Goal: Task Accomplishment & Management: Manage account settings

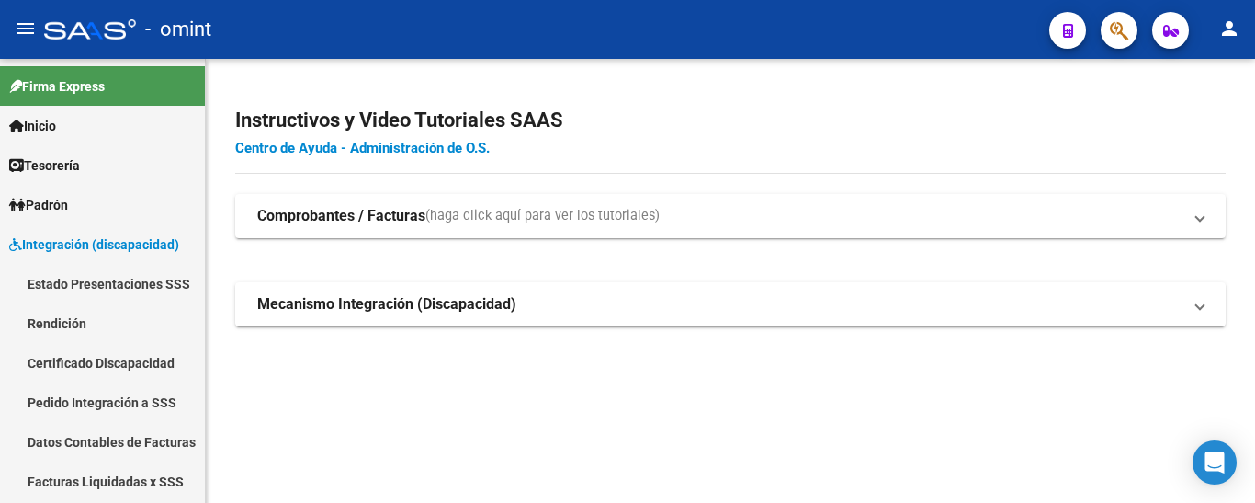
scroll to position [117, 0]
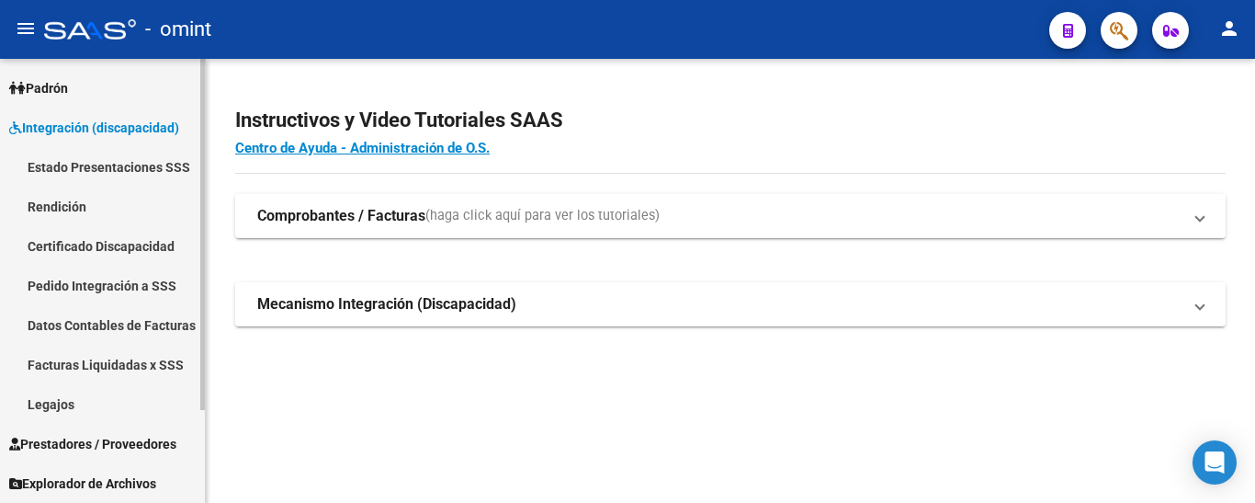
click at [65, 398] on link "Legajos" at bounding box center [102, 404] width 205 height 40
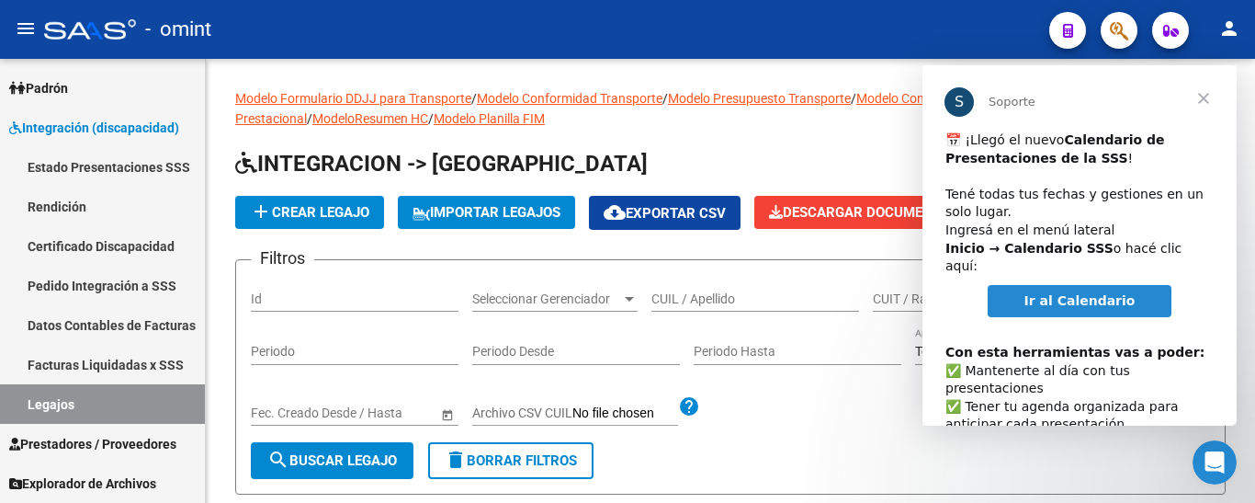
scroll to position [95, 0]
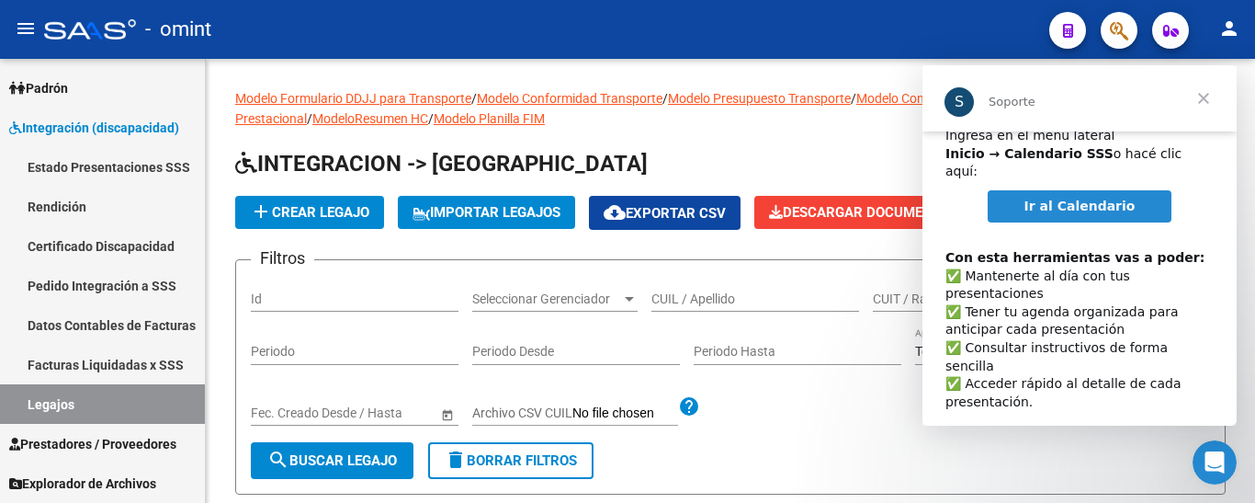
click at [1204, 95] on span "Cerrar" at bounding box center [1204, 98] width 66 height 66
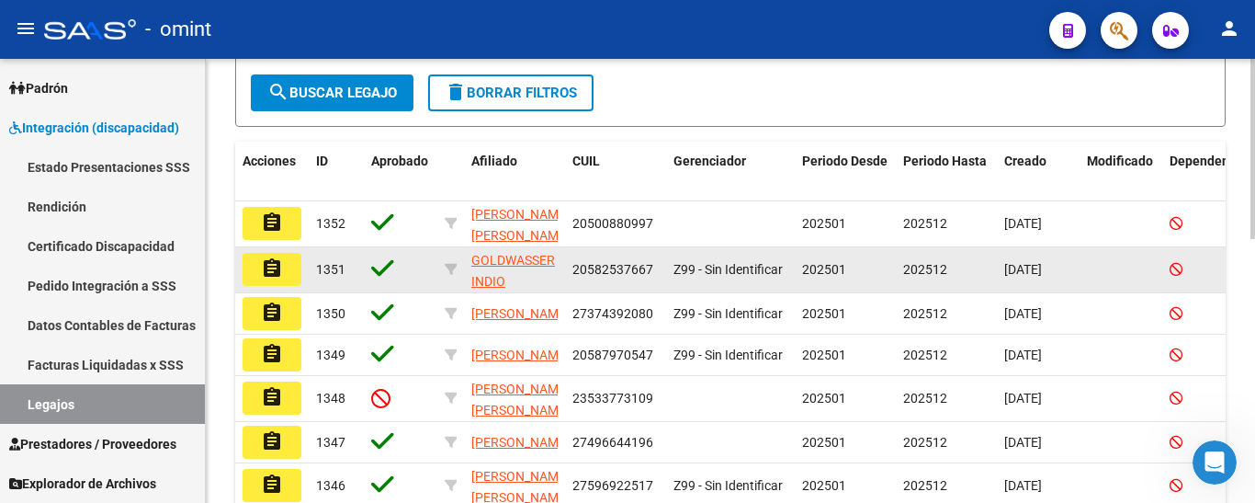
scroll to position [92, 0]
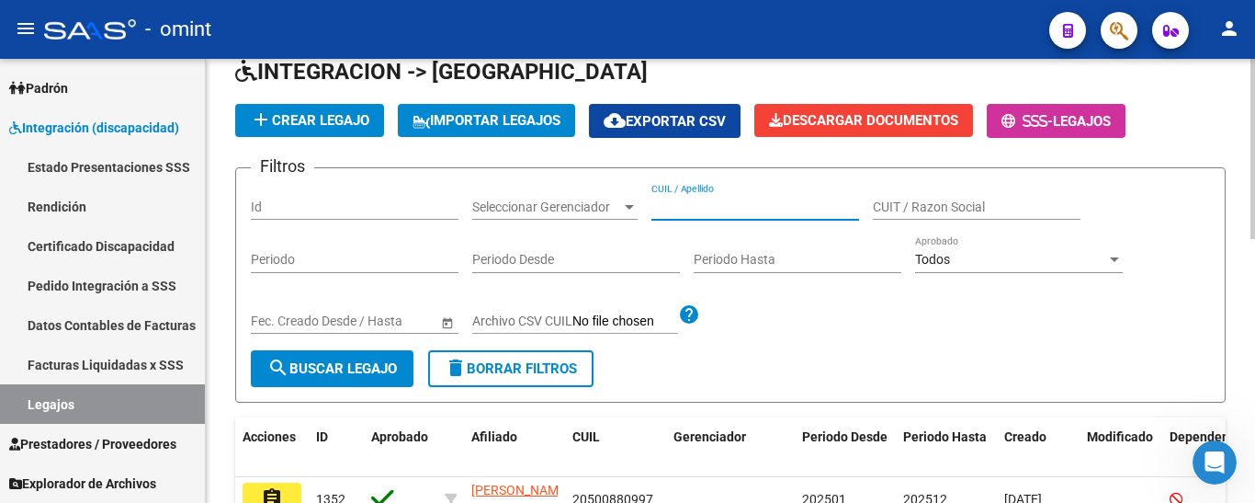
paste input "[PERSON_NAME] TH"
type input "[PERSON_NAME] TH"
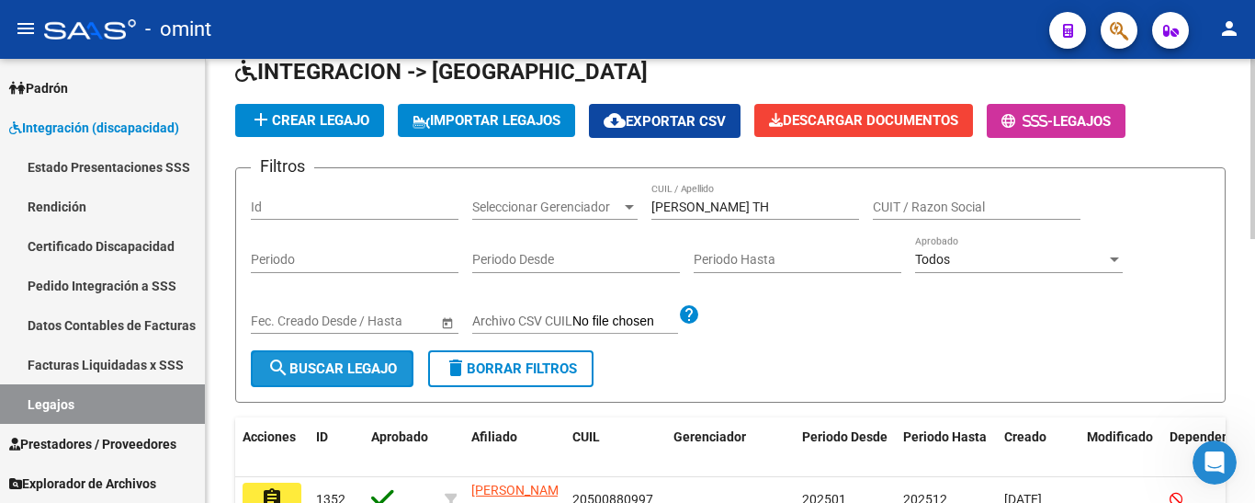
click at [378, 360] on span "search Buscar Legajo" at bounding box center [332, 368] width 130 height 17
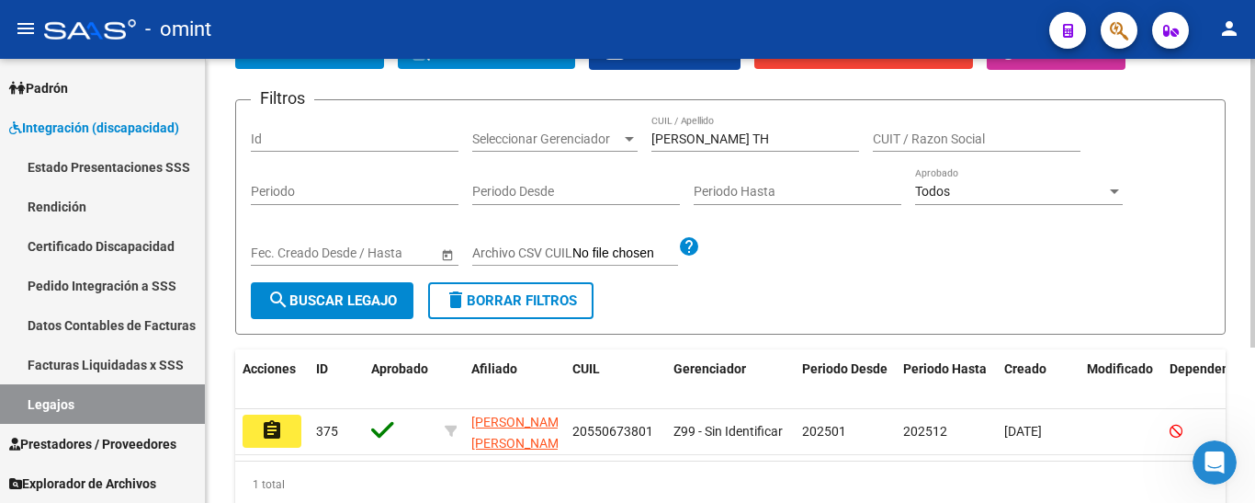
scroll to position [239, 0]
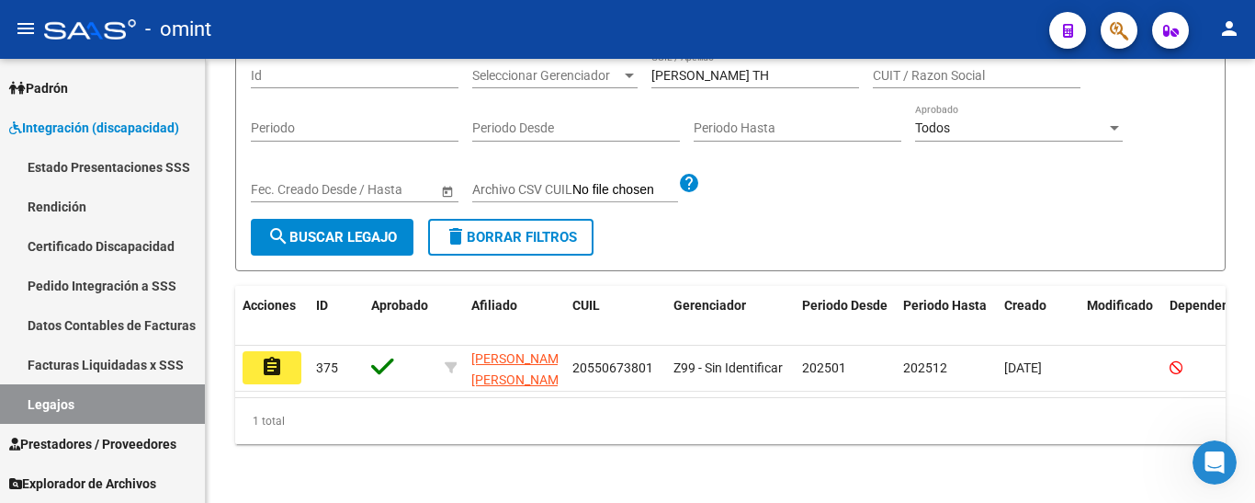
click at [275, 363] on mat-icon "assignment" at bounding box center [272, 367] width 22 height 22
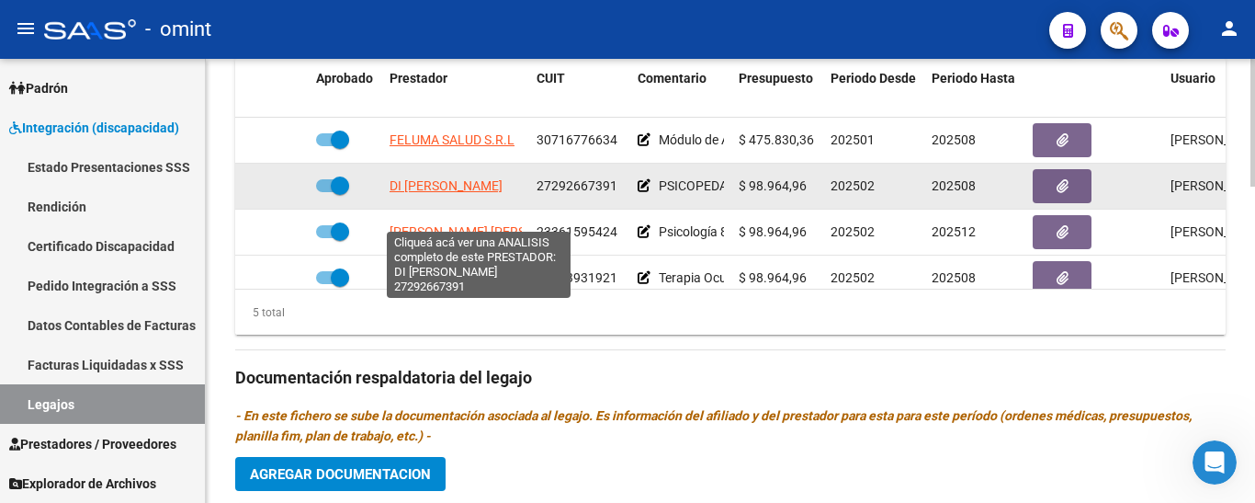
scroll to position [735, 0]
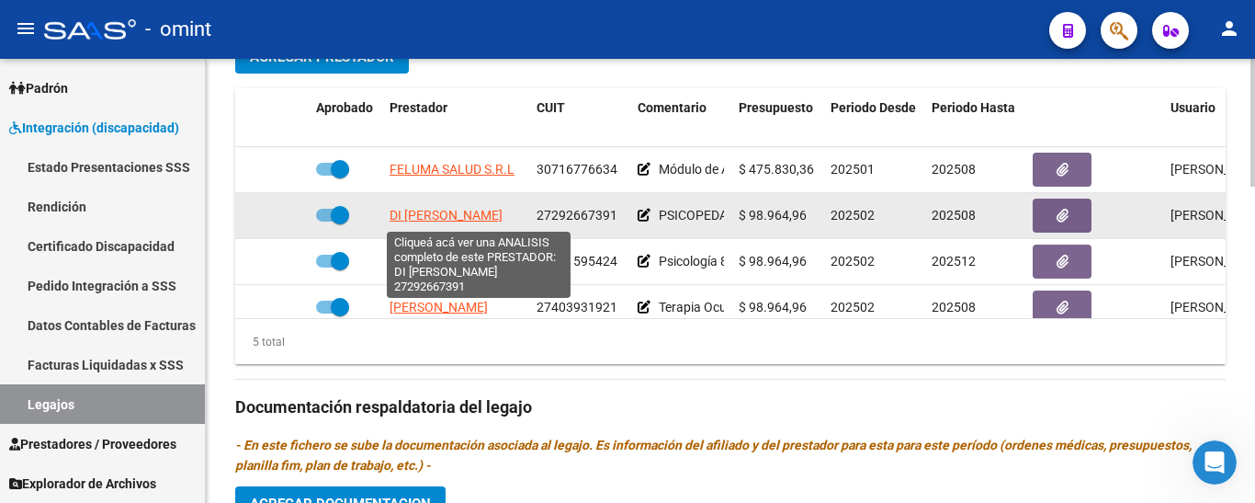
click at [466, 219] on span "DI [PERSON_NAME]" at bounding box center [446, 215] width 113 height 15
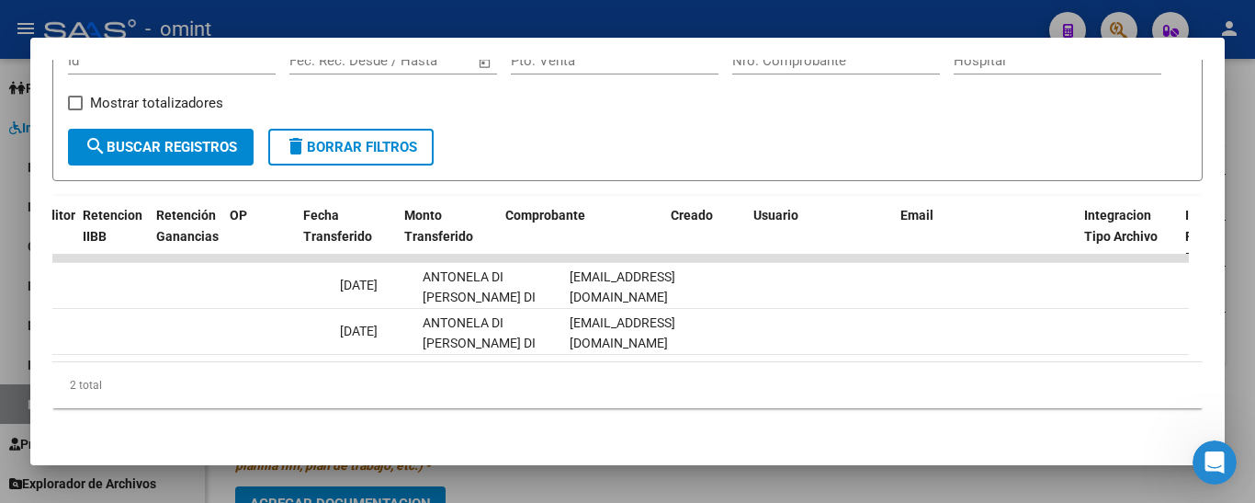
scroll to position [0, 0]
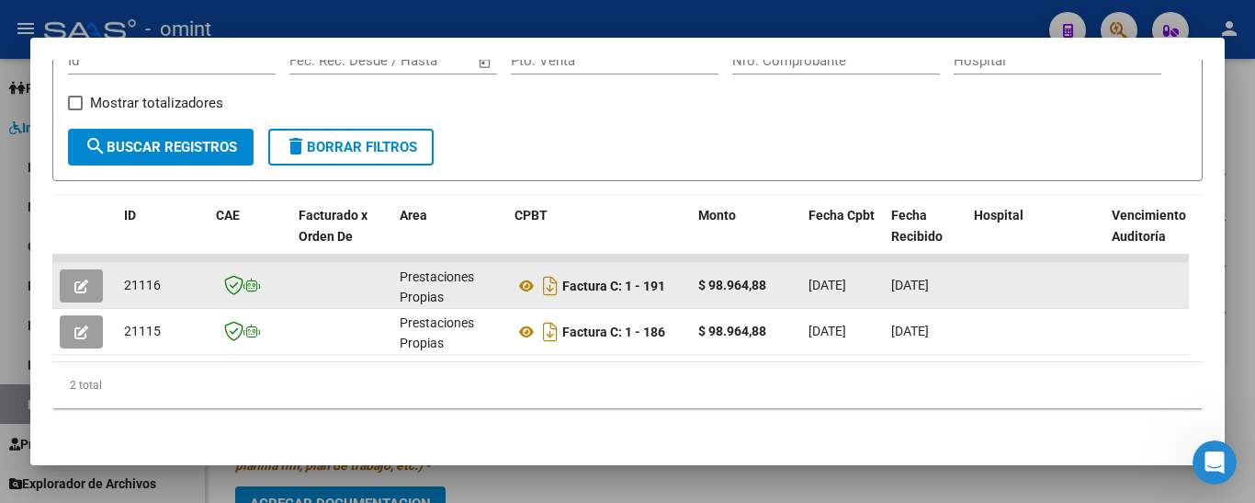
click at [84, 279] on icon "button" at bounding box center [81, 286] width 14 height 14
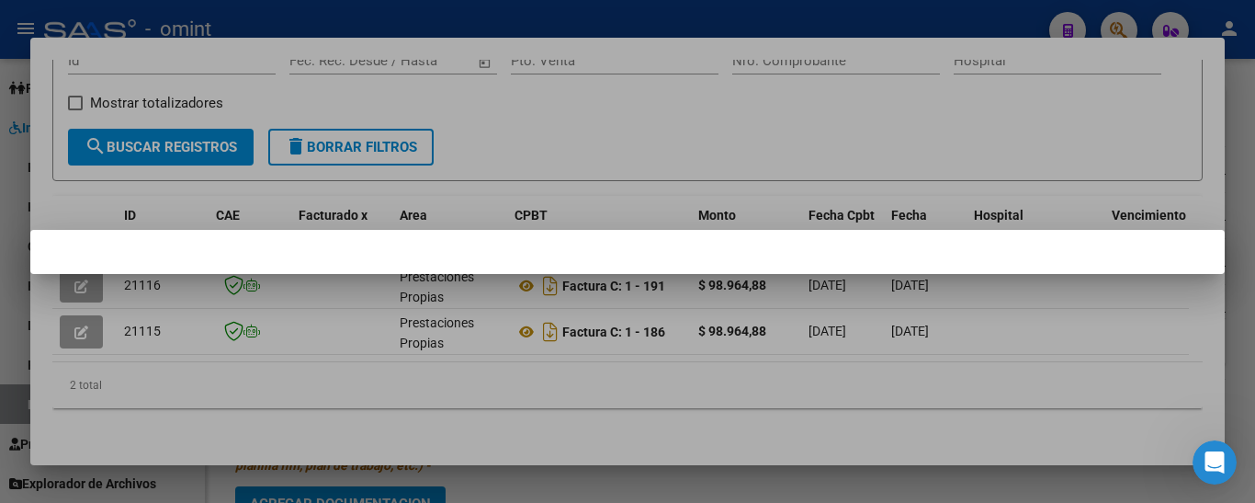
click at [1187, 167] on div at bounding box center [627, 251] width 1255 height 503
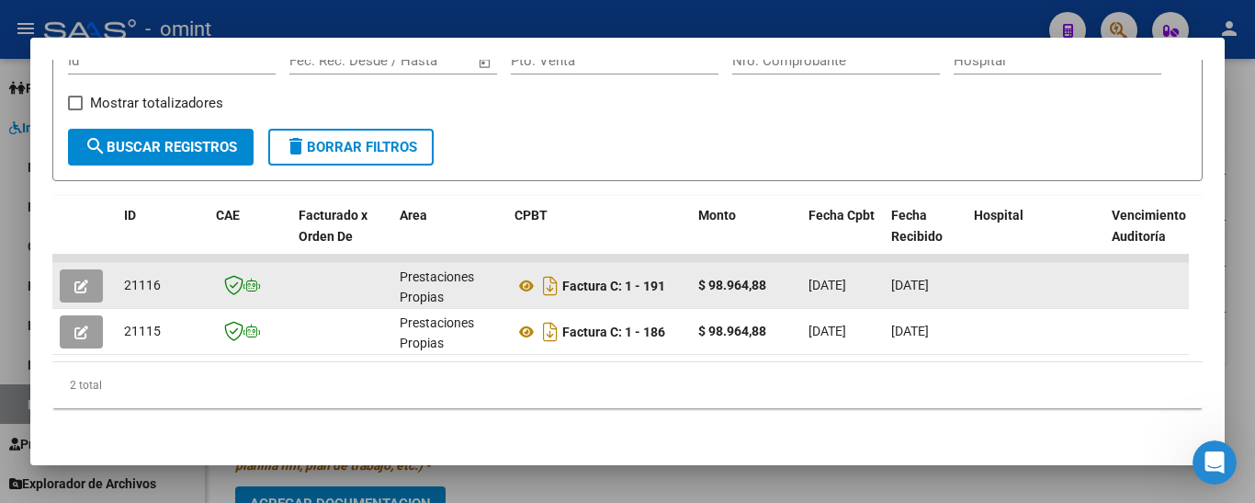
click at [81, 279] on icon "button" at bounding box center [81, 286] width 14 height 14
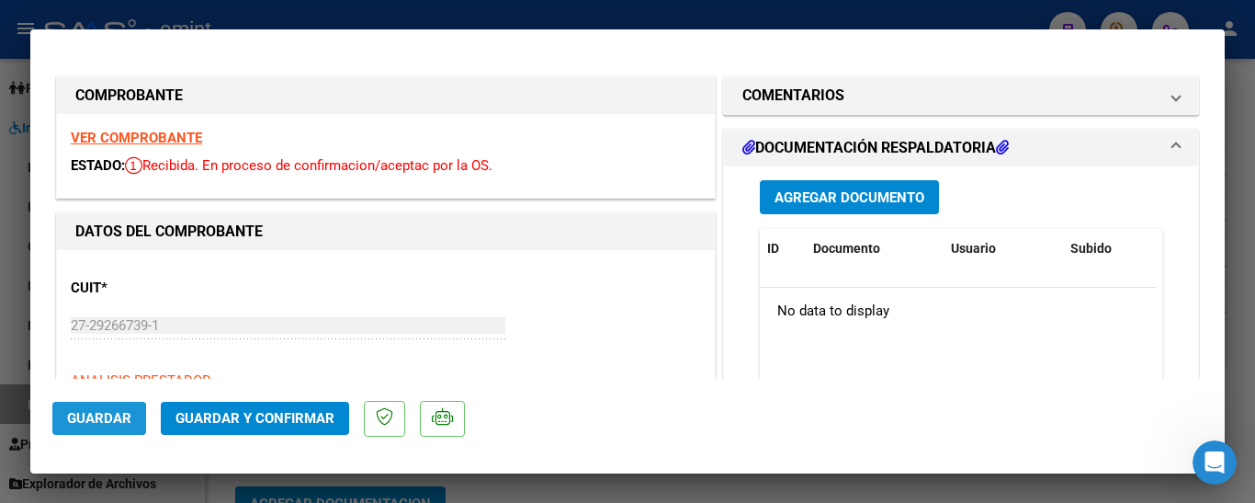
click at [83, 419] on span "Guardar" at bounding box center [99, 418] width 64 height 17
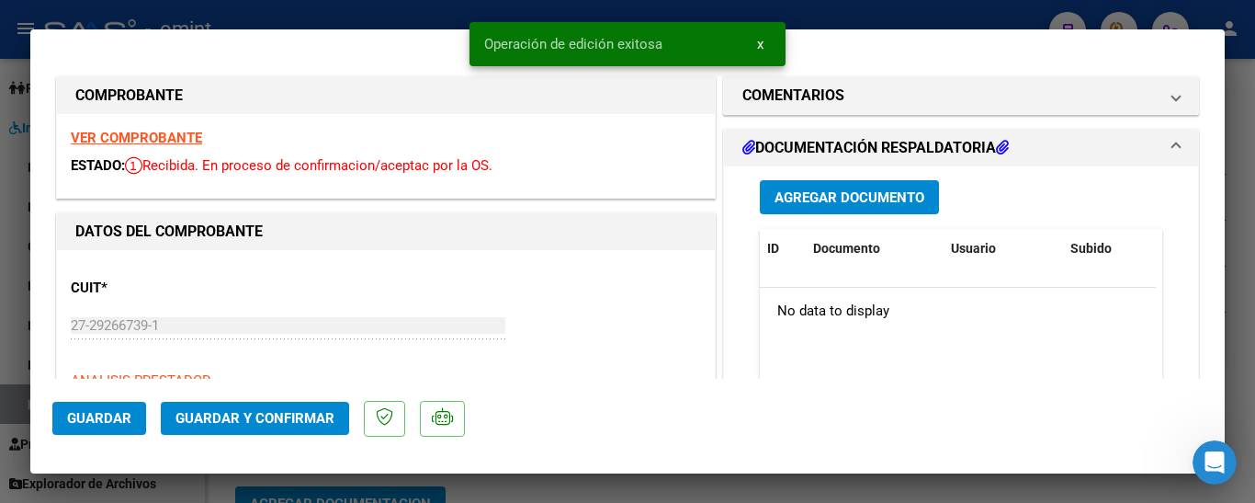
type input "$ 0,00"
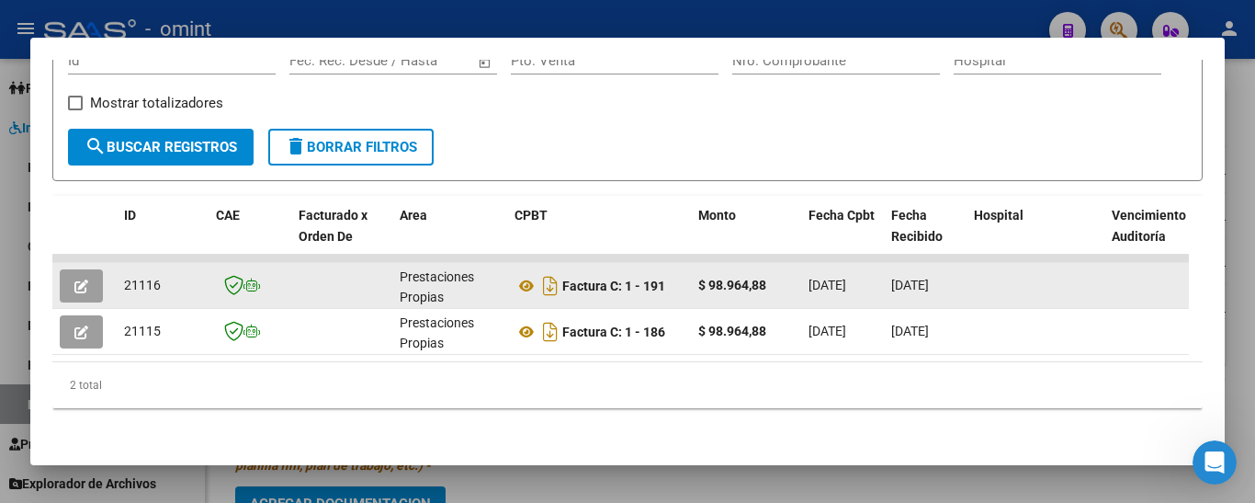
click at [91, 269] on button "button" at bounding box center [81, 285] width 43 height 33
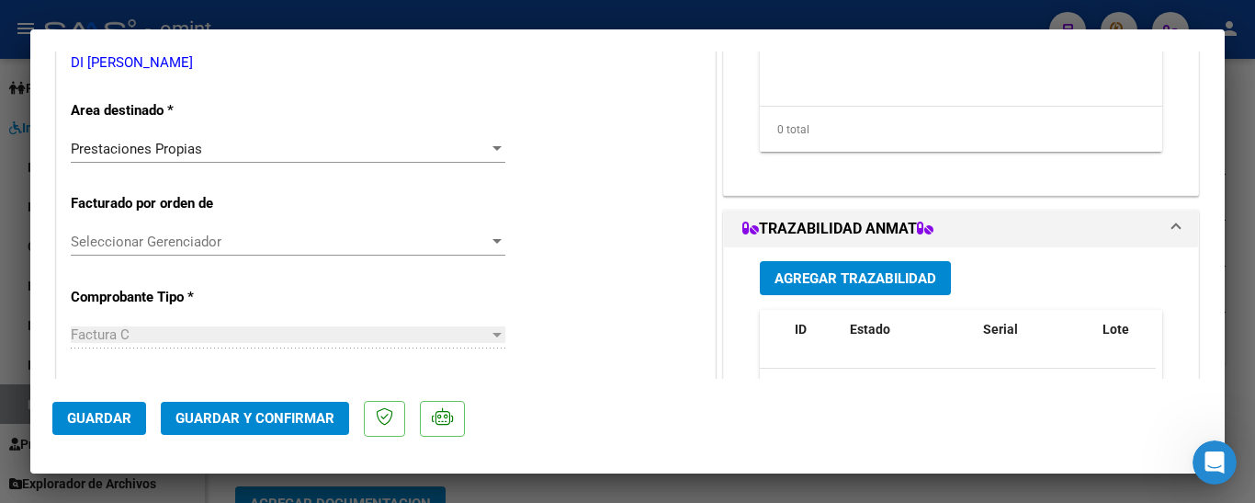
scroll to position [368, 0]
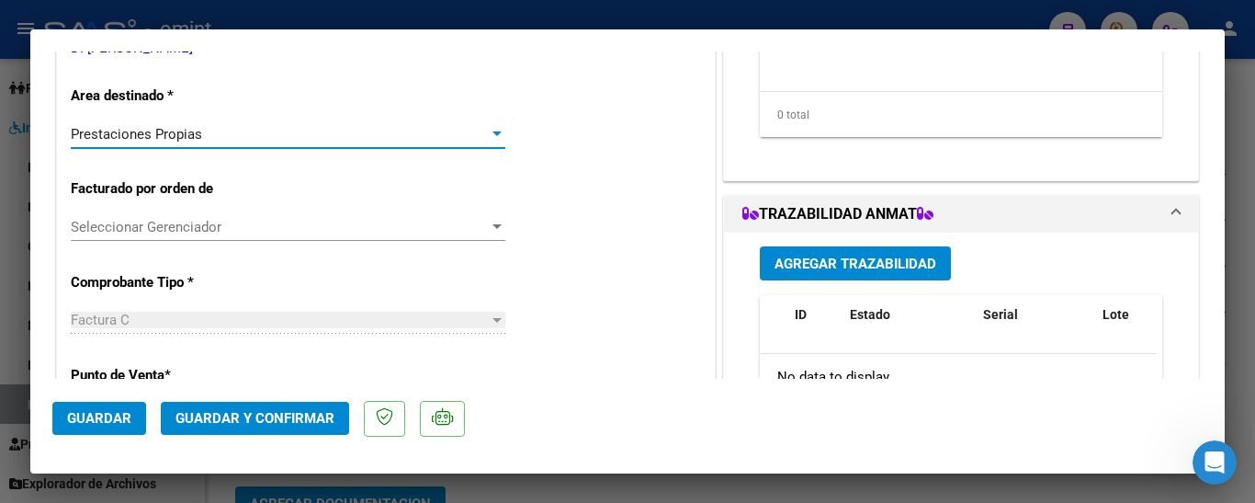
click at [223, 142] on div "Prestaciones Propias" at bounding box center [280, 134] width 418 height 17
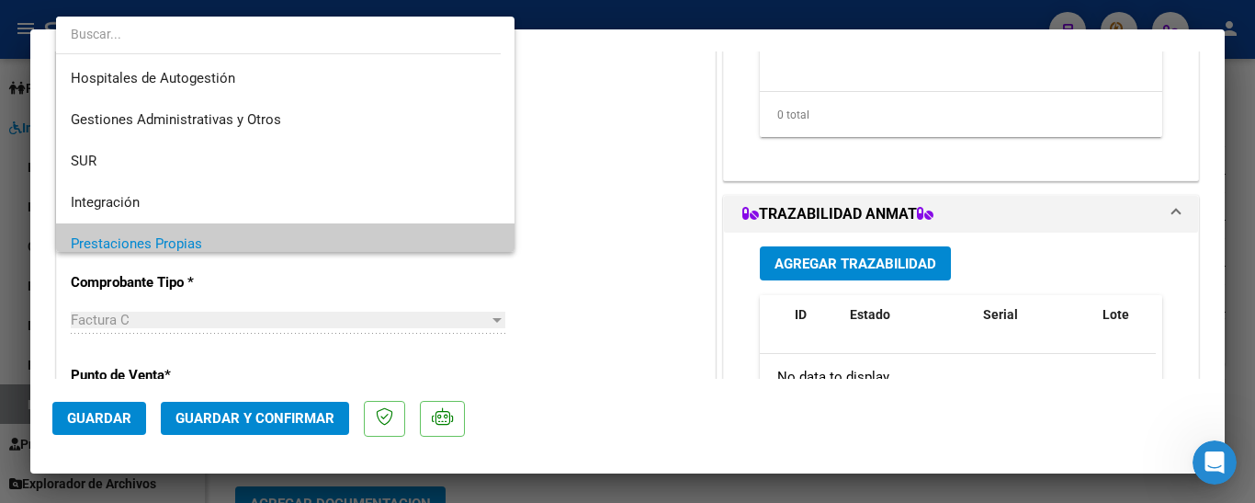
scroll to position [110, 0]
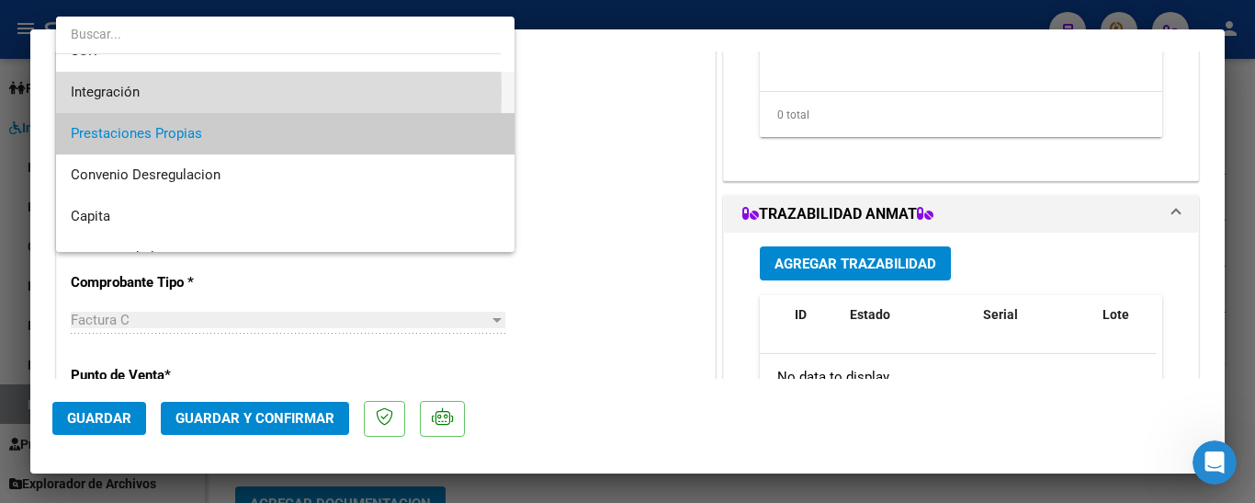
click at [172, 92] on span "Integración" at bounding box center [285, 92] width 429 height 41
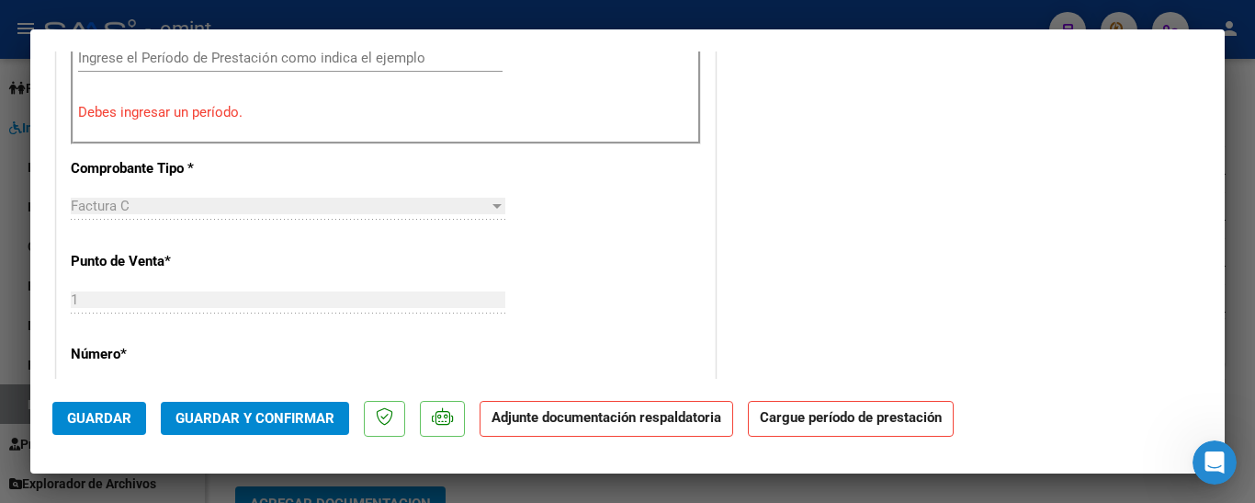
scroll to position [551, 0]
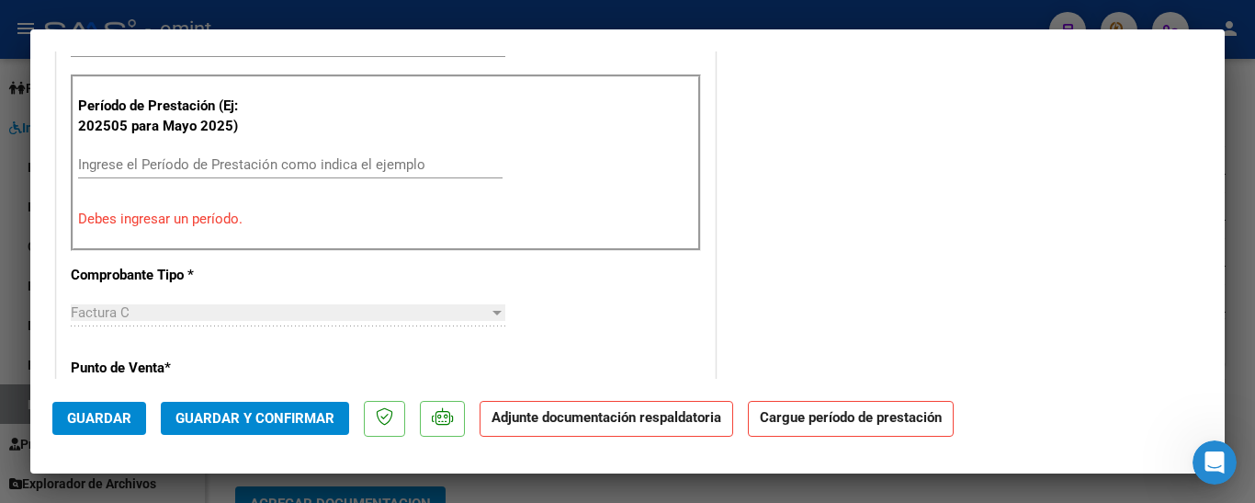
click at [151, 162] on input "Ingrese el Período de Prestación como indica el ejemplo" at bounding box center [290, 164] width 425 height 17
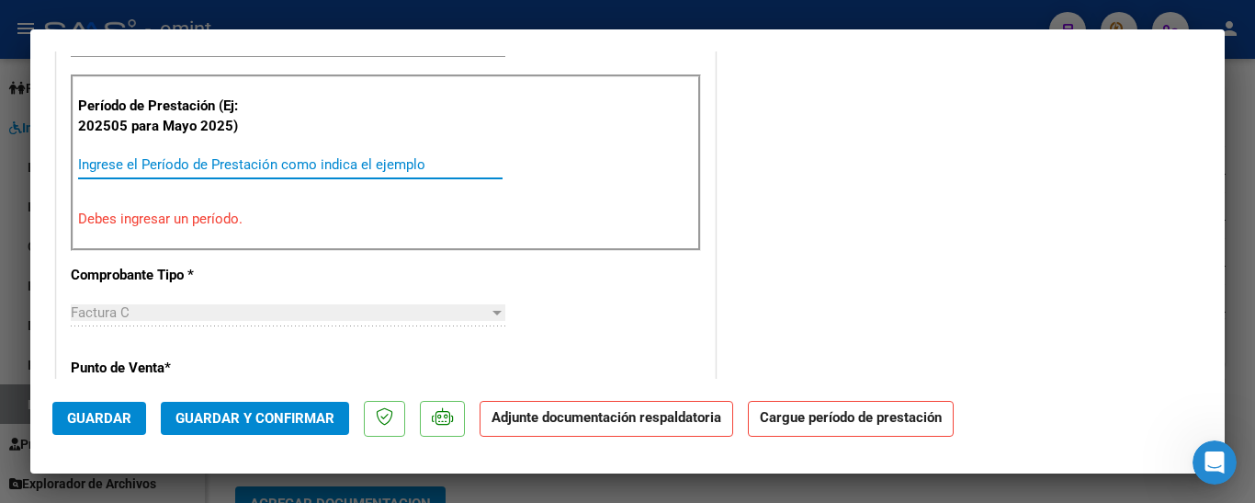
type input "$ 0,00"
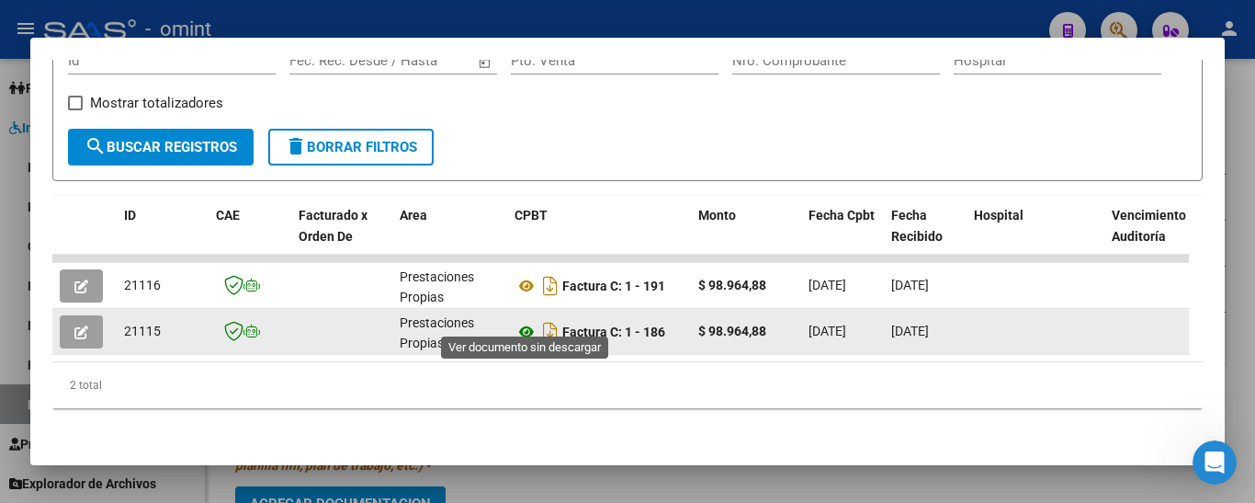
click at [532, 321] on icon at bounding box center [527, 332] width 24 height 22
click at [85, 325] on icon "button" at bounding box center [81, 332] width 14 height 14
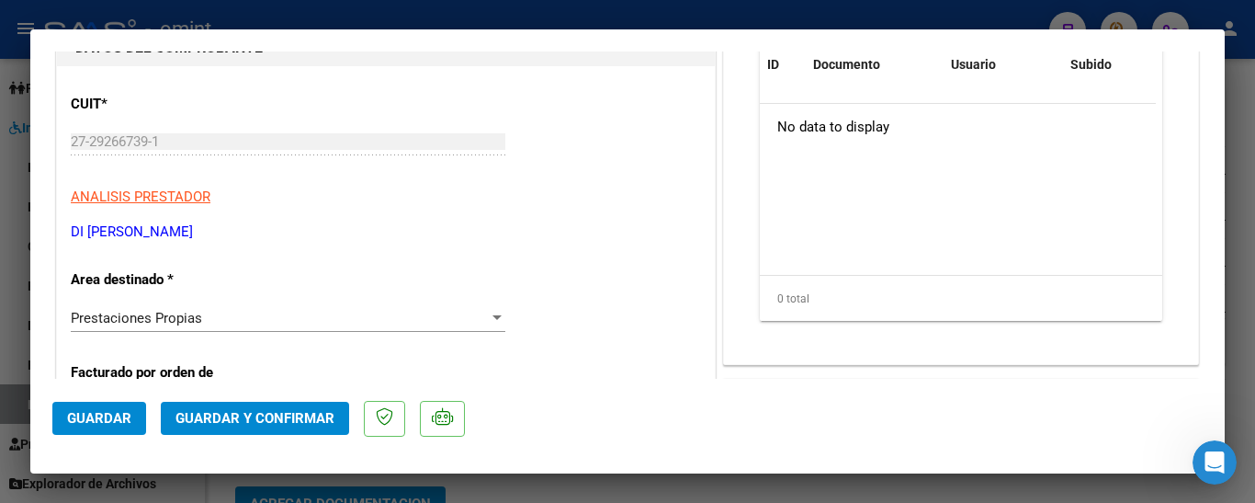
scroll to position [368, 0]
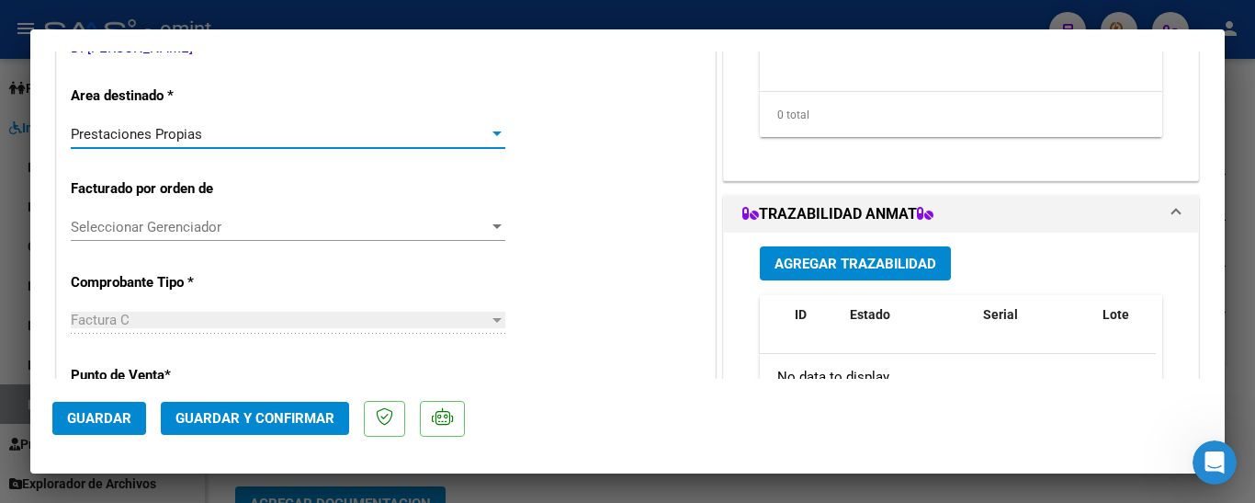
click at [193, 133] on span "Prestaciones Propias" at bounding box center [136, 134] width 131 height 17
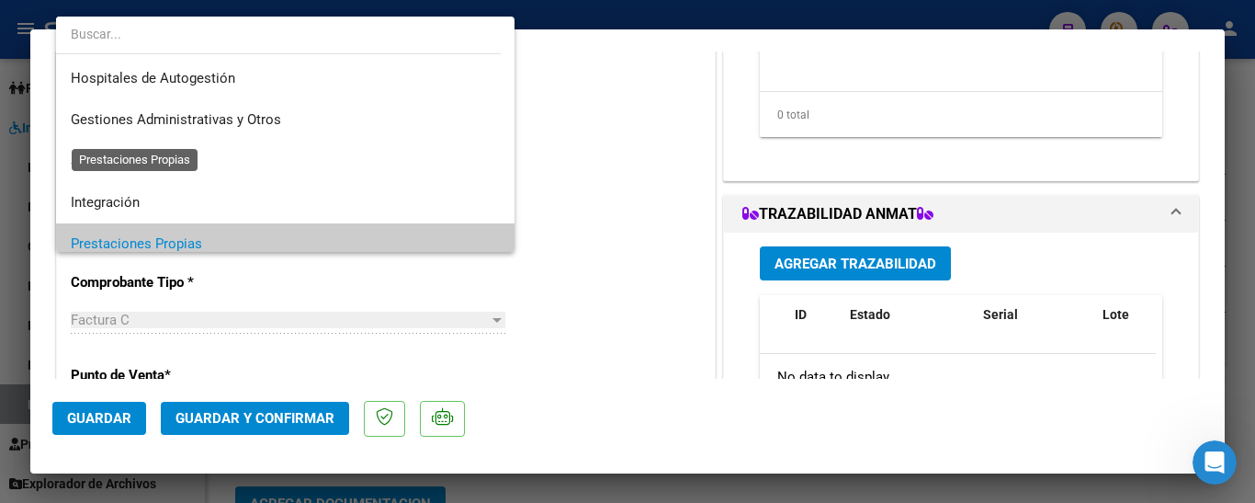
scroll to position [110, 0]
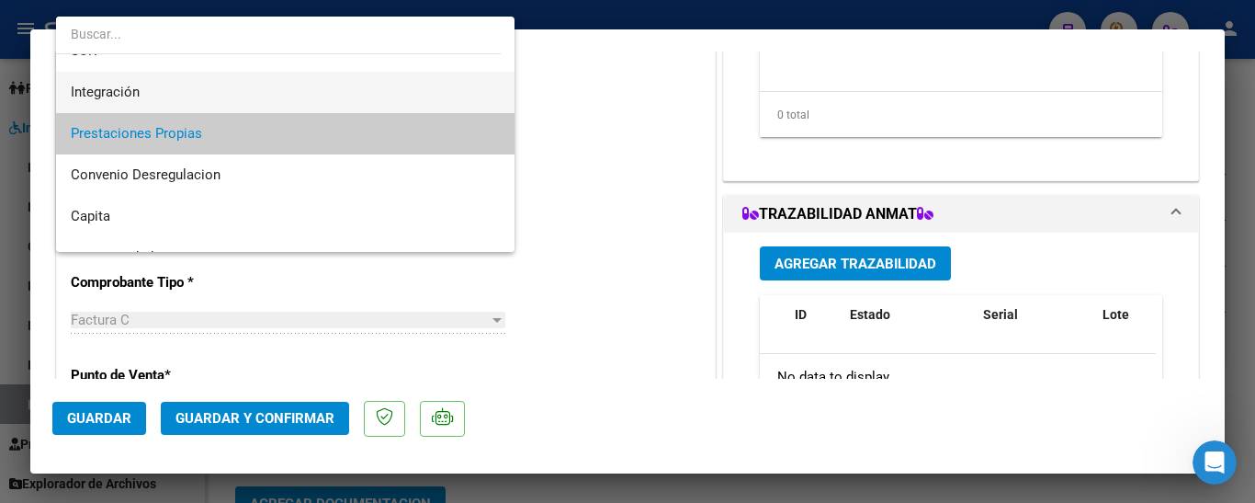
click at [143, 90] on span "Integración" at bounding box center [285, 92] width 429 height 41
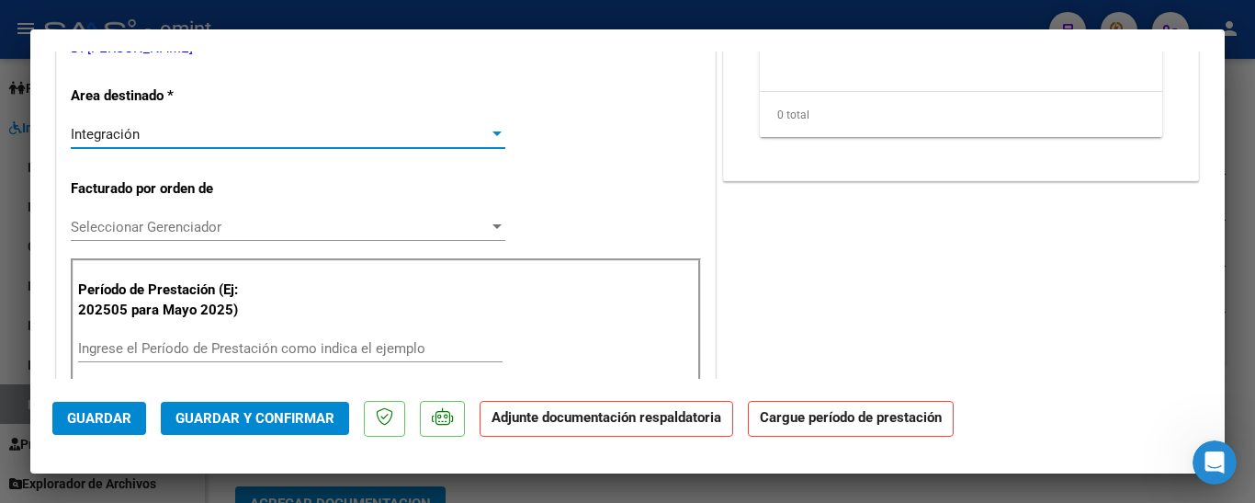
scroll to position [460, 0]
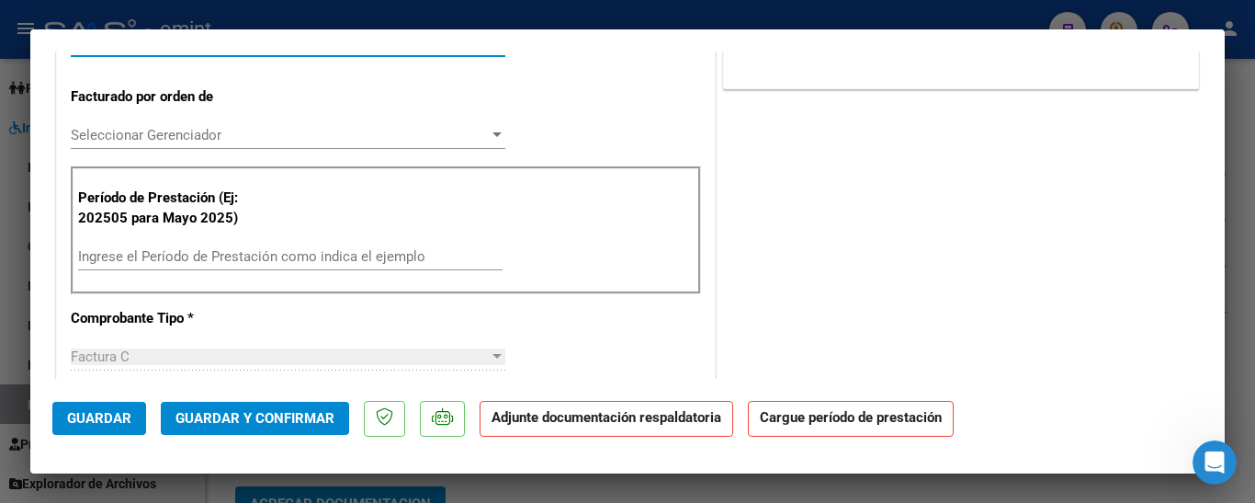
click at [178, 264] on input "Ingrese el Período de Prestación como indica el ejemplo" at bounding box center [290, 256] width 425 height 17
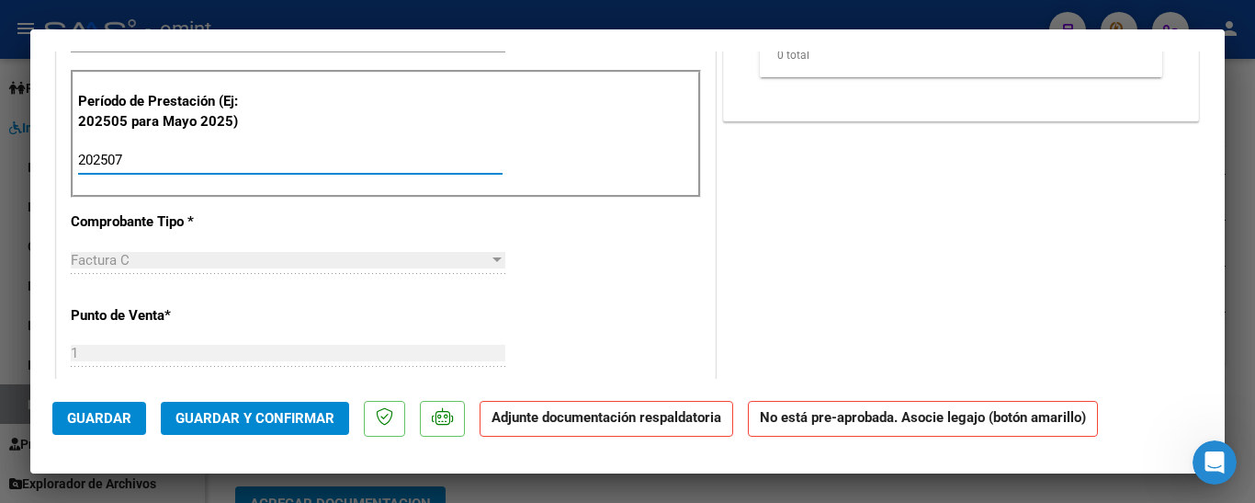
scroll to position [735, 0]
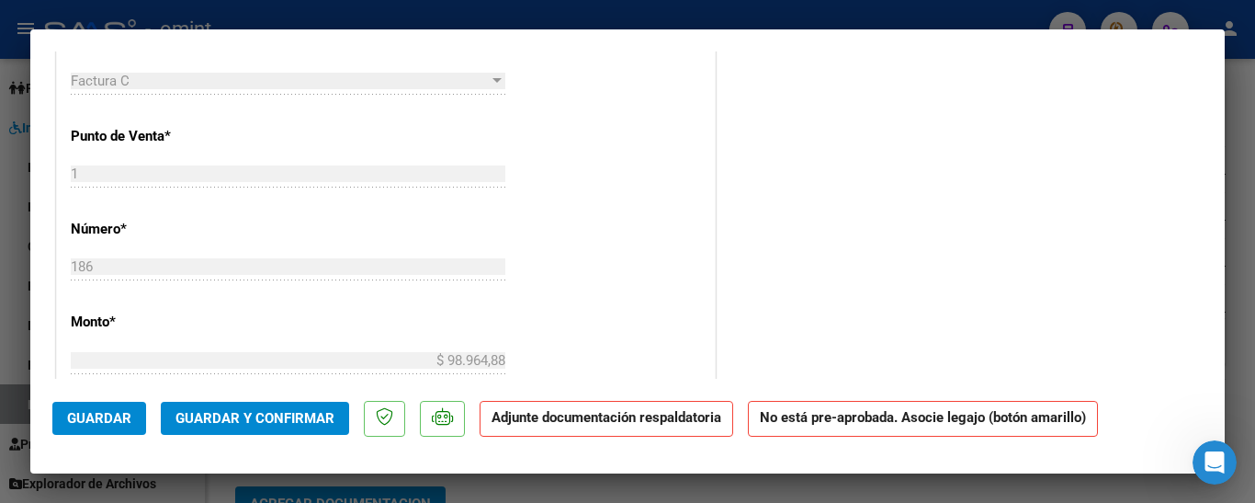
type input "202507"
click at [113, 417] on span "Guardar" at bounding box center [99, 418] width 64 height 17
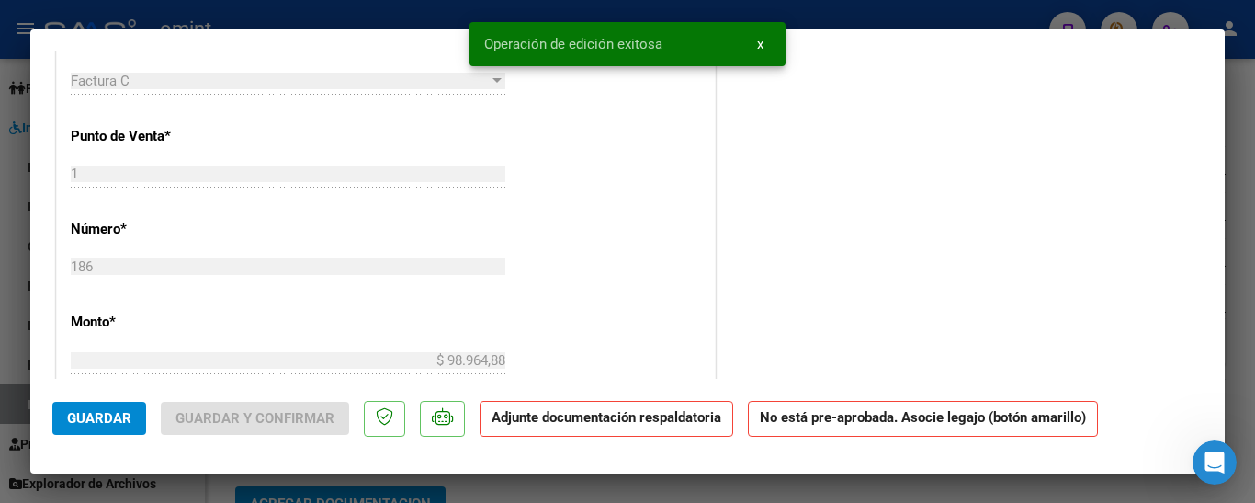
type input "$ 0,00"
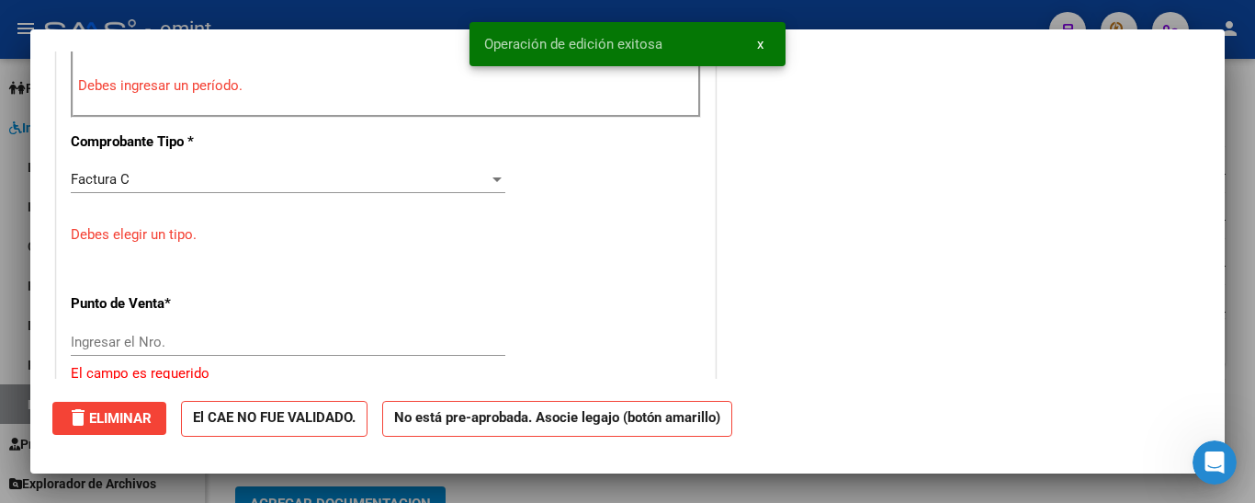
scroll to position [0, 0]
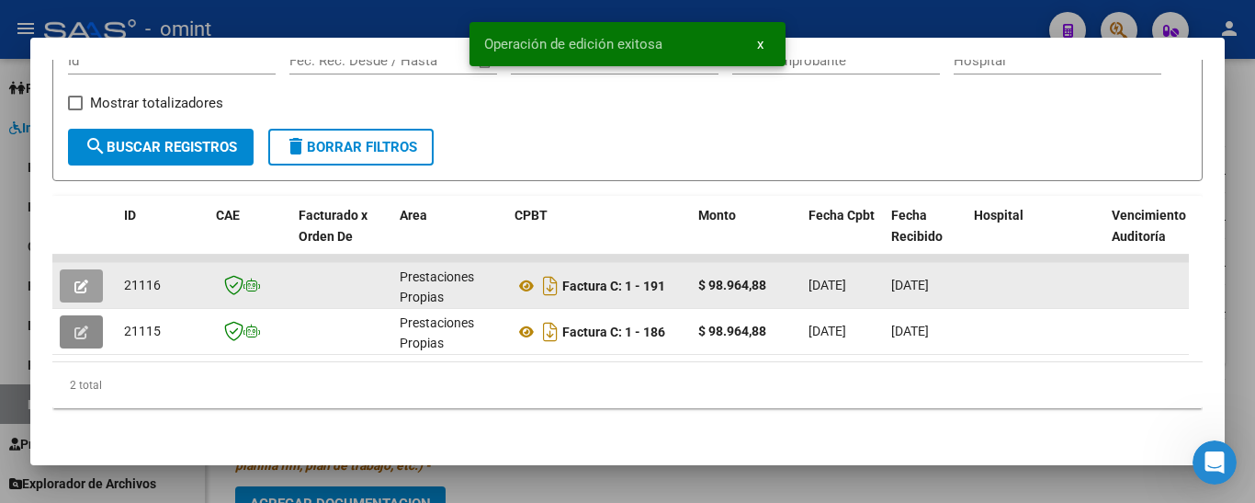
click at [74, 269] on button "button" at bounding box center [81, 285] width 43 height 33
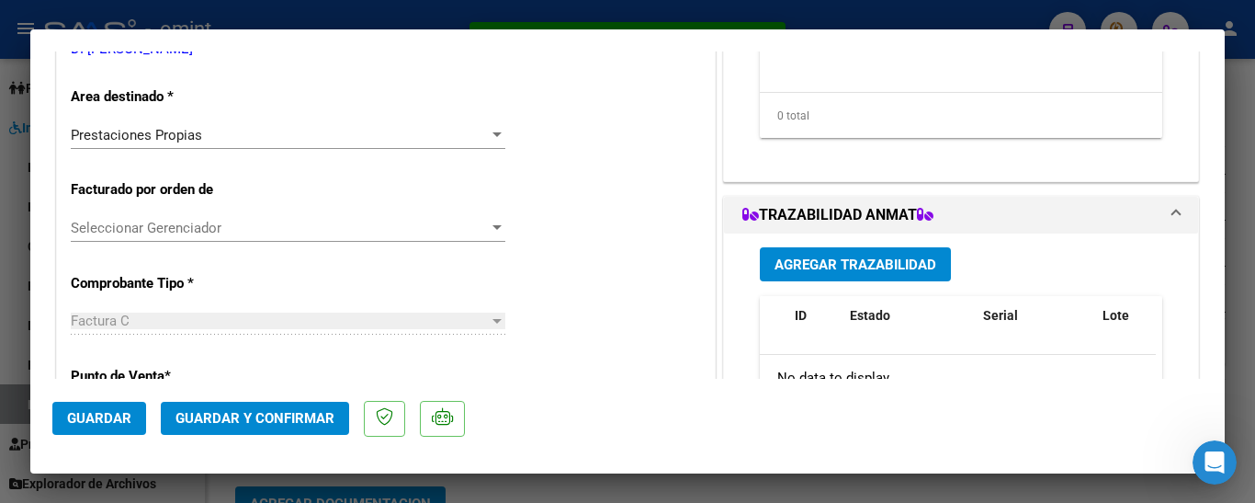
scroll to position [368, 0]
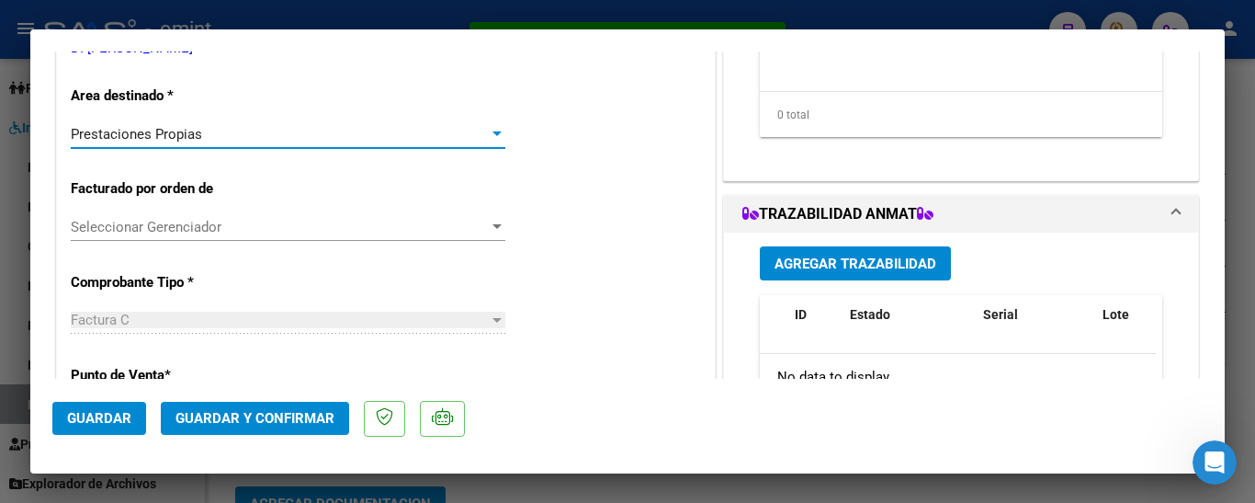
click at [184, 134] on span "Prestaciones Propias" at bounding box center [136, 134] width 131 height 17
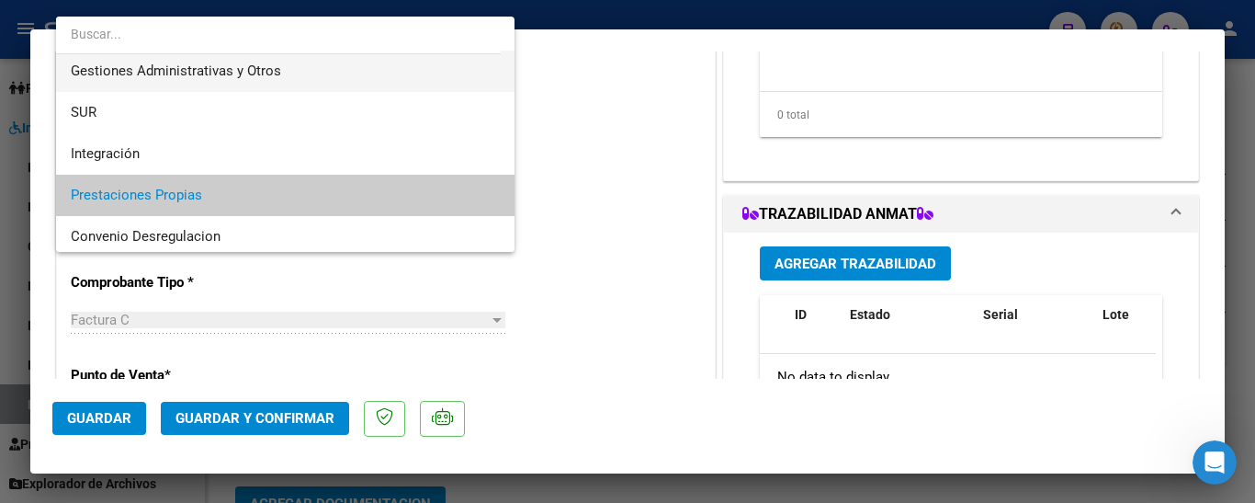
scroll to position [18, 0]
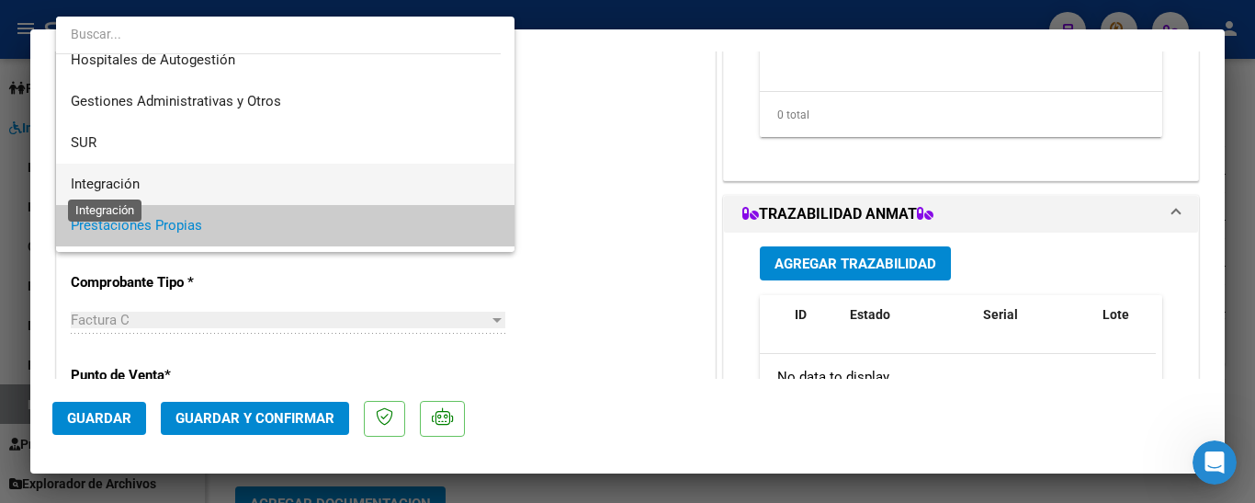
click at [143, 186] on span "Integración" at bounding box center [285, 184] width 429 height 41
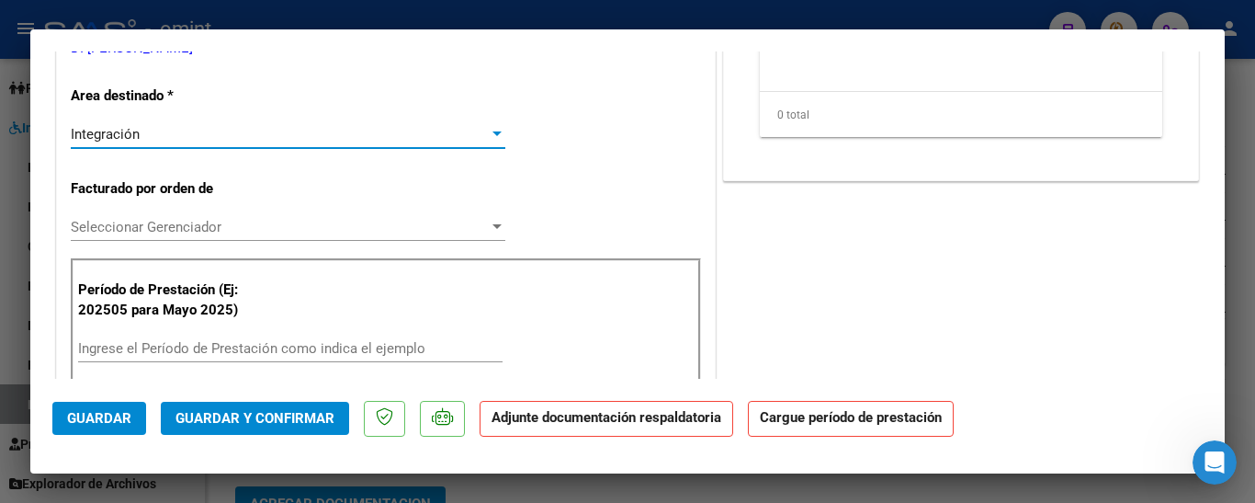
scroll to position [551, 0]
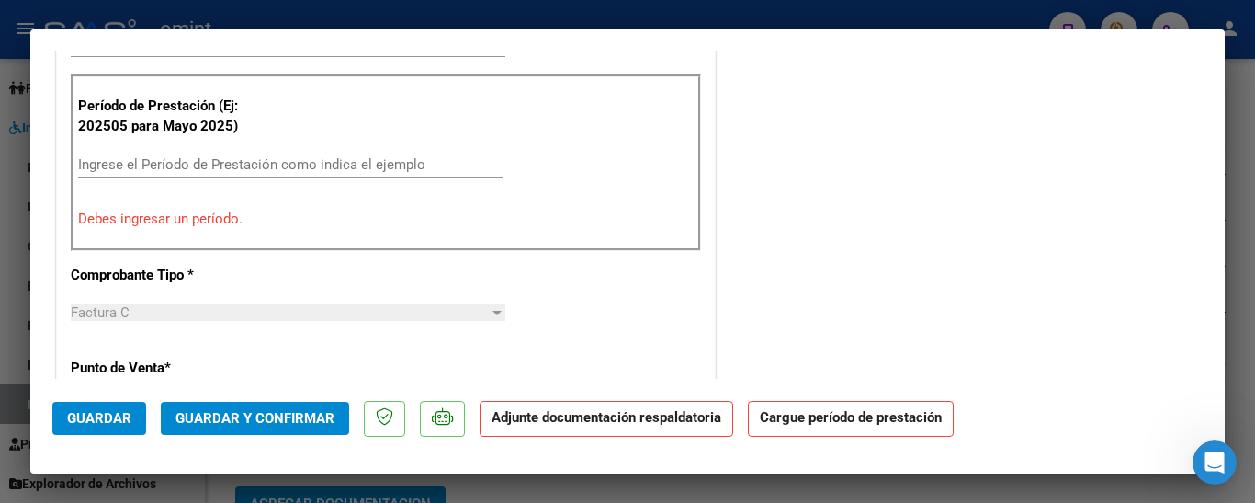
click at [123, 169] on input "Ingrese el Período de Prestación como indica el ejemplo" at bounding box center [290, 164] width 425 height 17
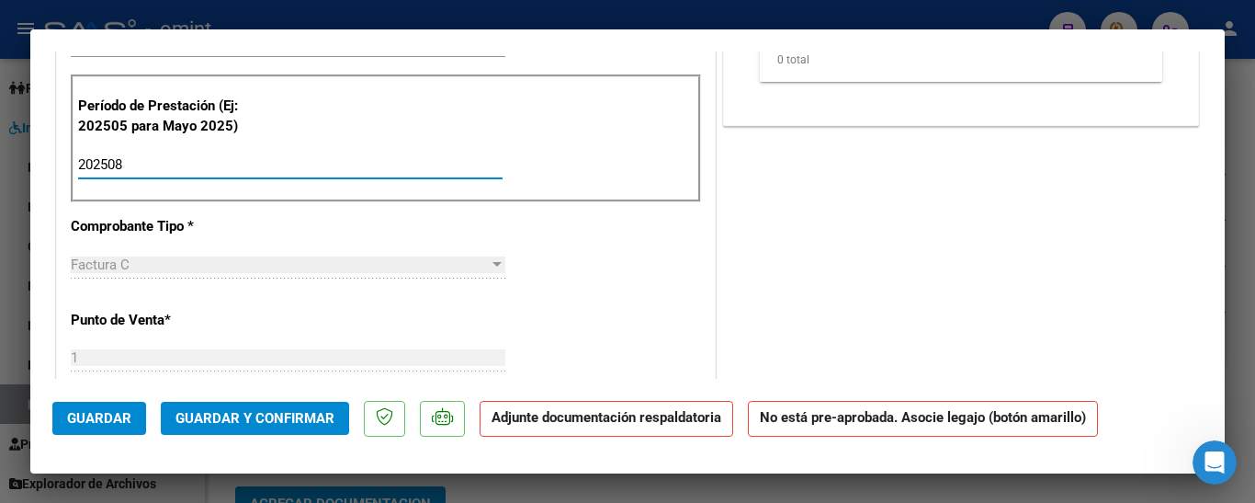
type input "202508"
click at [81, 416] on span "Guardar" at bounding box center [99, 418] width 64 height 17
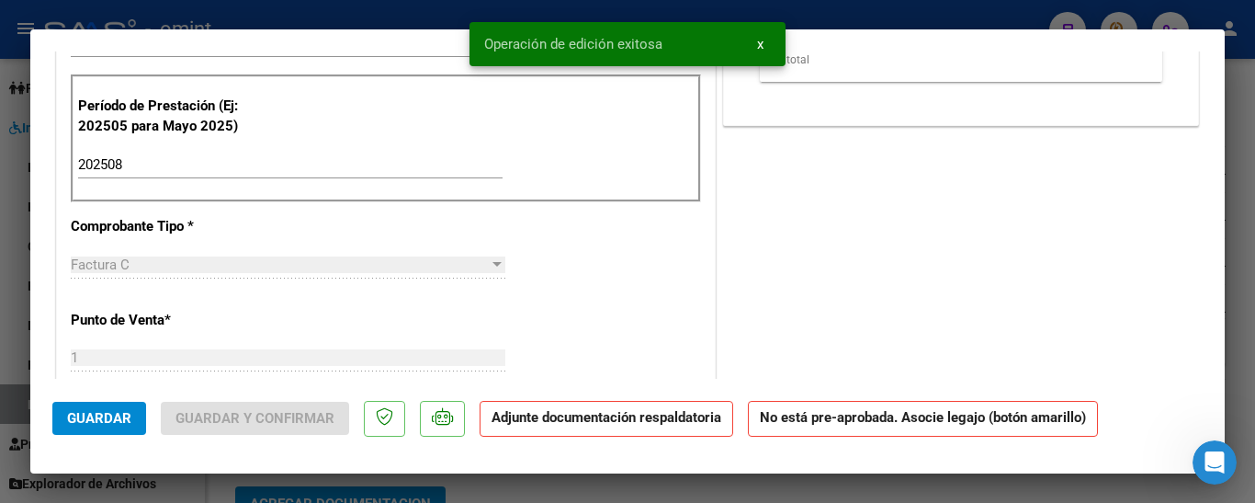
type input "$ 0,00"
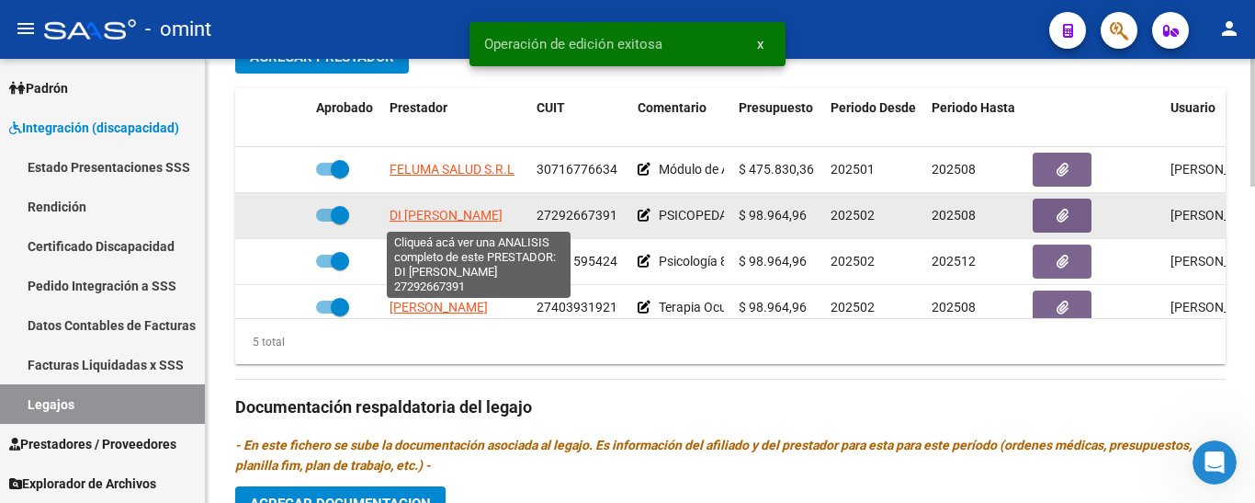
click at [446, 217] on span "DI [PERSON_NAME]" at bounding box center [446, 215] width 113 height 15
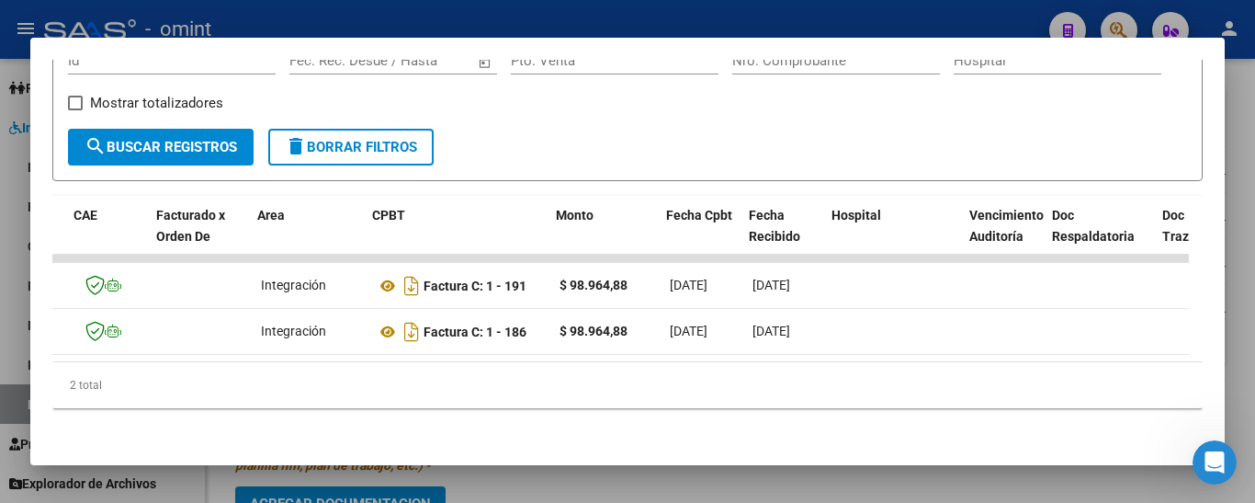
scroll to position [0, 142]
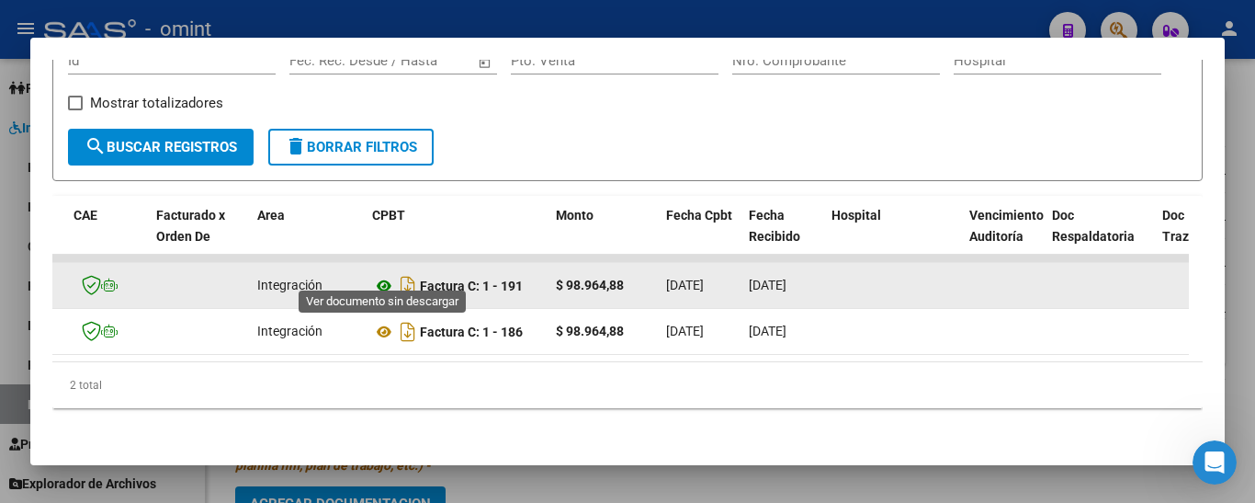
click at [385, 275] on icon at bounding box center [384, 286] width 24 height 22
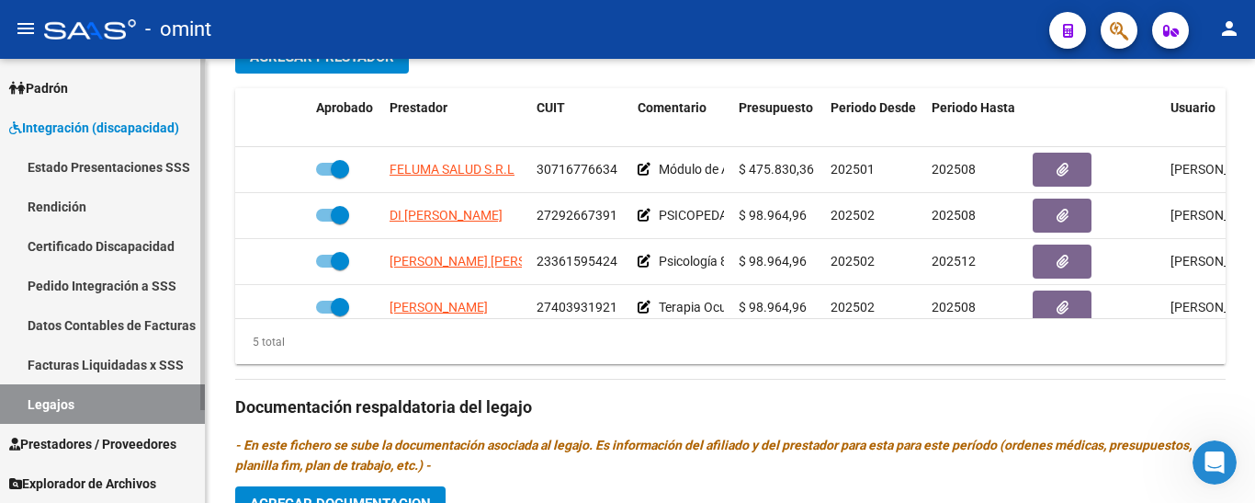
click at [89, 245] on link "Certificado Discapacidad" at bounding box center [102, 246] width 205 height 40
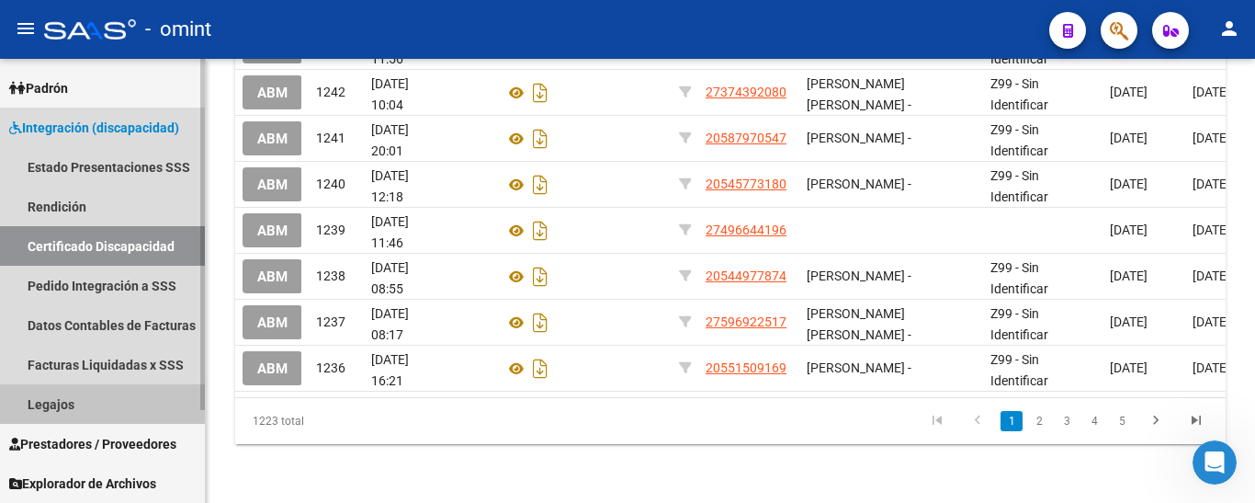
click at [83, 402] on link "Legajos" at bounding box center [102, 404] width 205 height 40
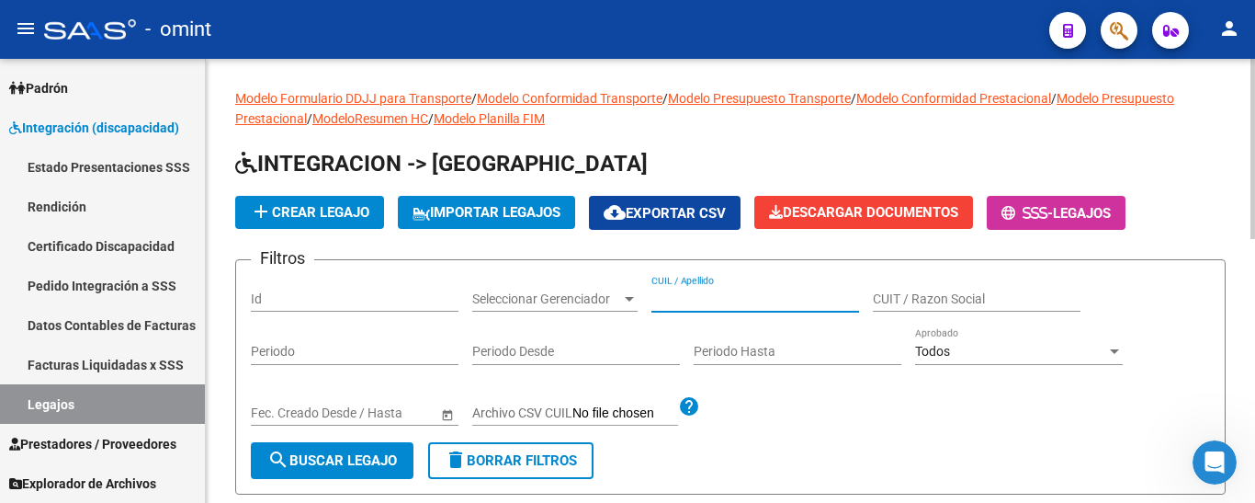
paste input "[PERSON_NAME] [PERSON_NAME]"
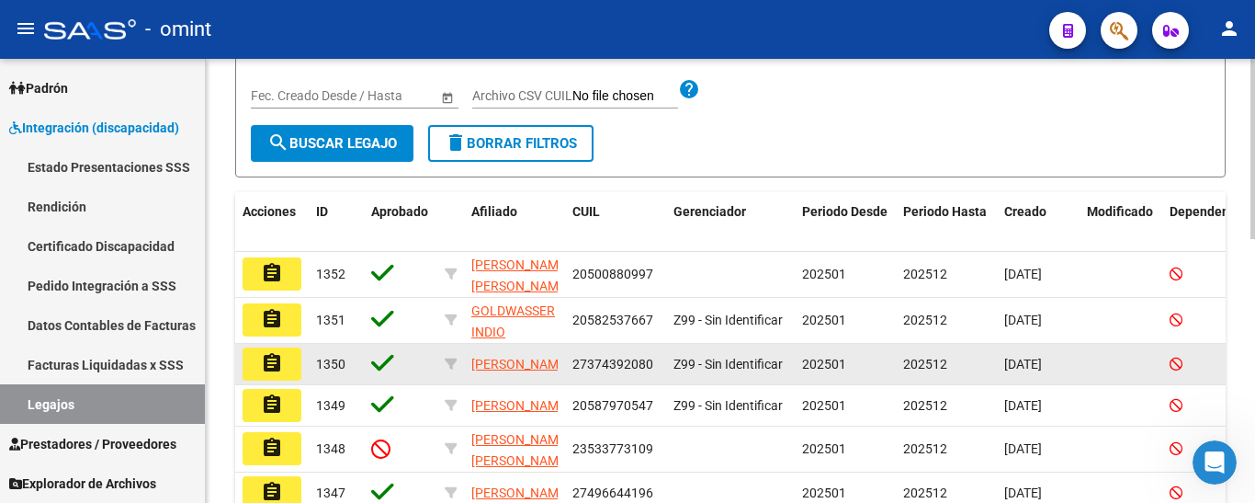
scroll to position [368, 0]
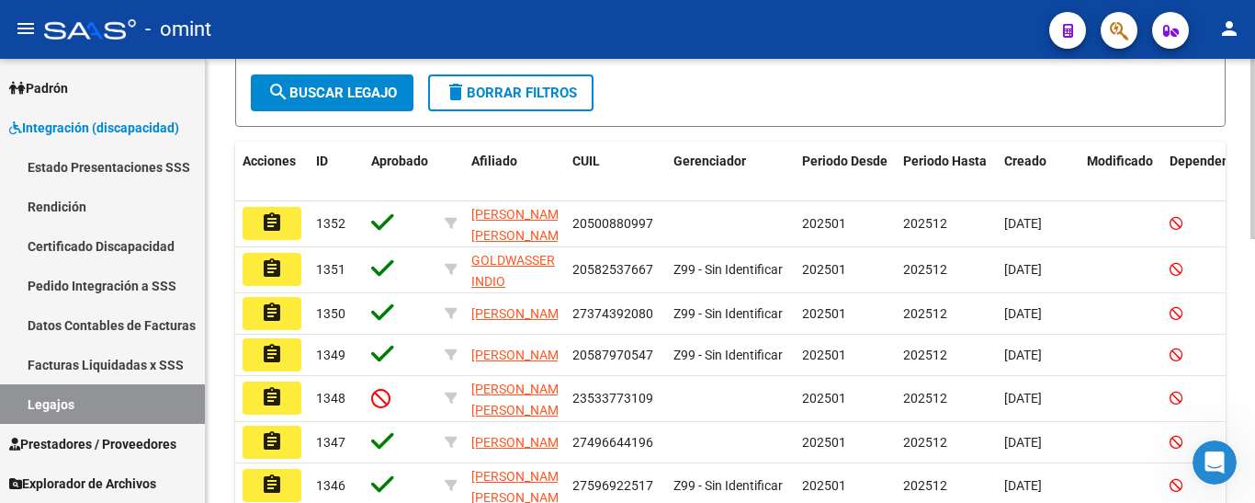
type input "[PERSON_NAME] [PERSON_NAME]"
click at [366, 95] on span "search Buscar Legajo" at bounding box center [332, 93] width 130 height 17
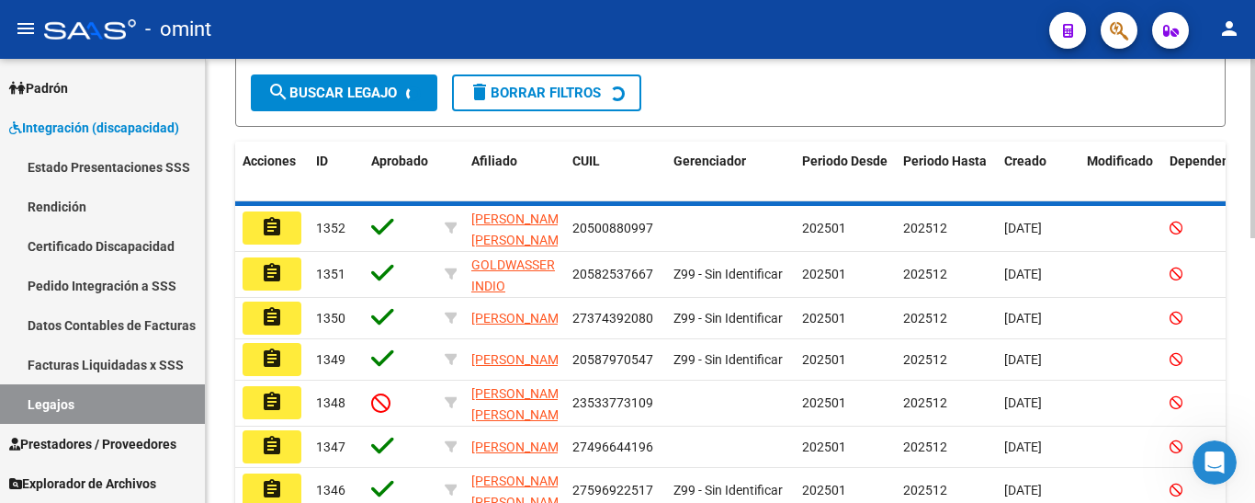
scroll to position [239, 0]
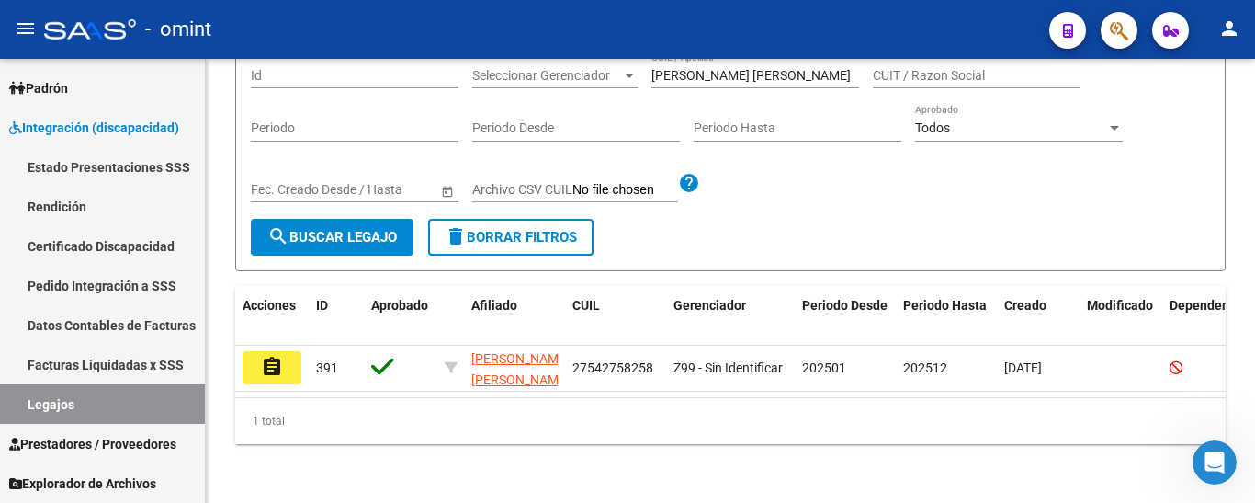
click at [277, 357] on mat-icon "assignment" at bounding box center [272, 367] width 22 height 22
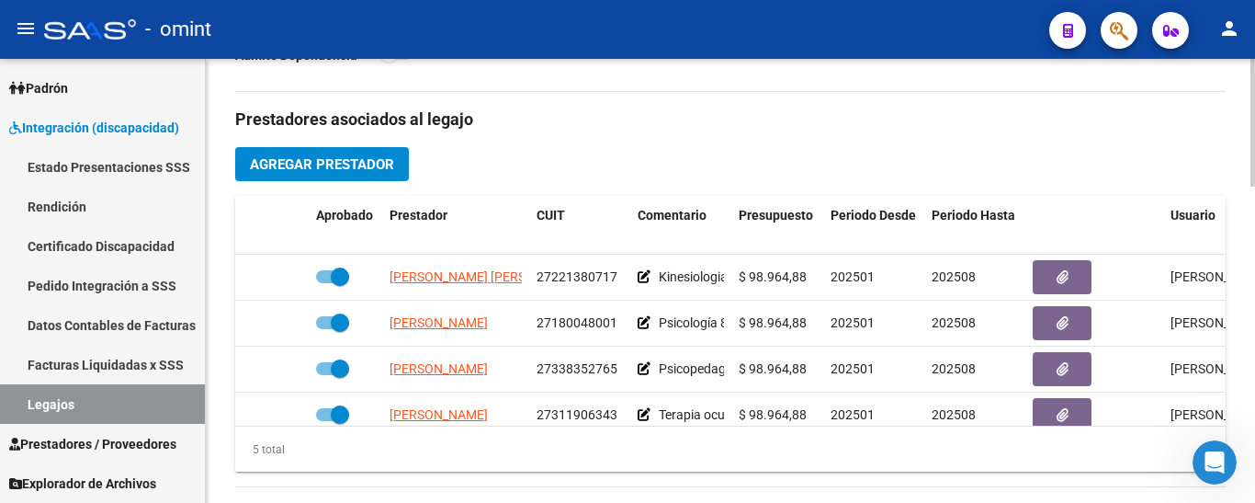
scroll to position [735, 0]
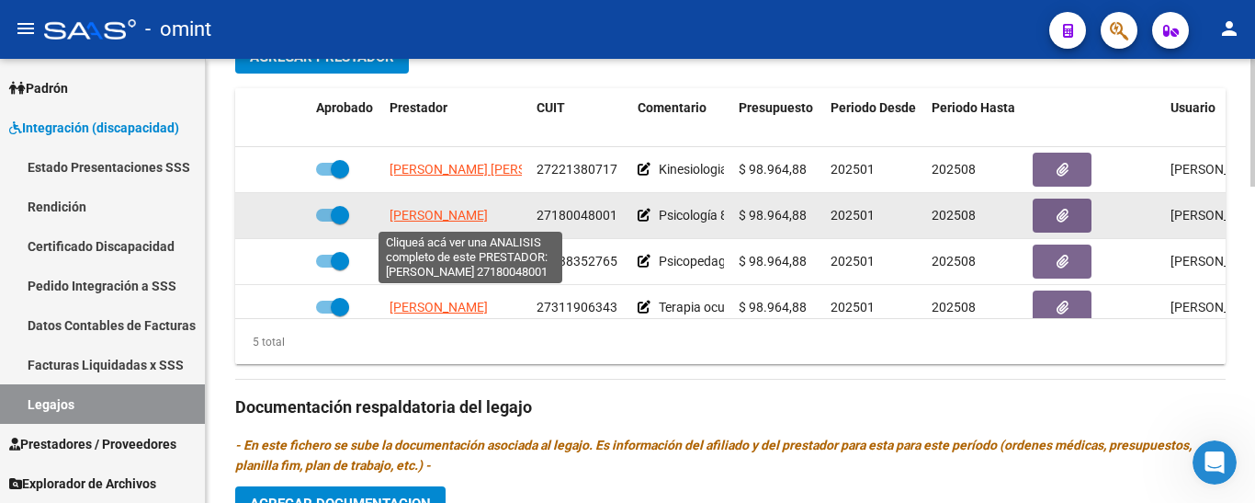
click at [467, 218] on span "[PERSON_NAME]" at bounding box center [439, 215] width 98 height 15
type textarea "27180048001"
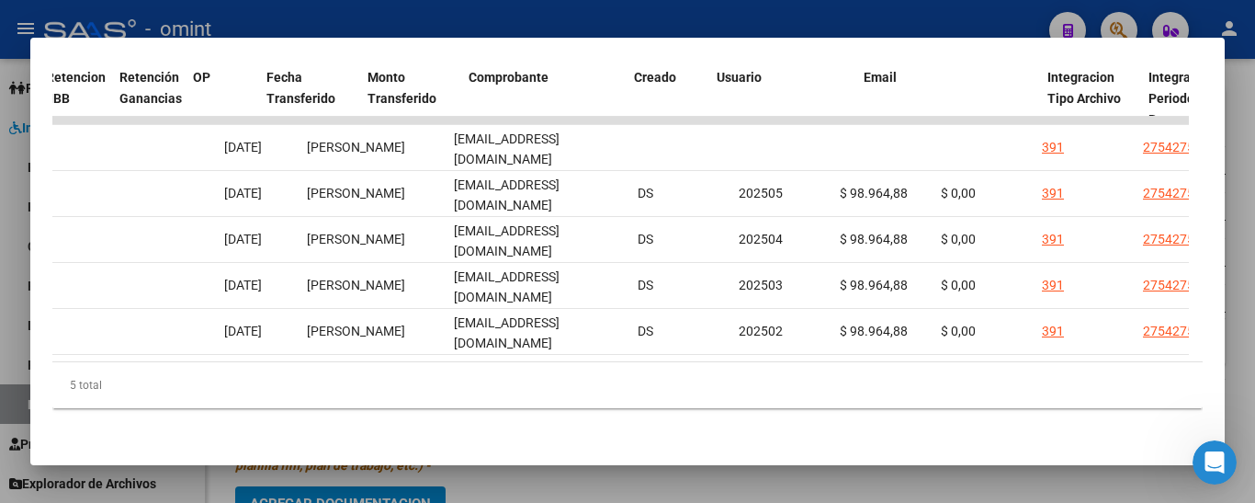
scroll to position [0, 0]
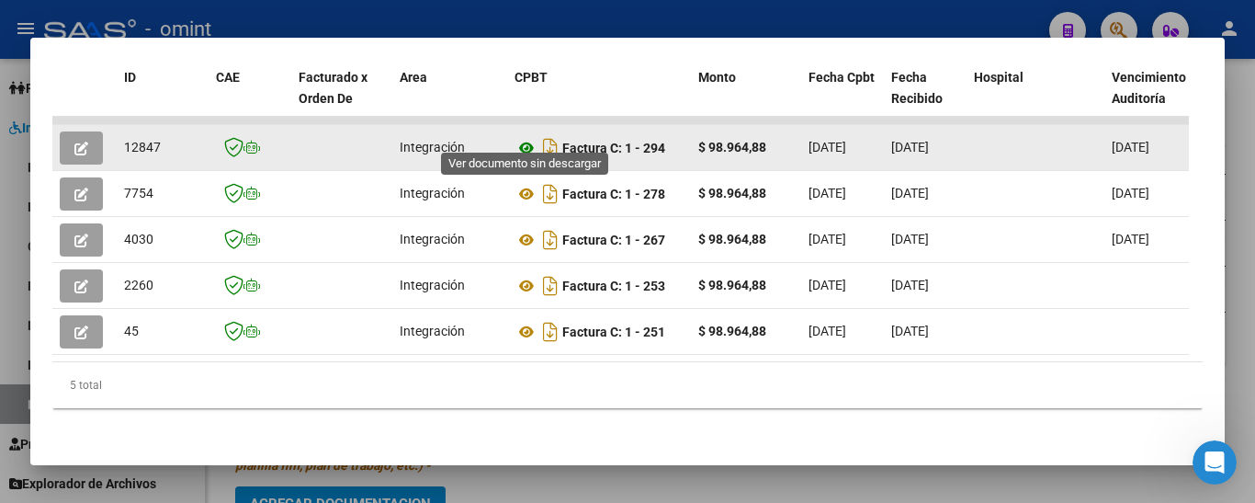
click at [528, 137] on icon at bounding box center [527, 148] width 24 height 22
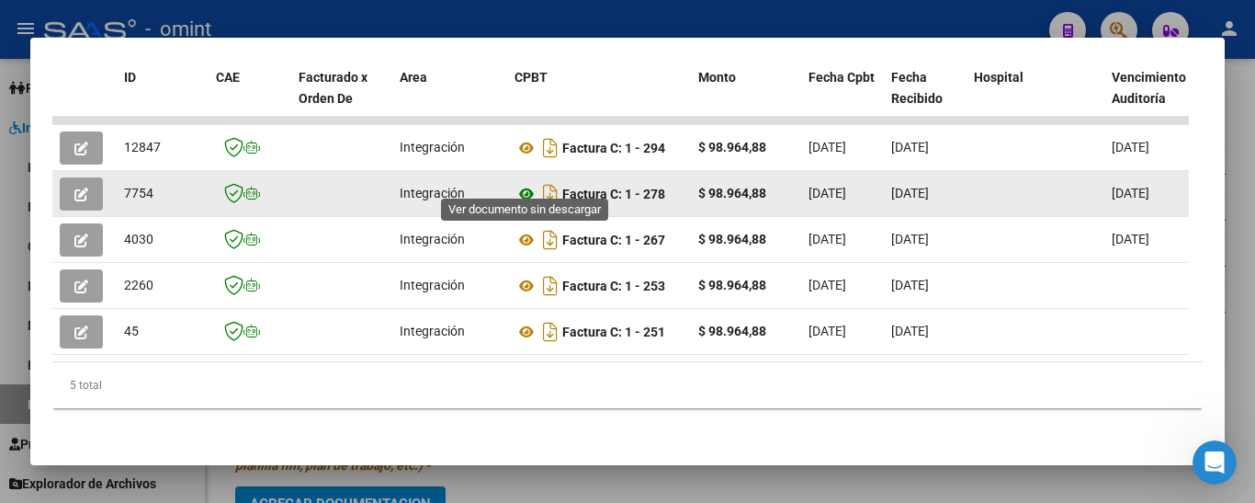
click at [526, 183] on icon at bounding box center [527, 194] width 24 height 22
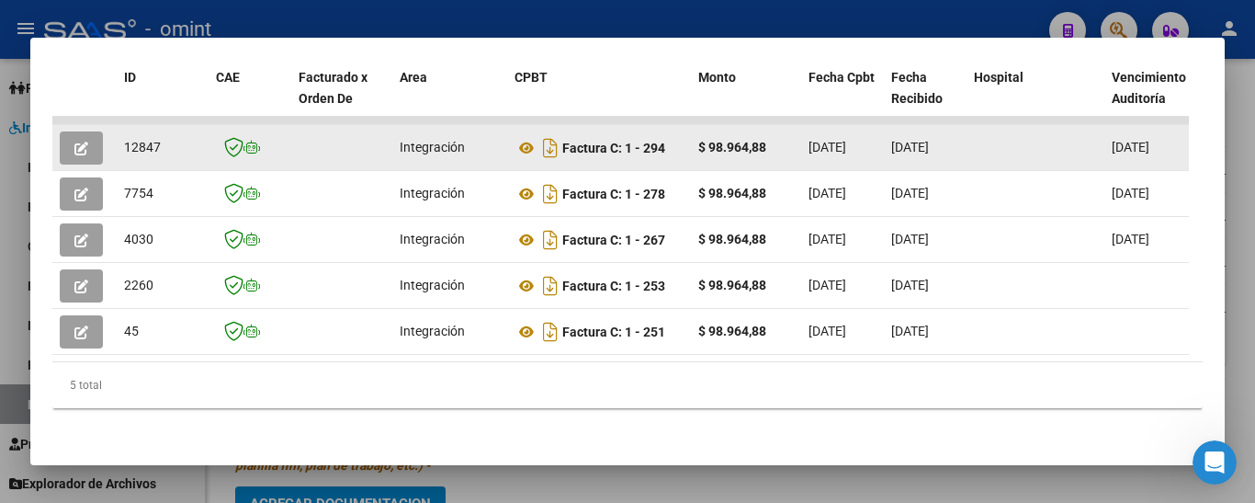
click at [83, 142] on icon "button" at bounding box center [81, 149] width 14 height 14
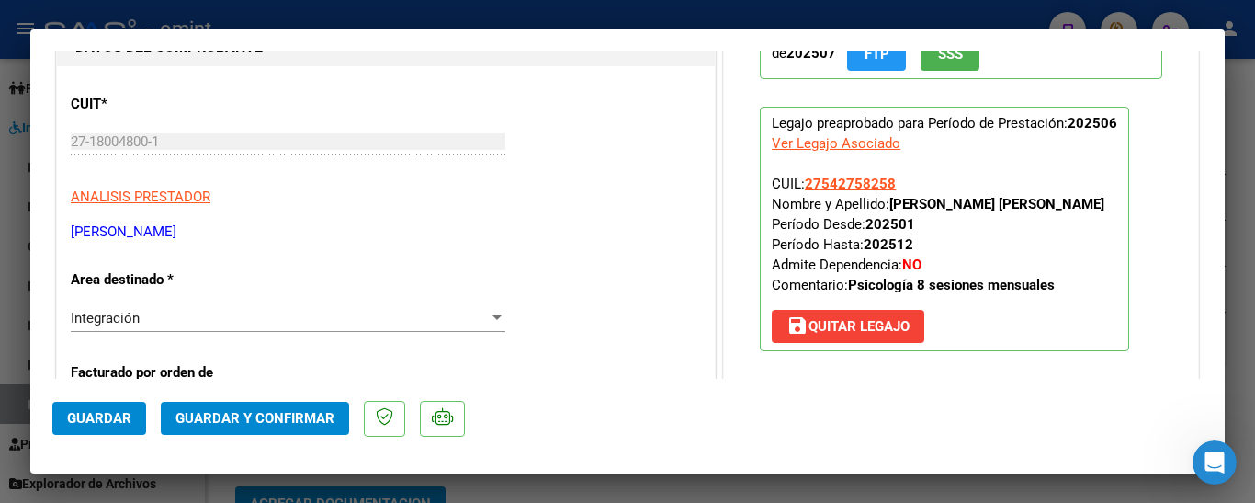
scroll to position [276, 0]
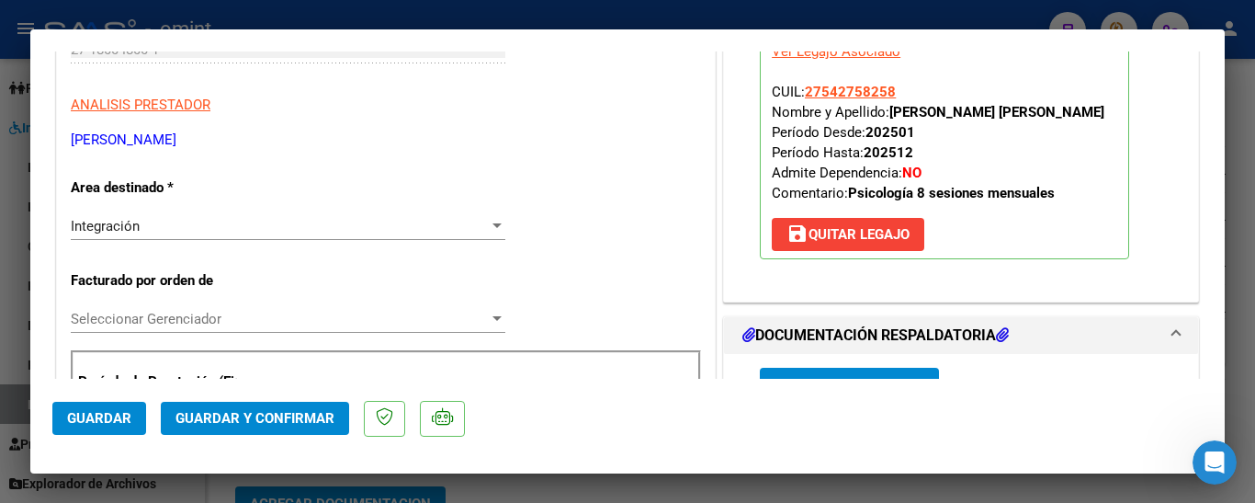
click at [222, 229] on div "Integración" at bounding box center [280, 226] width 418 height 17
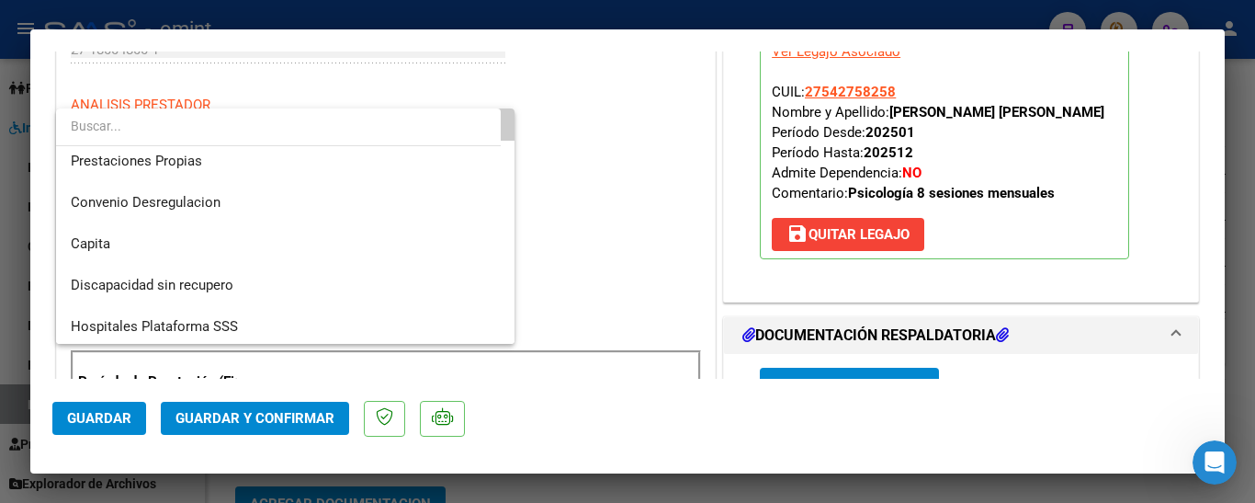
scroll to position [178, 0]
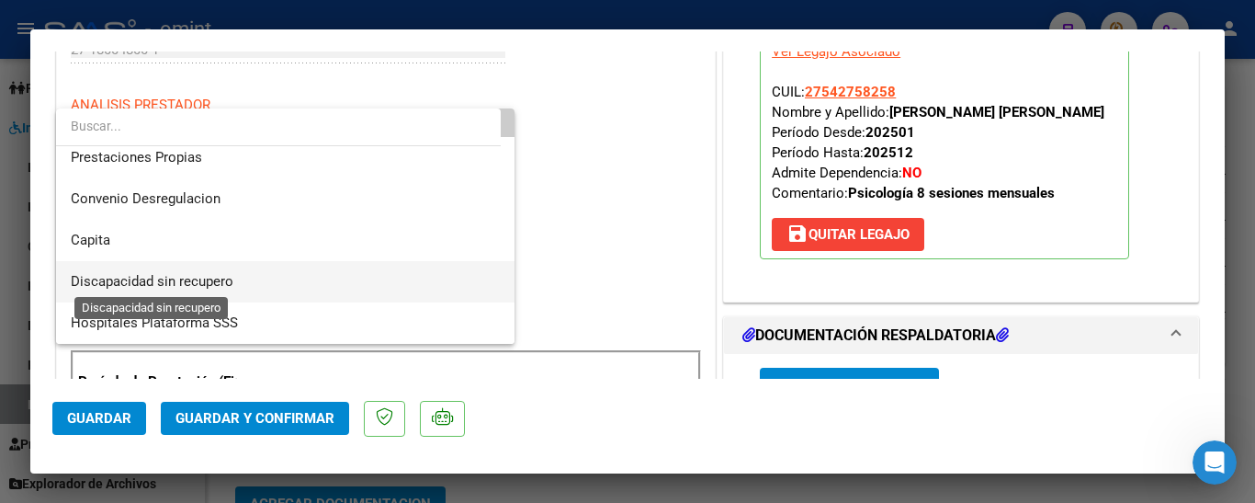
click at [227, 277] on span "Discapacidad sin recupero" at bounding box center [152, 281] width 163 height 17
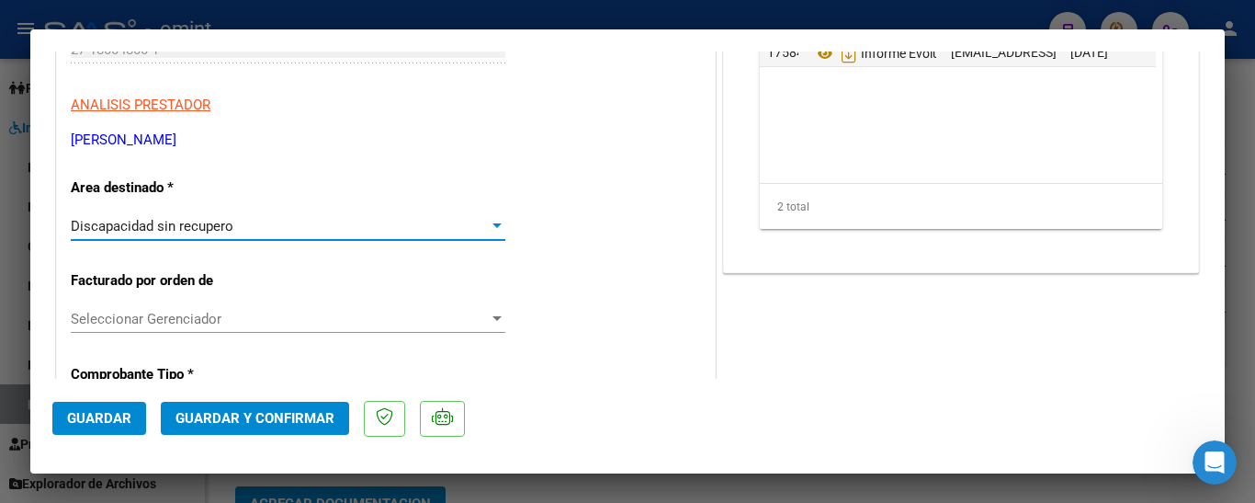
scroll to position [0, 0]
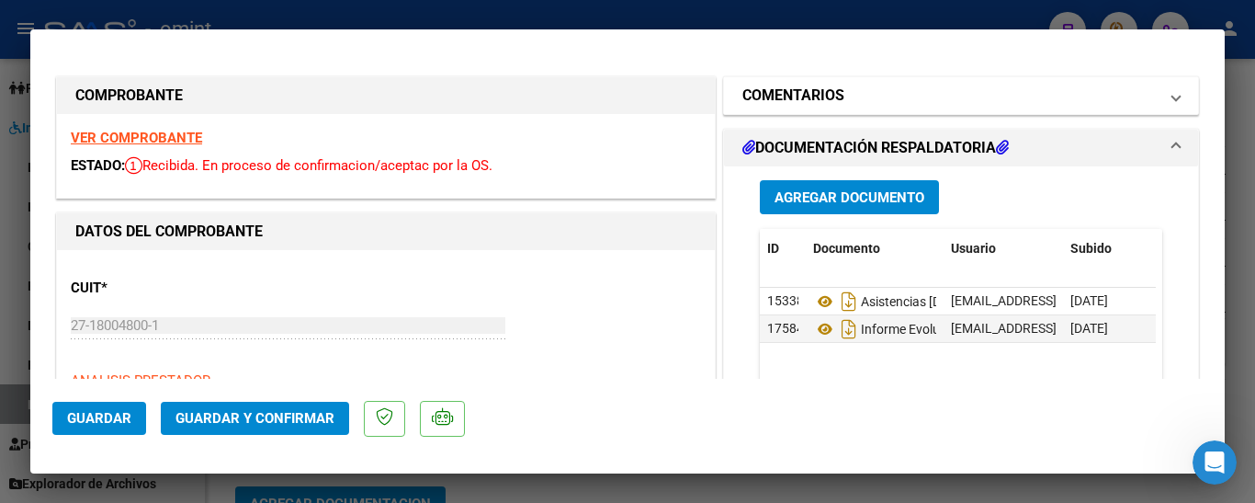
click at [831, 105] on h1 "COMENTARIOS" at bounding box center [794, 96] width 102 height 22
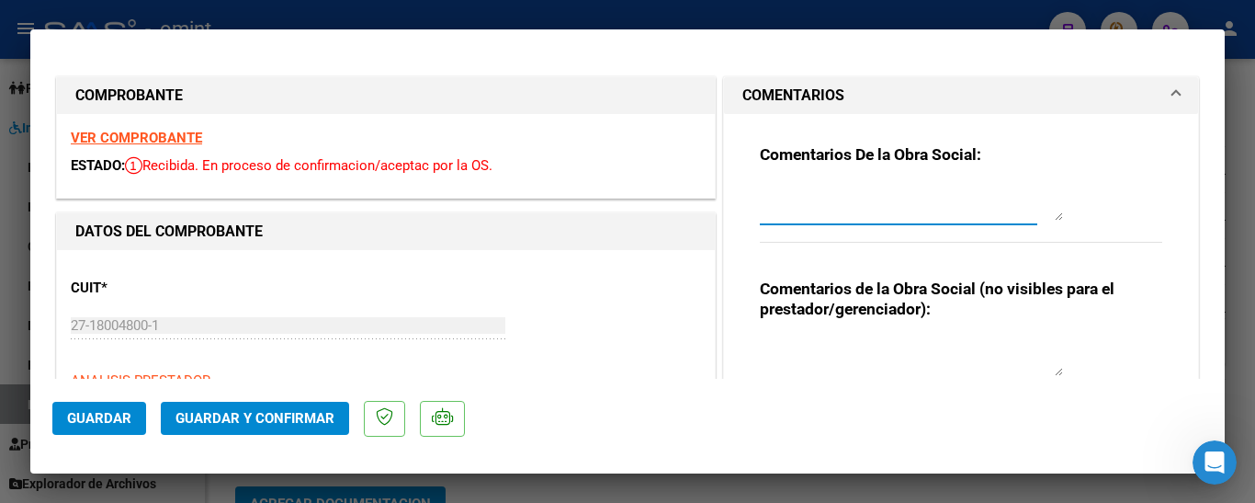
click at [820, 190] on textarea at bounding box center [911, 202] width 303 height 37
type textarea "a"
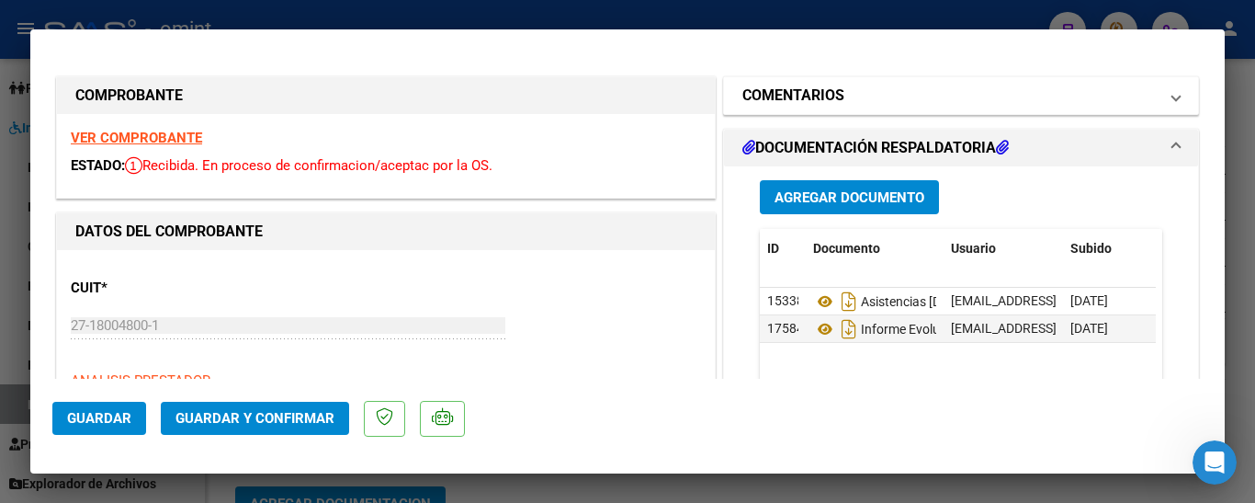
click at [759, 102] on h1 "COMENTARIOS" at bounding box center [794, 96] width 102 height 22
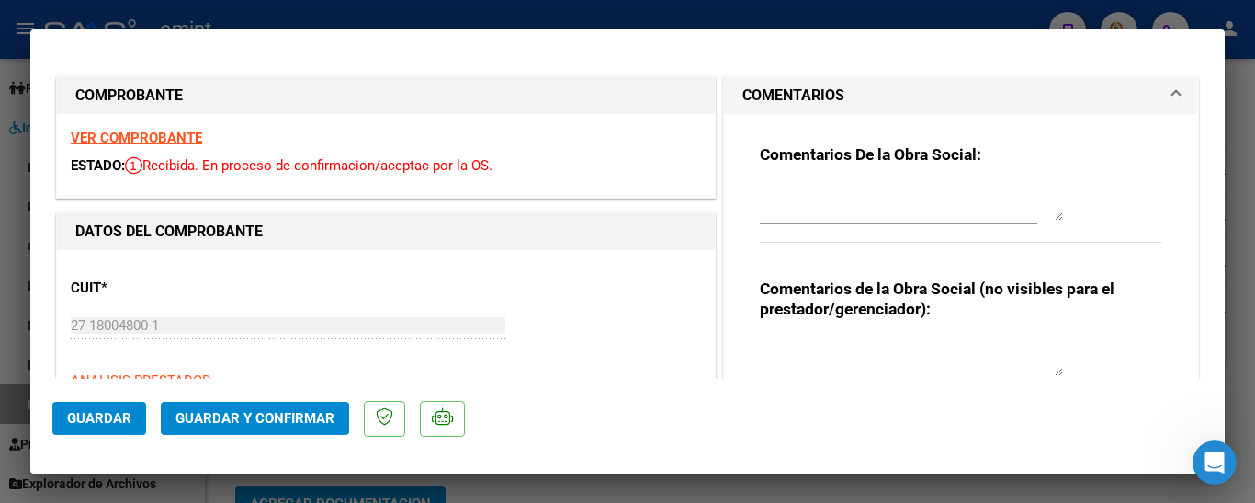
drag, startPoint x: 775, startPoint y: 207, endPoint x: 773, endPoint y: 196, distance: 11.2
click at [774, 205] on textarea at bounding box center [911, 202] width 303 height 37
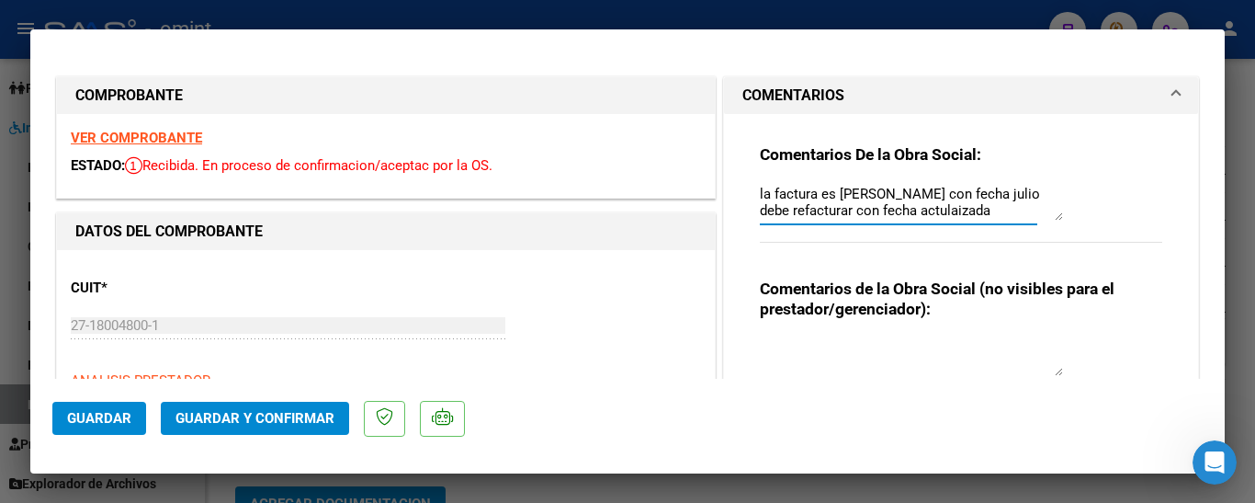
drag, startPoint x: 956, startPoint y: 213, endPoint x: 904, endPoint y: 206, distance: 52.0
click at [904, 206] on textarea "la factura es [PERSON_NAME] con fecha julio debe refacturar con fecha actulaiza…" at bounding box center [911, 202] width 303 height 37
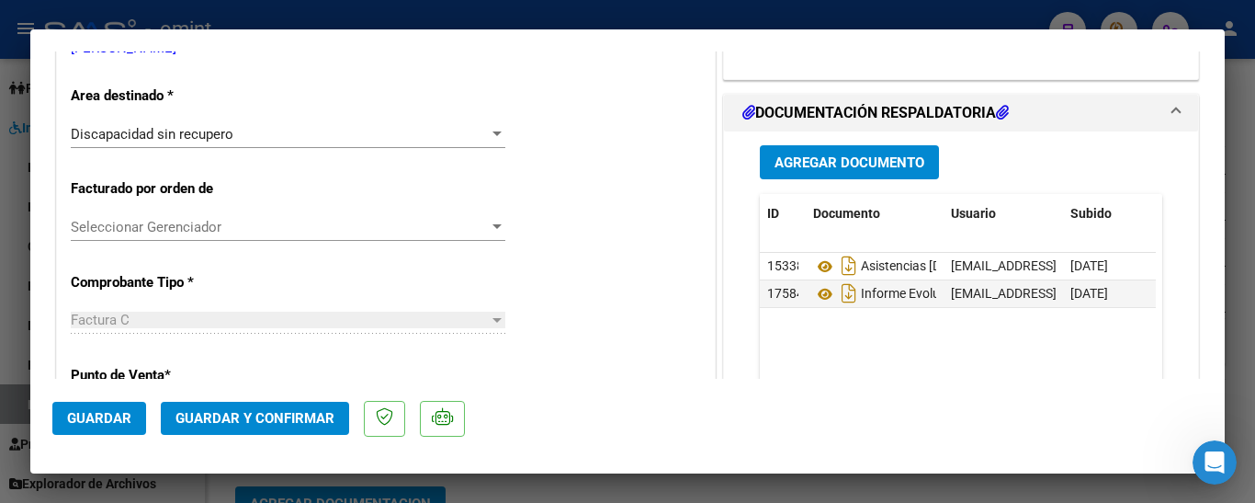
scroll to position [460, 0]
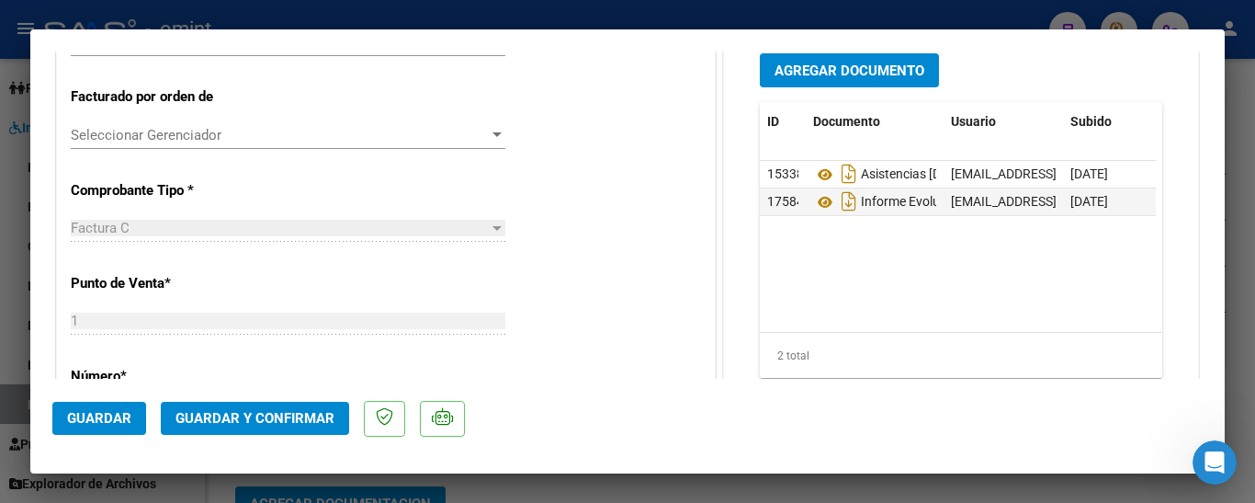
type textarea "la factura es [PERSON_NAME] con fecha julio debe refacturar con fecha actualiza…"
click at [279, 416] on span "Guardar y Confirmar" at bounding box center [255, 418] width 159 height 17
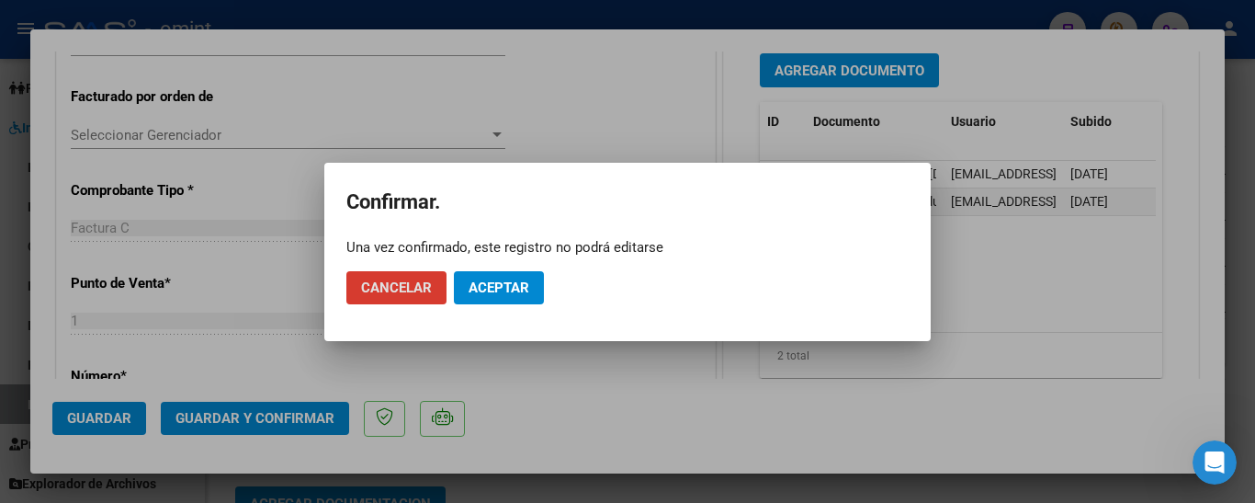
click at [492, 293] on span "Aceptar" at bounding box center [499, 287] width 61 height 17
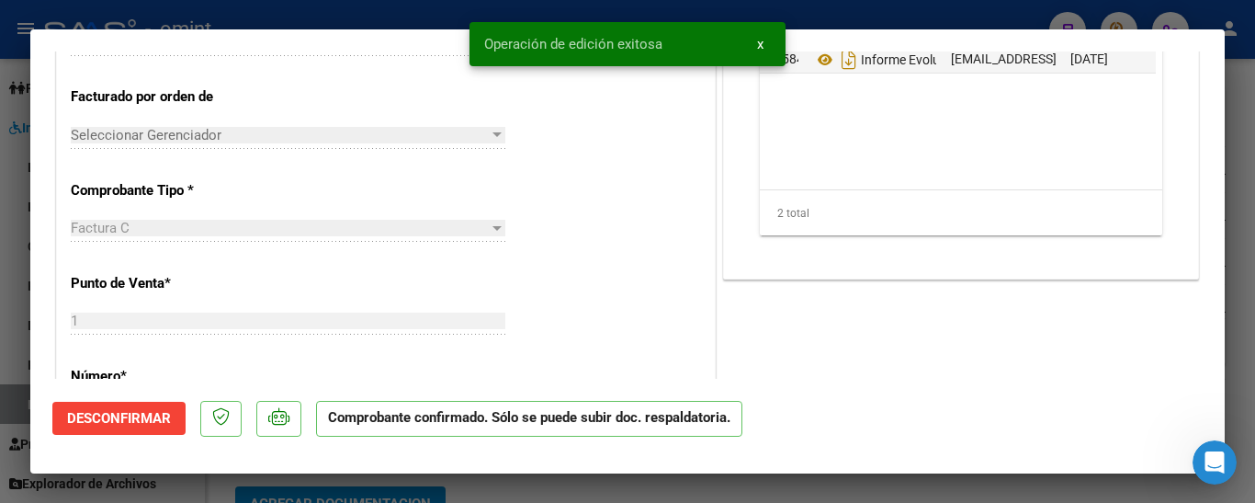
type input "$ 0,00"
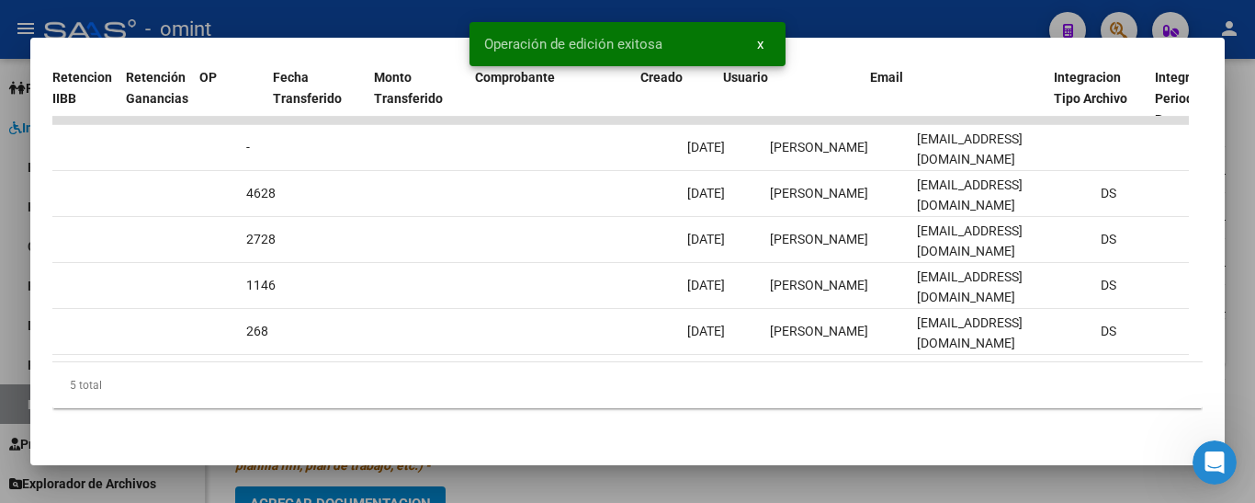
scroll to position [0, 1601]
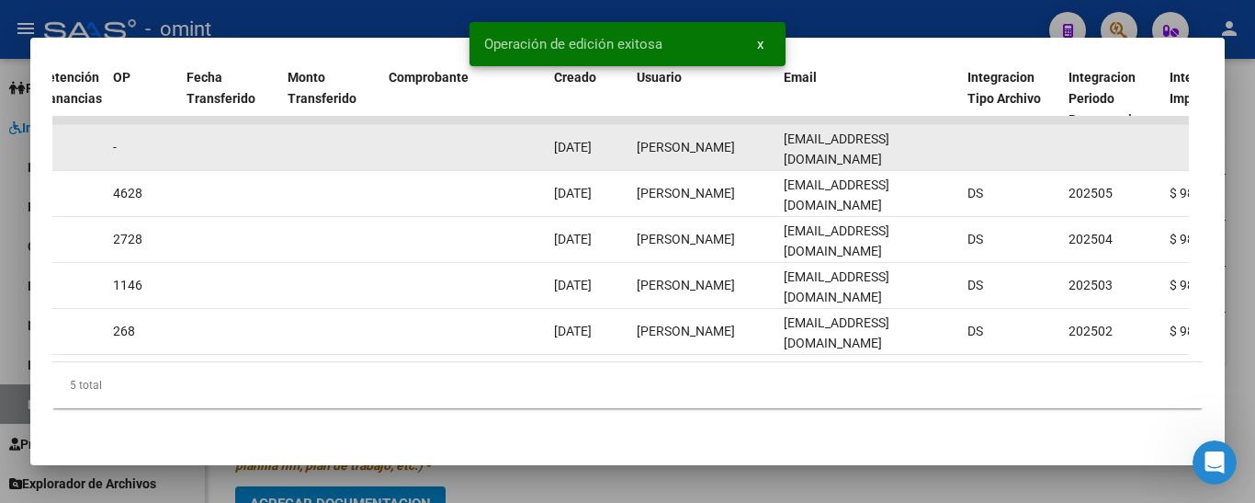
drag, startPoint x: 943, startPoint y: 131, endPoint x: 775, endPoint y: 141, distance: 168.5
click at [775, 138] on div "12847 Integración Factura C: 1 - 294 $ 98.964,88 [DATE] [DATE] [DATE] - [DATE] …" at bounding box center [436, 148] width 3970 height 46
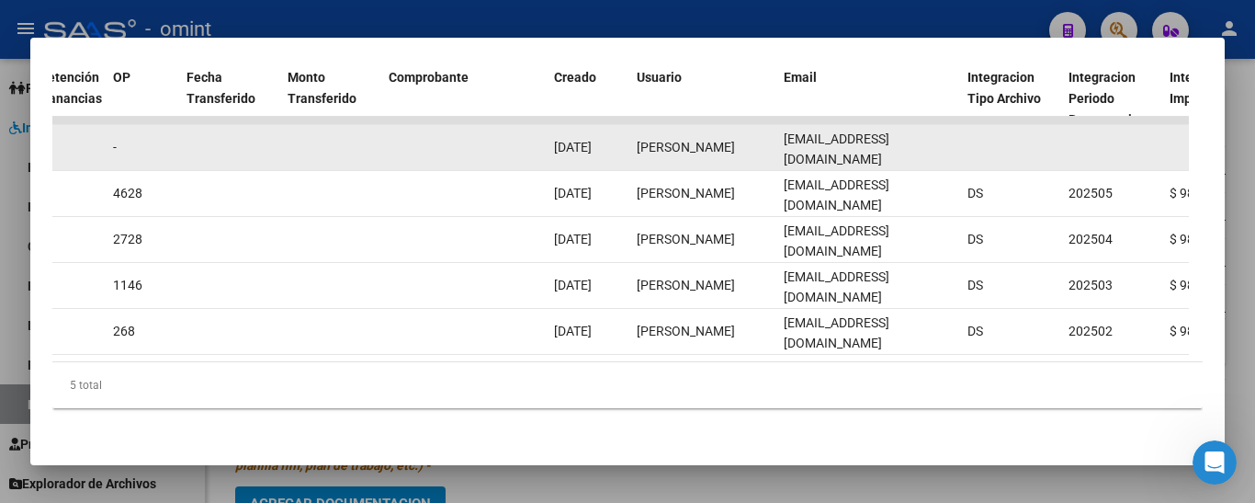
copy div "[EMAIL_ADDRESS][DOMAIN_NAME]"
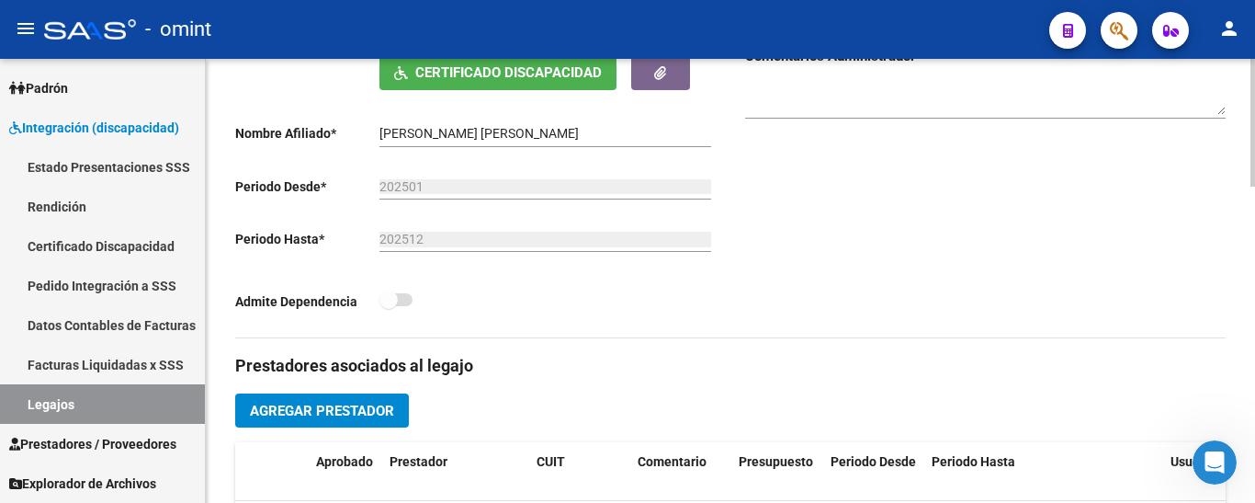
scroll to position [368, 0]
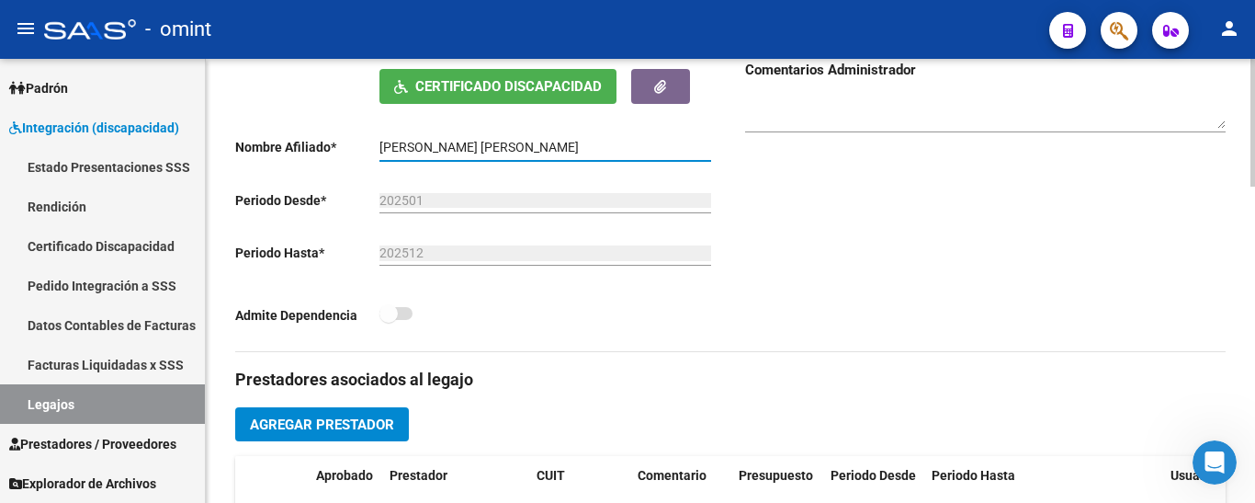
drag, startPoint x: 381, startPoint y: 147, endPoint x: 568, endPoint y: 147, distance: 186.6
click at [568, 147] on input "[PERSON_NAME] [PERSON_NAME]" at bounding box center [546, 148] width 332 height 16
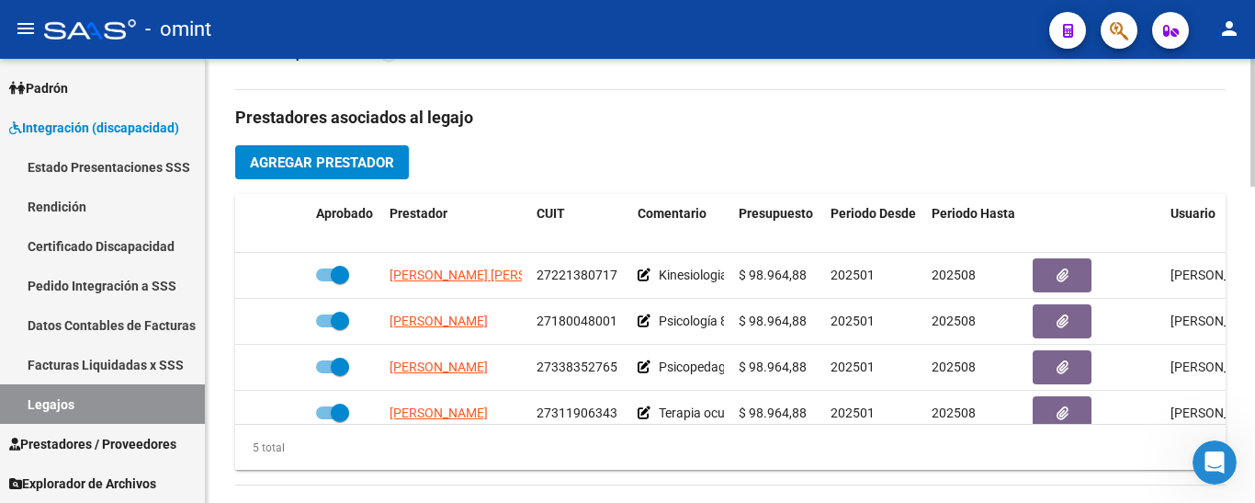
scroll to position [735, 0]
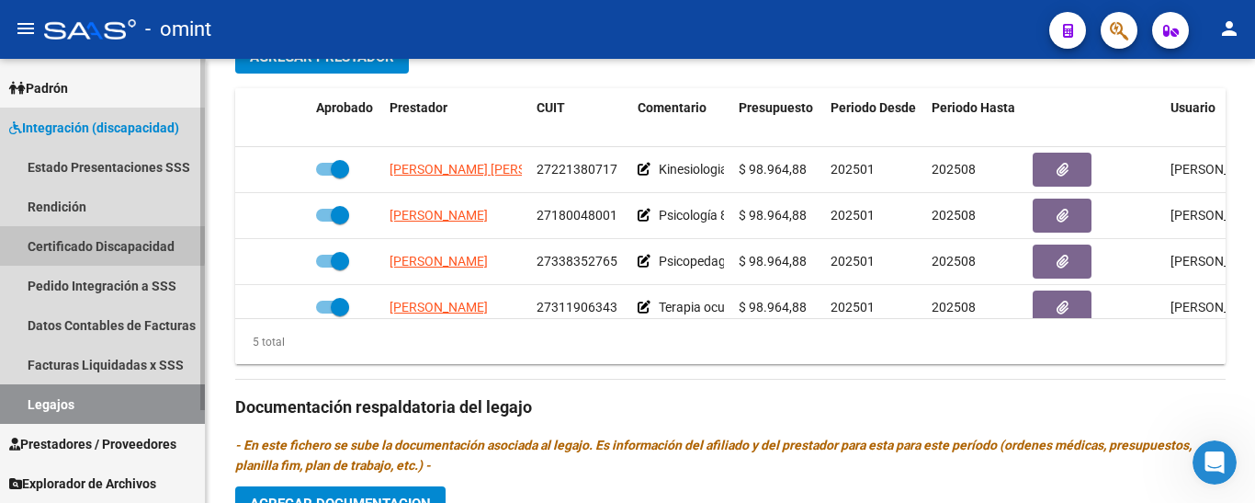
click at [66, 241] on link "Certificado Discapacidad" at bounding box center [102, 246] width 205 height 40
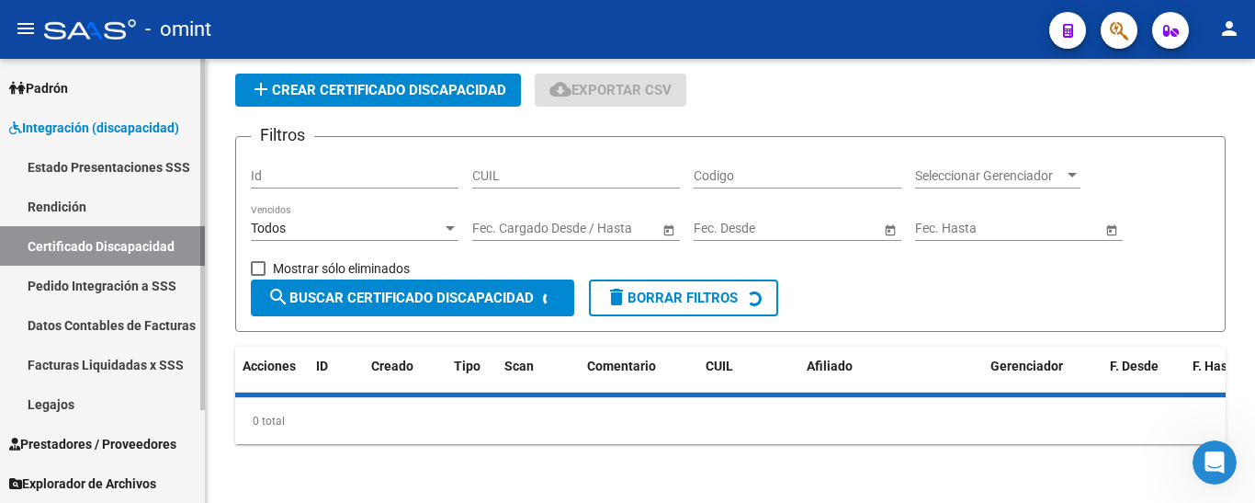
click at [49, 400] on link "Legajos" at bounding box center [102, 404] width 205 height 40
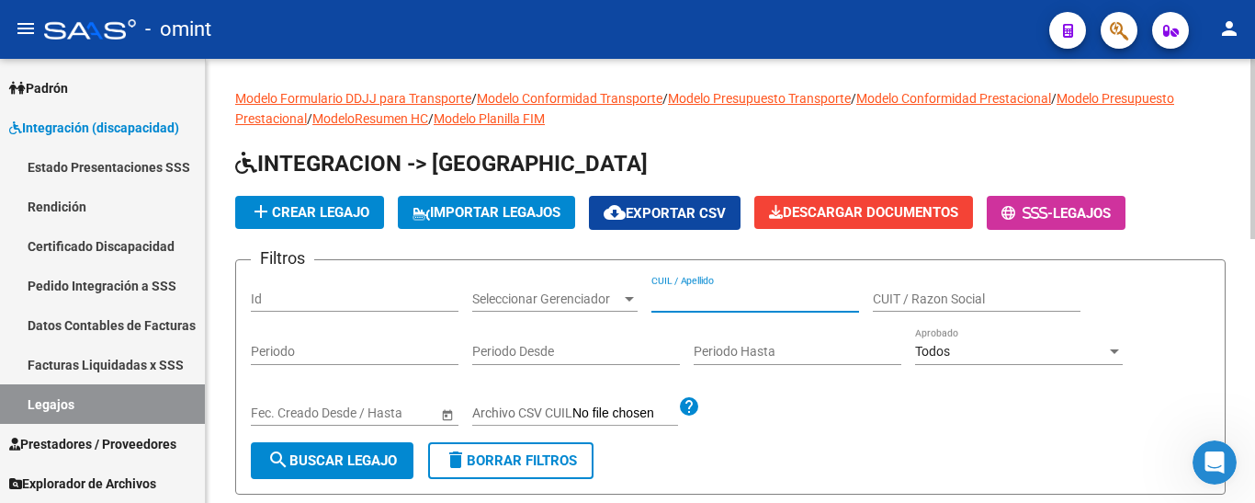
paste input "[PERSON_NAME], [PERSON_NAME]"
type input "[PERSON_NAME], [PERSON_NAME]"
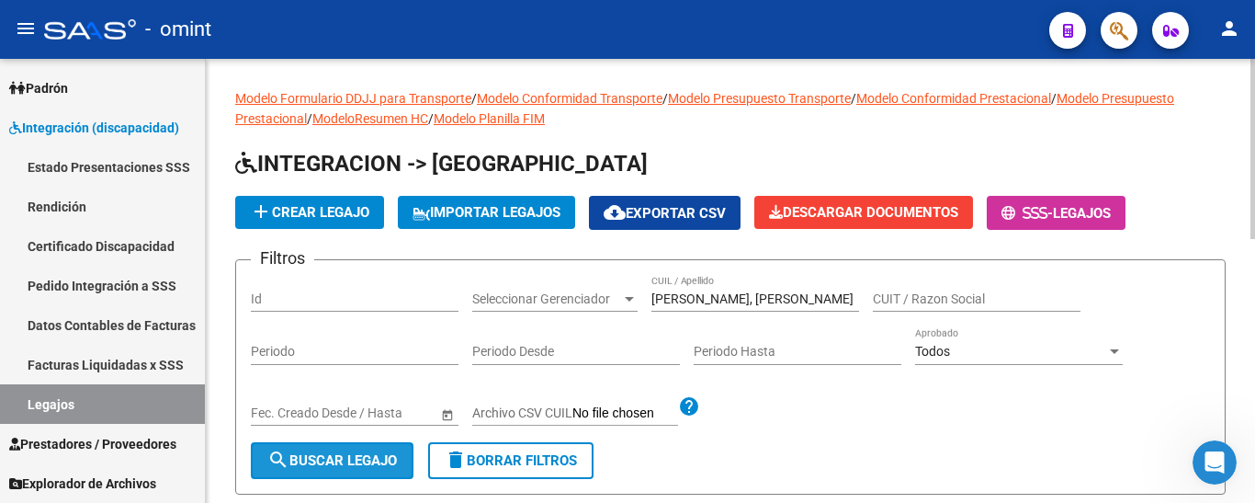
click at [379, 460] on span "search Buscar Legajo" at bounding box center [332, 460] width 130 height 17
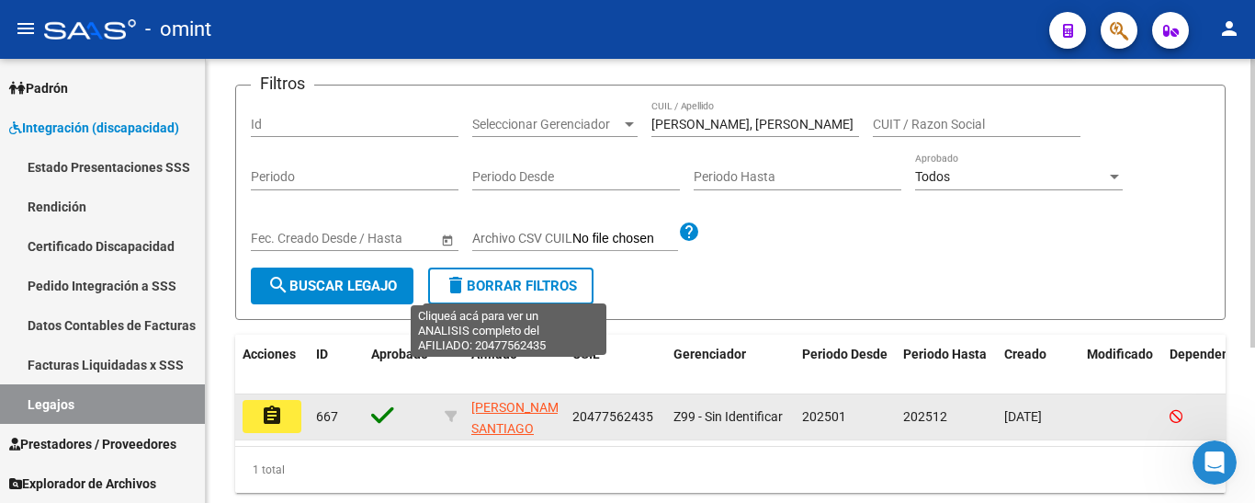
scroll to position [239, 0]
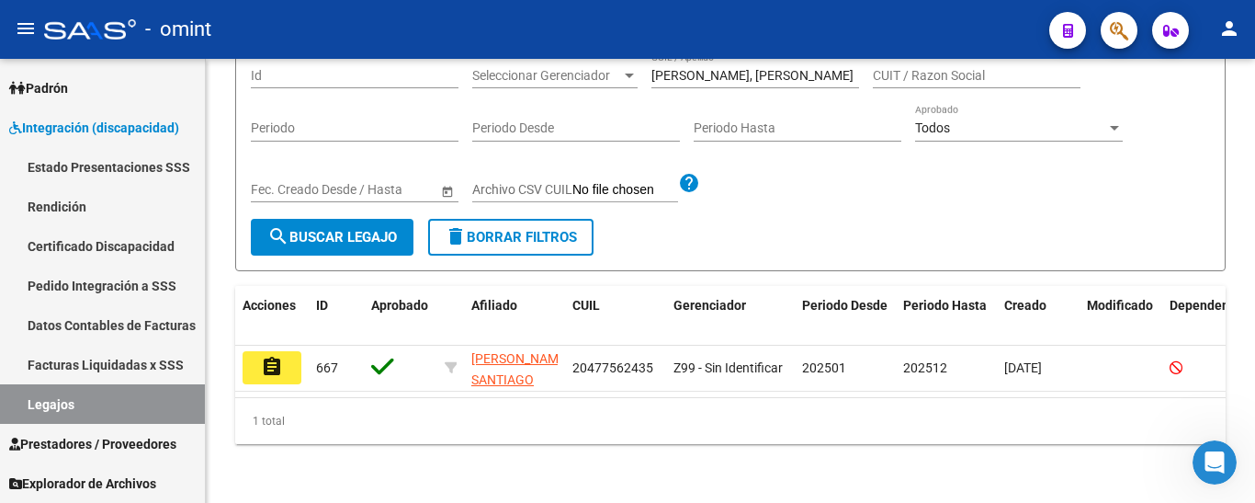
click at [275, 356] on mat-icon "assignment" at bounding box center [272, 367] width 22 height 22
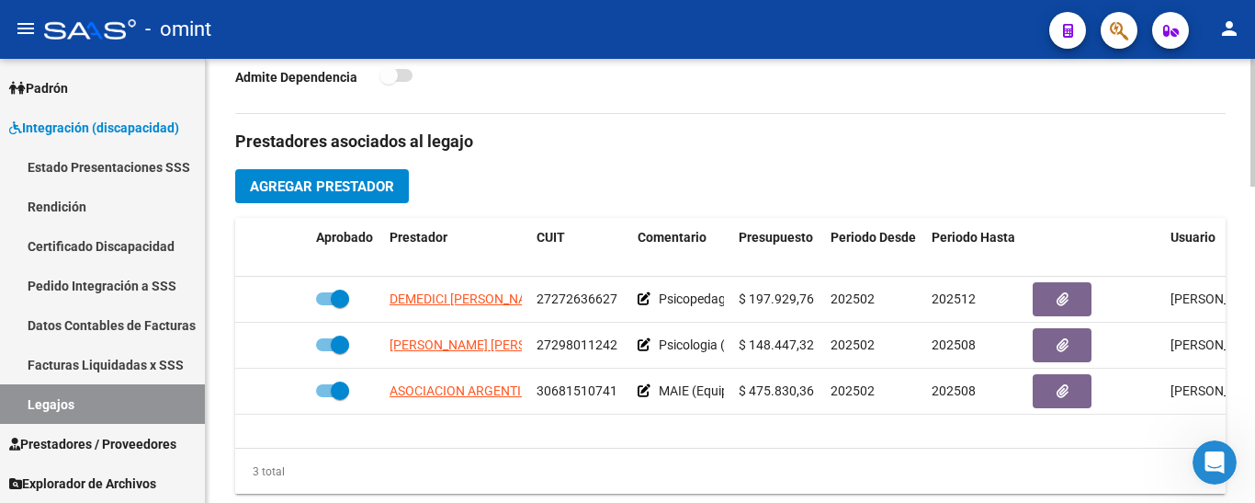
scroll to position [643, 0]
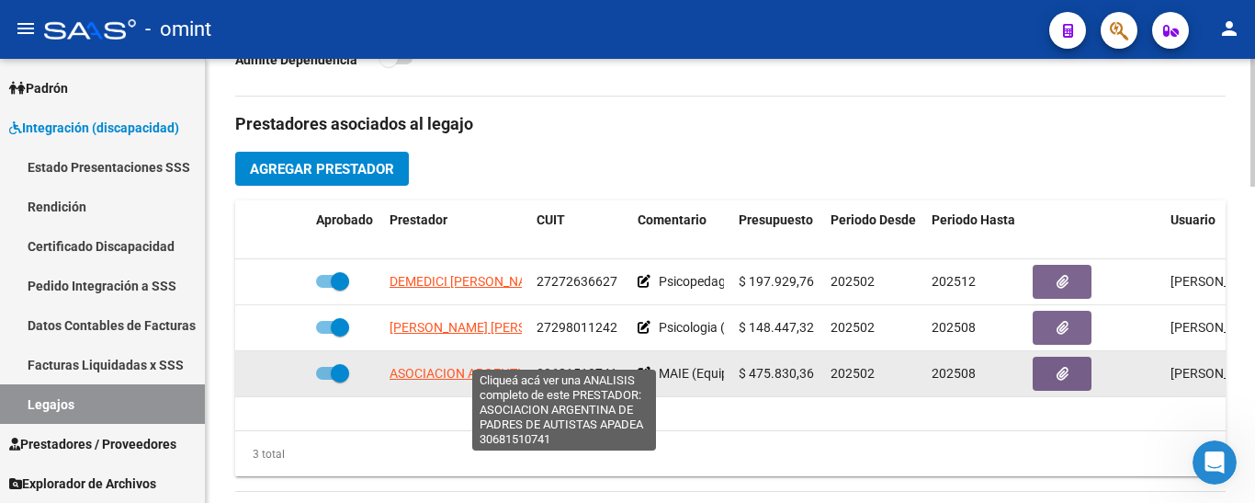
click at [477, 366] on span "ASOCIACION ARGENTINA DE PADRES DE AUTISTAS APADEA" at bounding box center [563, 373] width 346 height 15
type textarea "30681510741"
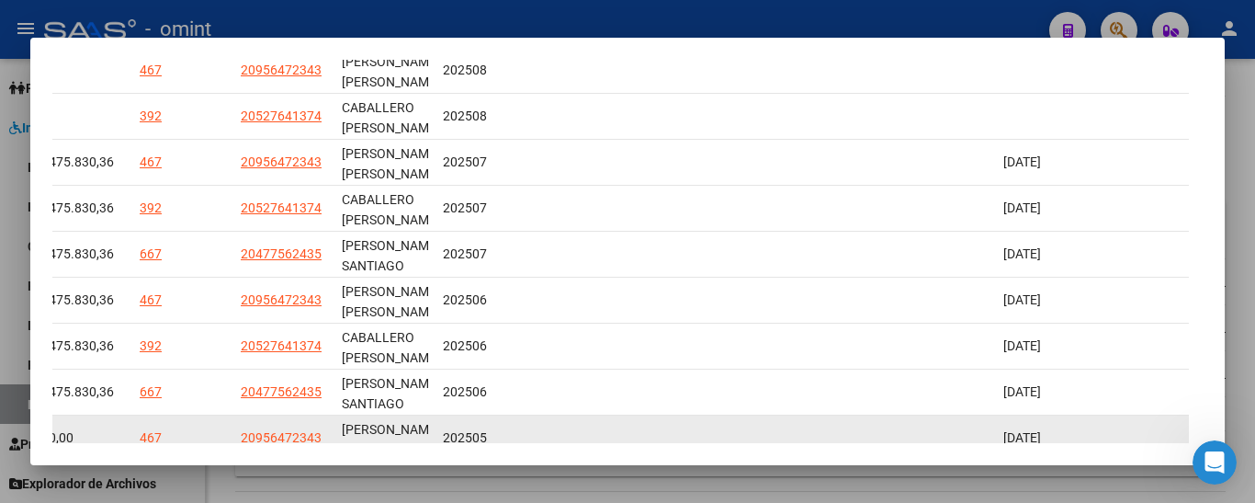
scroll to position [691, 0]
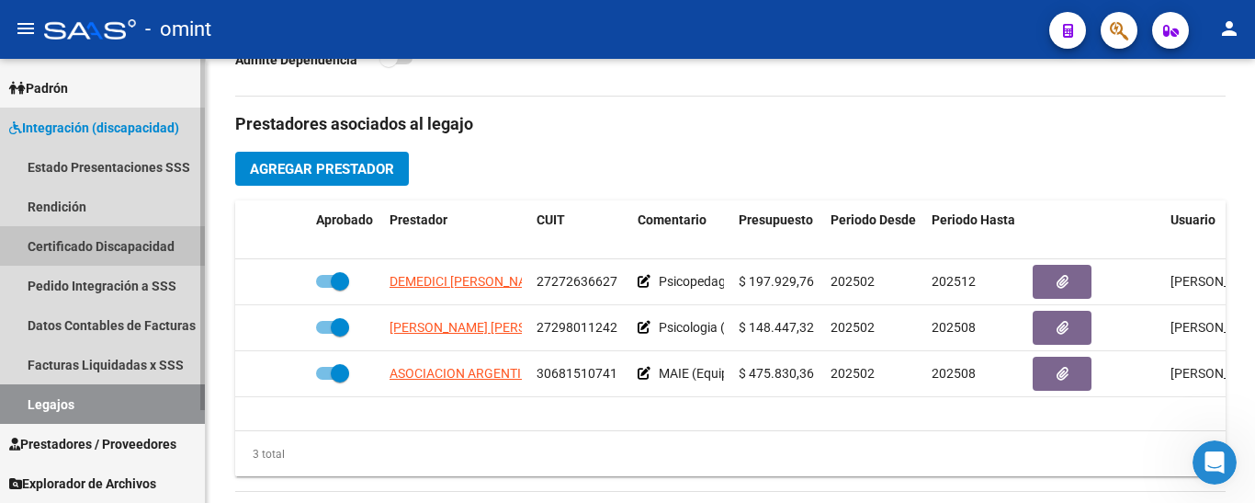
click at [129, 244] on link "Certificado Discapacidad" at bounding box center [102, 246] width 205 height 40
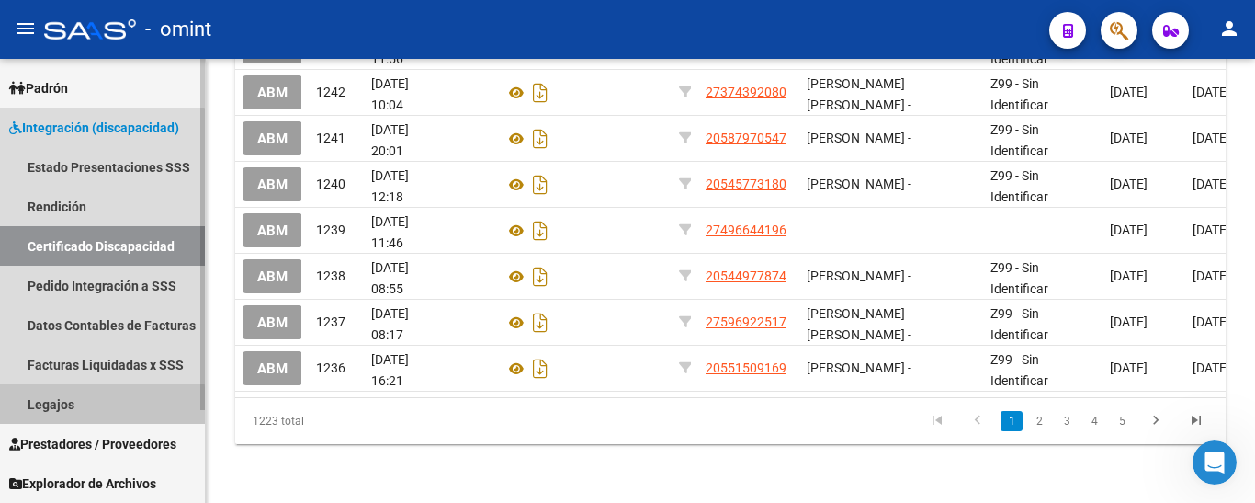
click at [77, 407] on link "Legajos" at bounding box center [102, 404] width 205 height 40
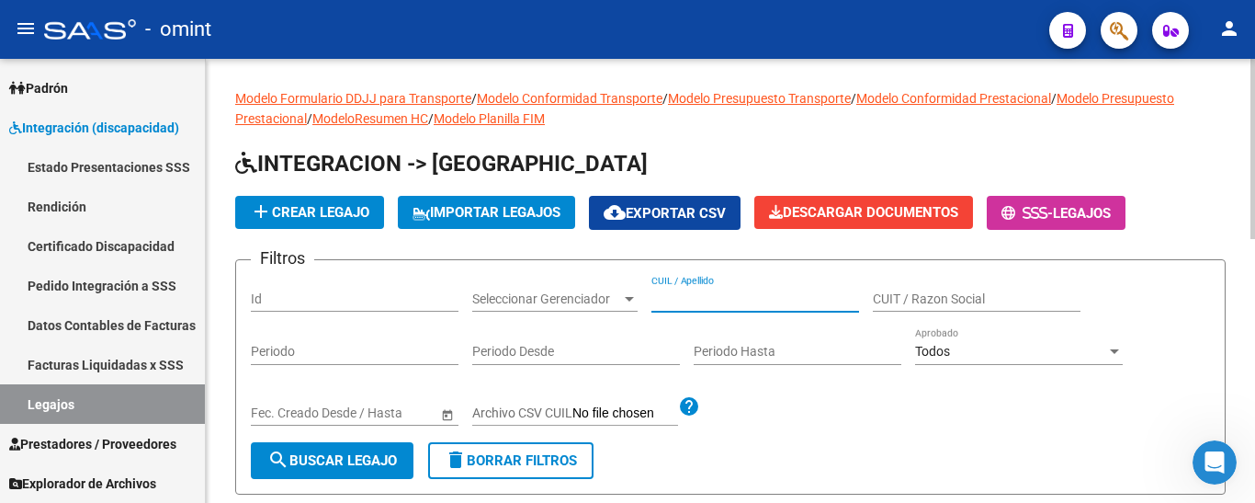
paste input "[PERSON_NAME]"
type input "[PERSON_NAME]"
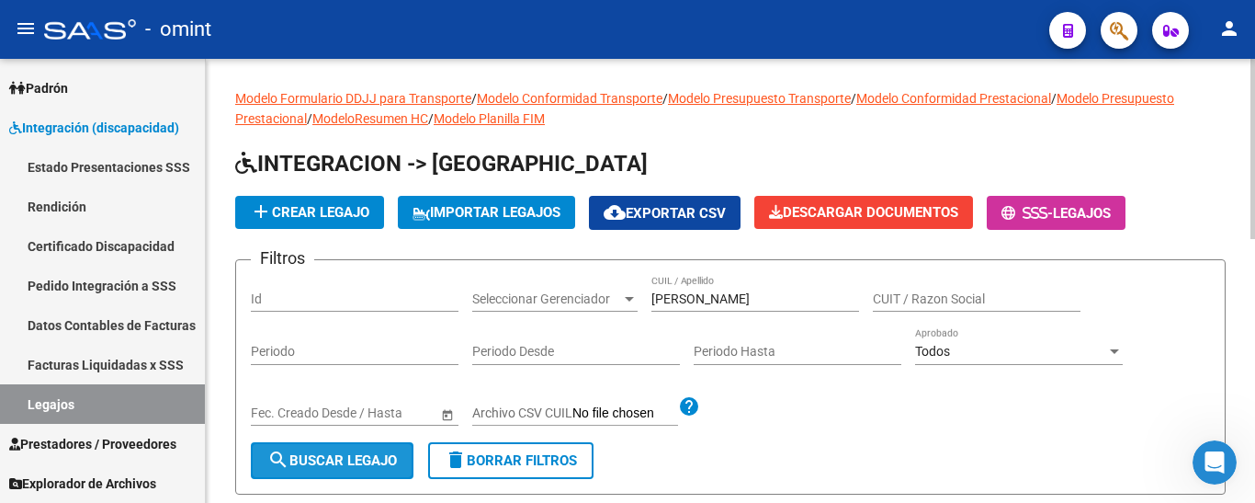
click at [368, 443] on button "search Buscar Legajo" at bounding box center [332, 460] width 163 height 37
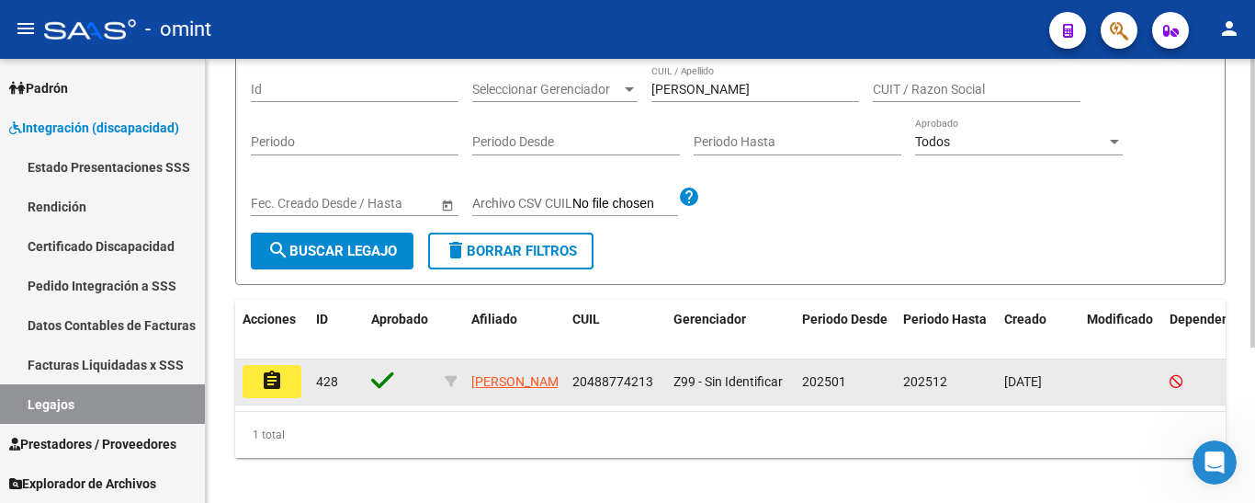
scroll to position [239, 0]
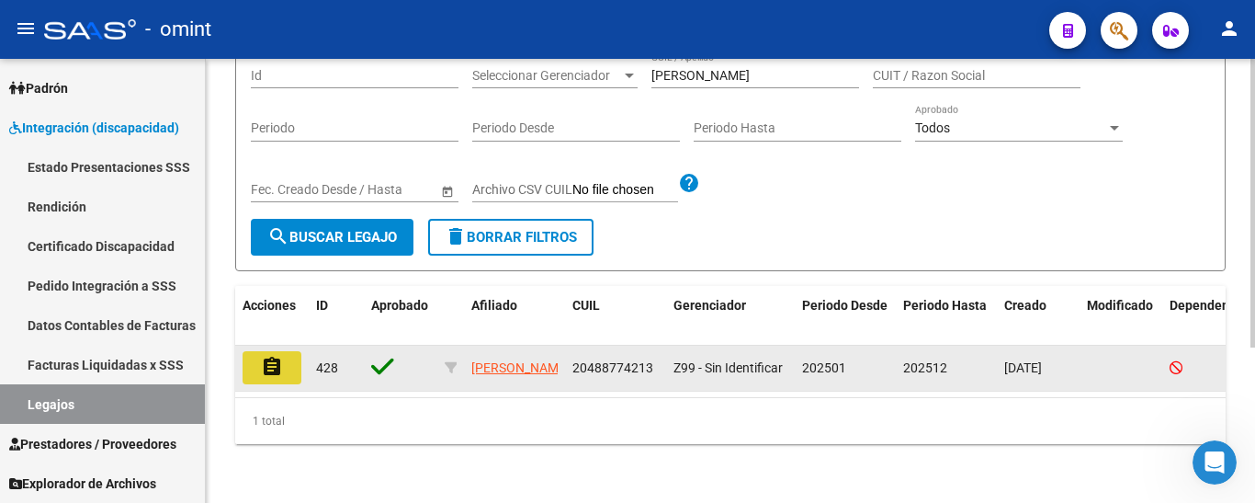
click at [267, 361] on mat-icon "assignment" at bounding box center [272, 367] width 22 height 22
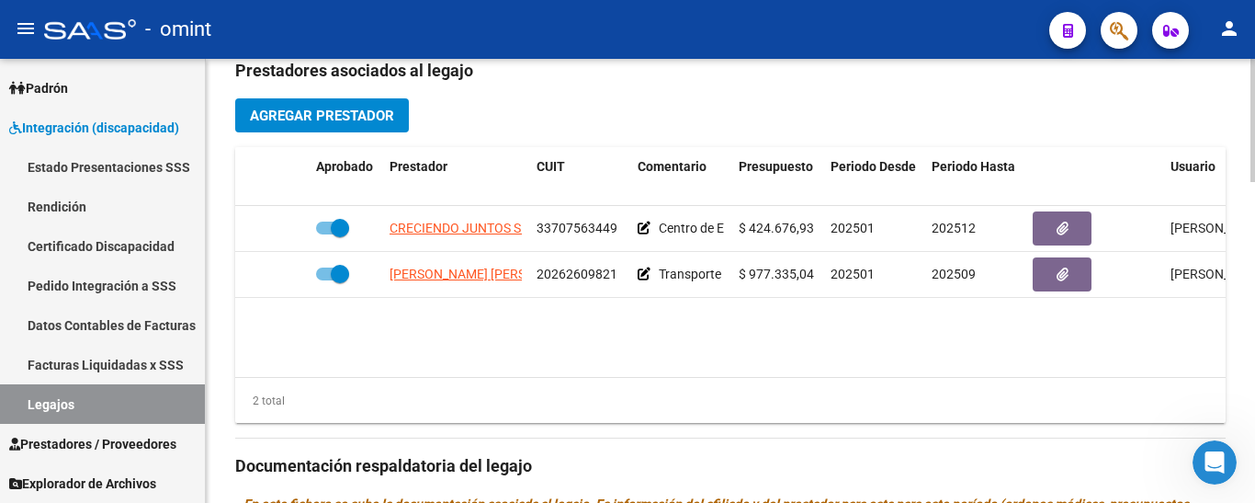
scroll to position [735, 0]
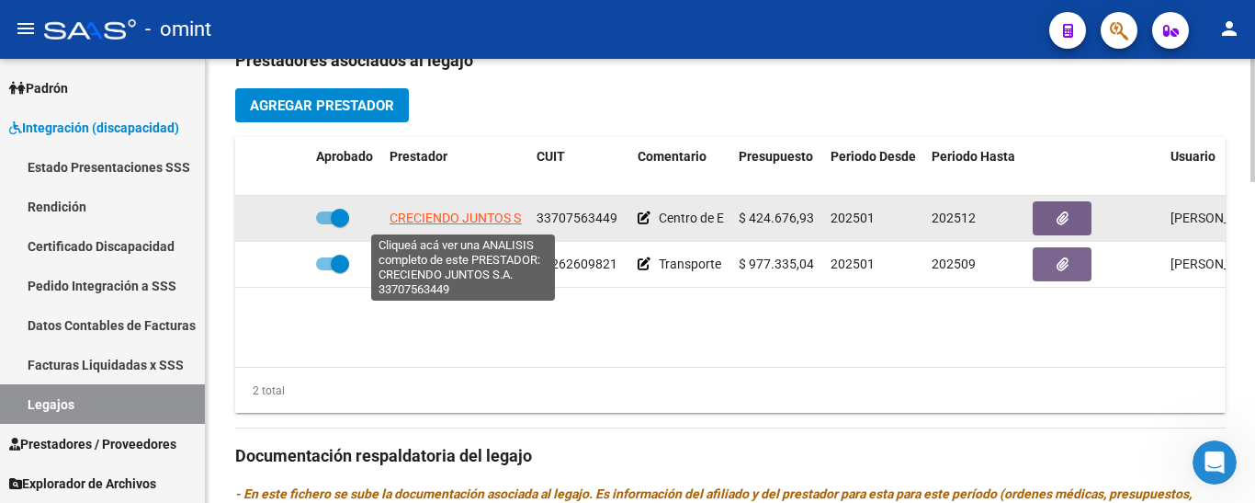
click at [480, 223] on span "CRECIENDO JUNTOS S.A." at bounding box center [463, 217] width 147 height 15
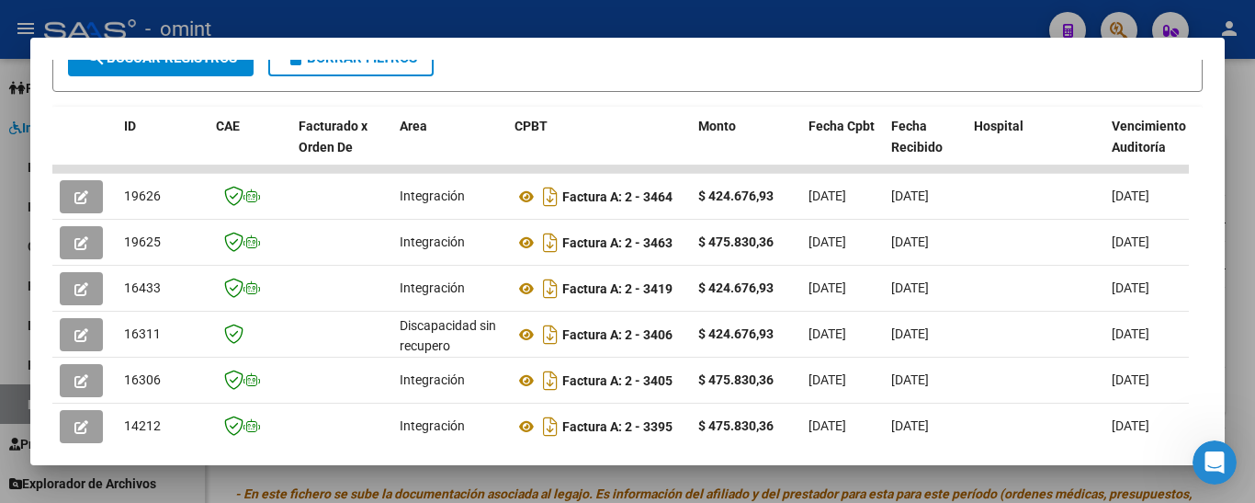
scroll to position [392, 0]
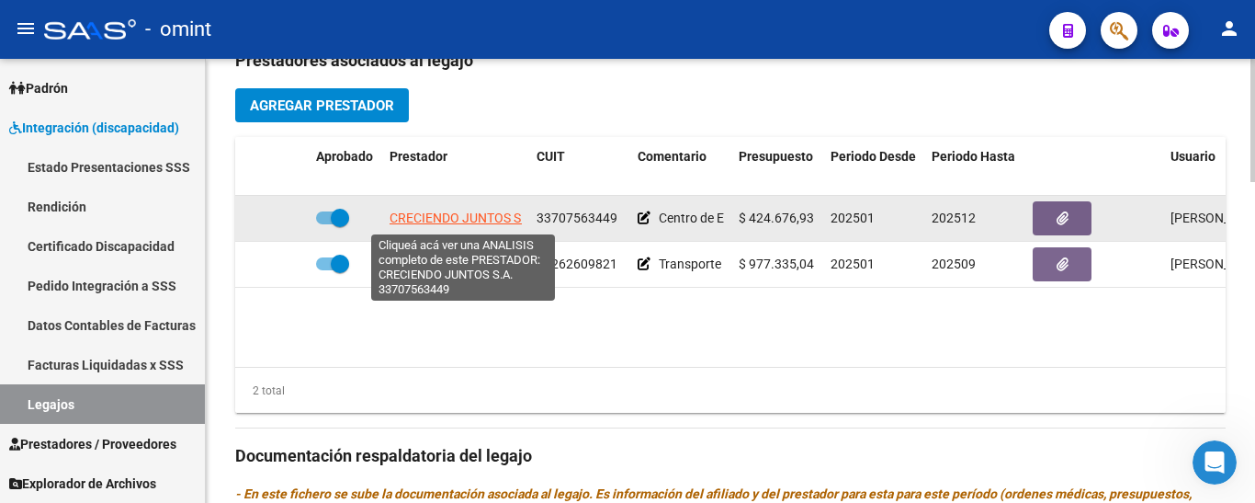
click at [465, 221] on span "CRECIENDO JUNTOS S.A." at bounding box center [463, 217] width 147 height 15
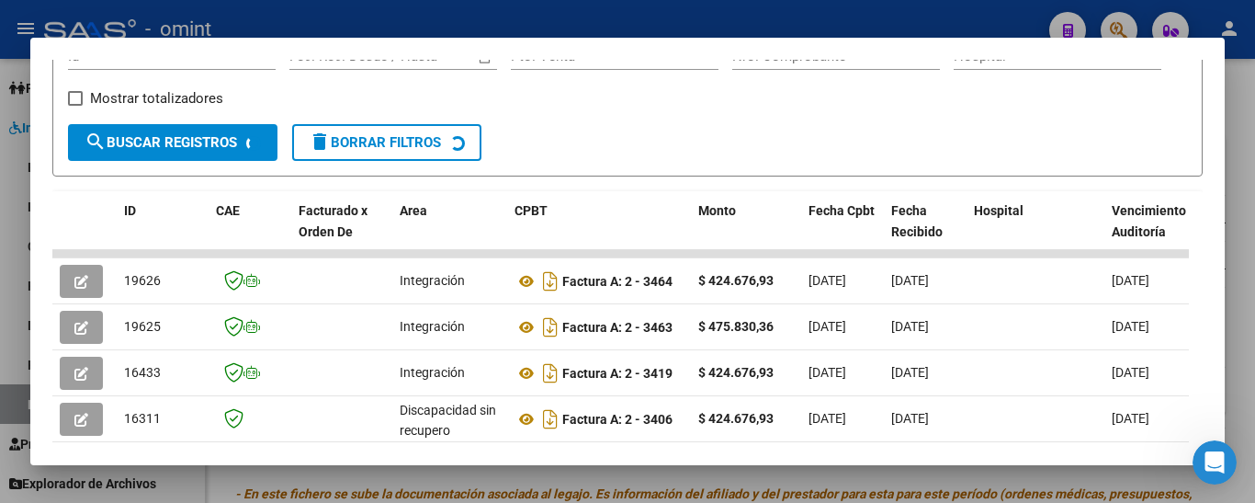
scroll to position [341, 0]
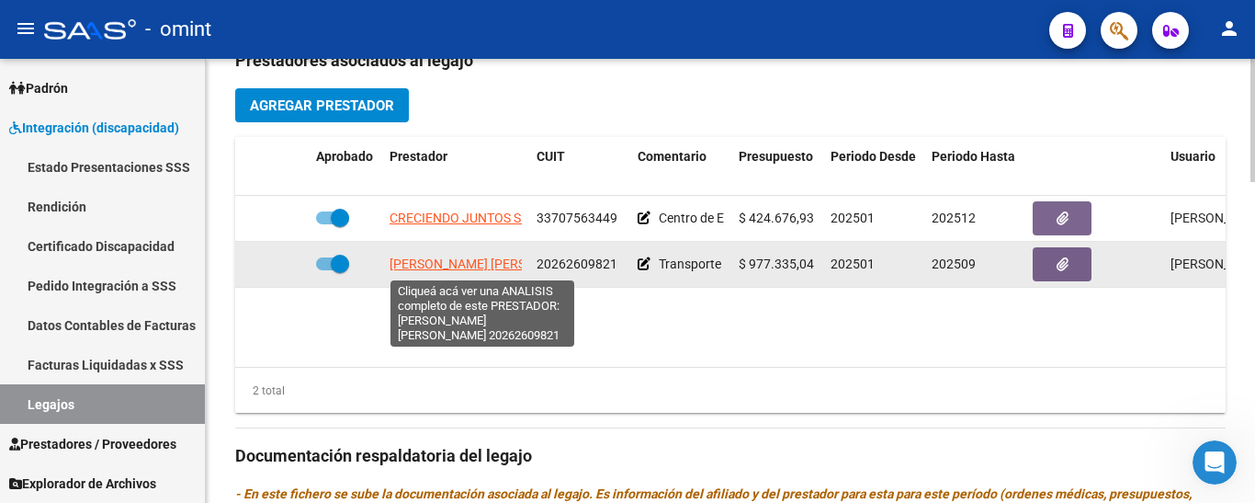
click at [451, 267] on span "[PERSON_NAME] [PERSON_NAME]" at bounding box center [489, 263] width 199 height 15
type textarea "20262609821"
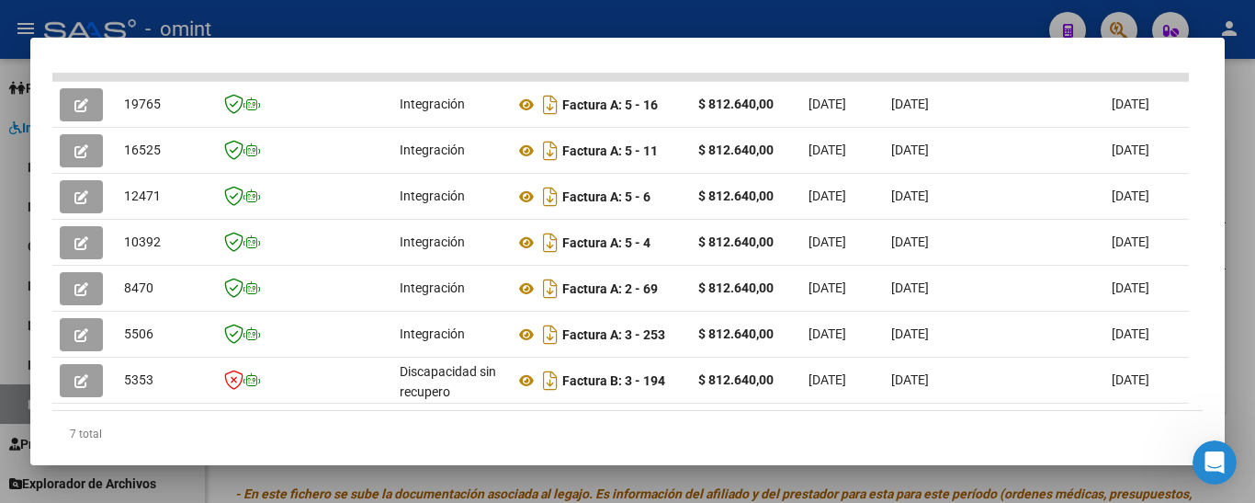
scroll to position [483, 0]
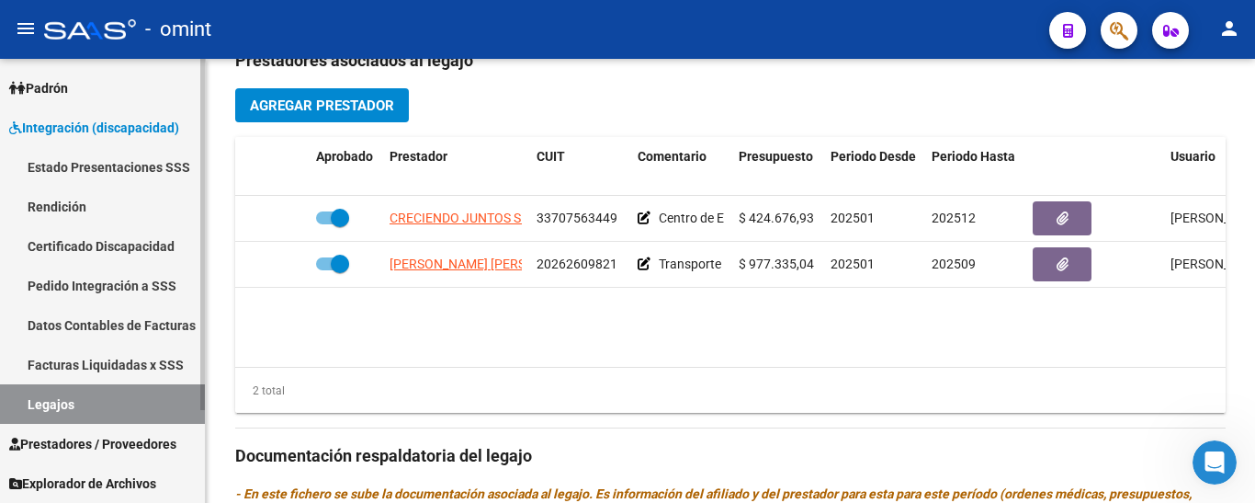
click at [105, 445] on span "Prestadores / Proveedores" at bounding box center [92, 444] width 167 height 20
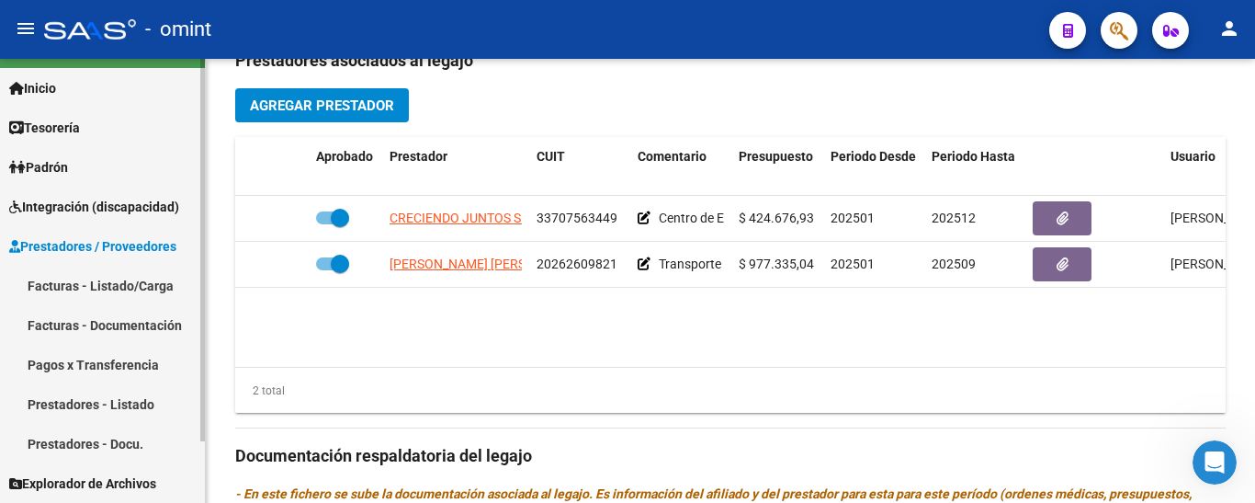
scroll to position [38, 0]
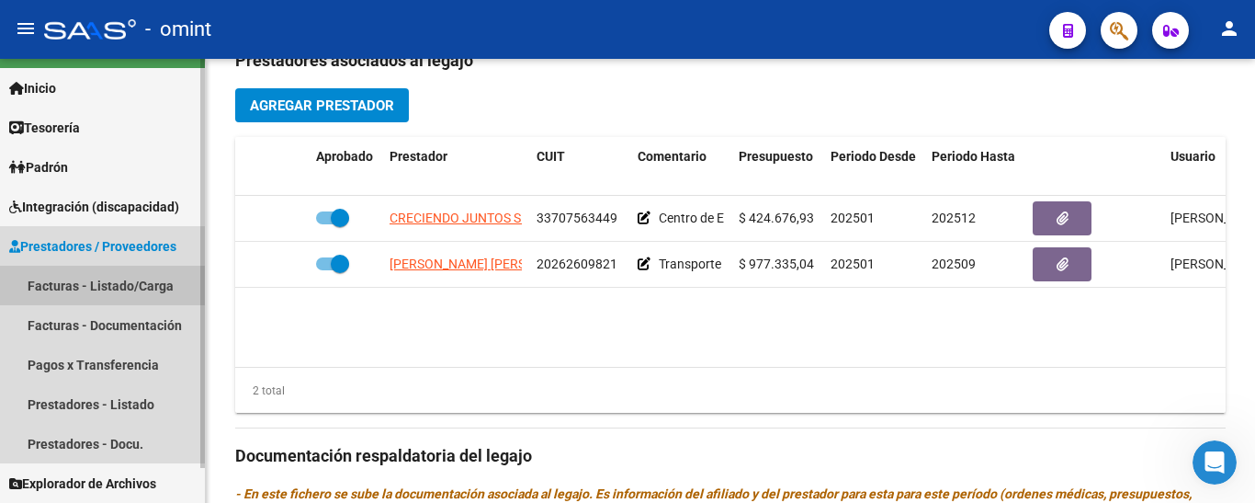
click at [118, 281] on link "Facturas - Listado/Carga" at bounding box center [102, 286] width 205 height 40
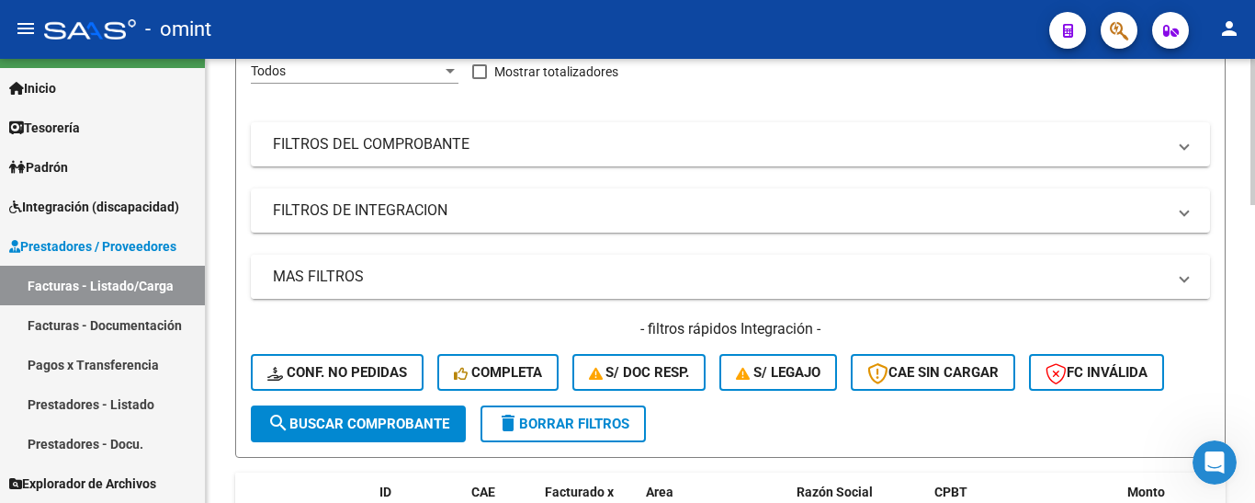
scroll to position [184, 0]
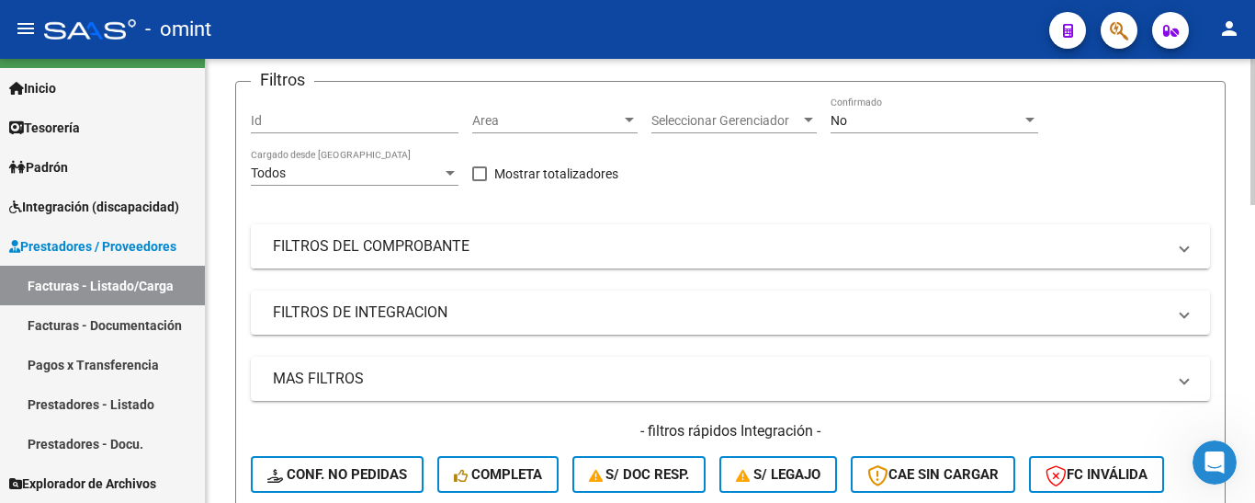
click at [424, 244] on mat-panel-title "FILTROS DEL COMPROBANTE" at bounding box center [719, 246] width 893 height 20
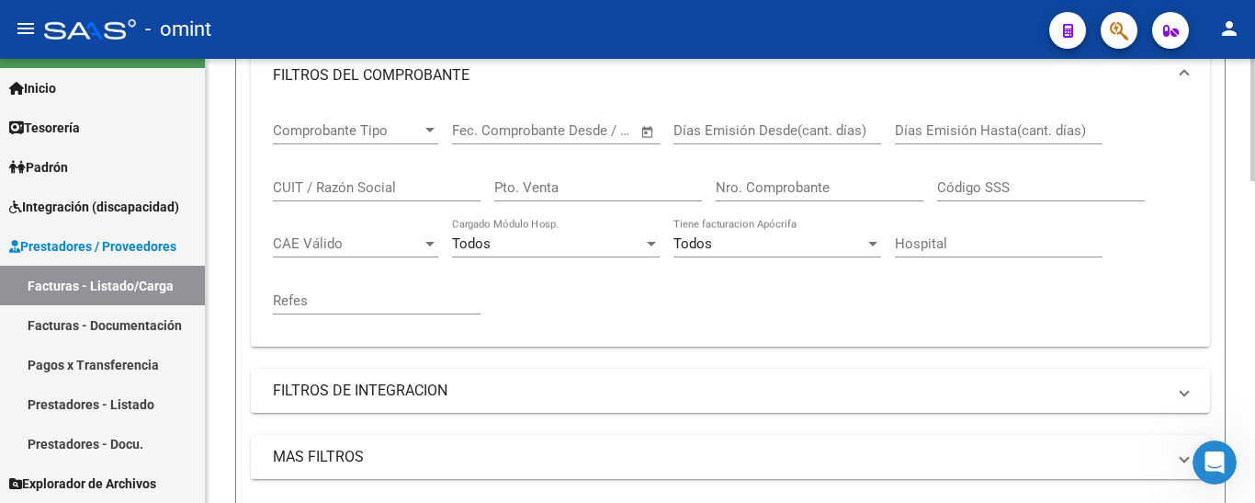
scroll to position [368, 0]
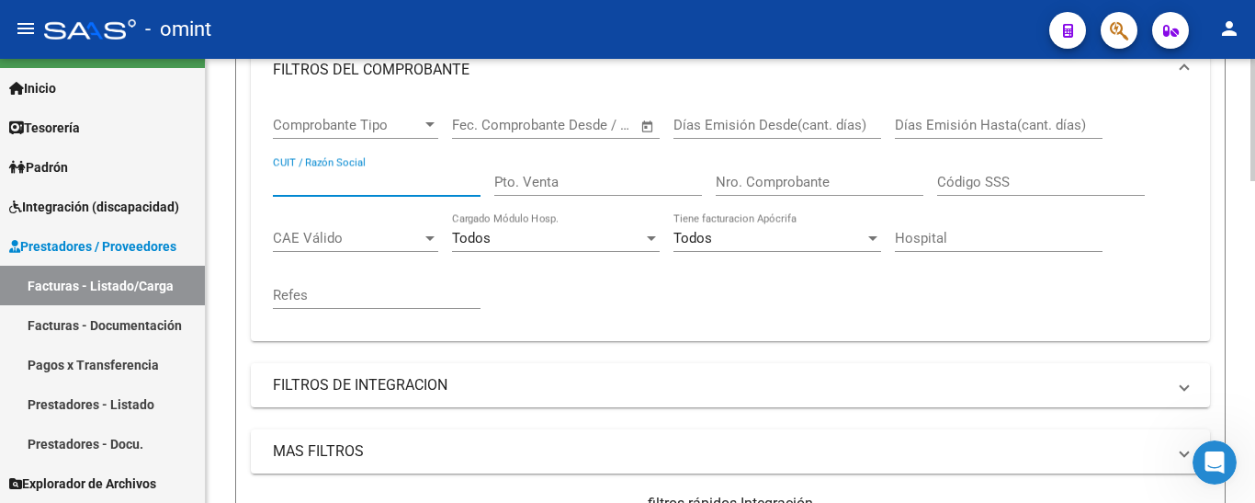
paste input "20273251007"
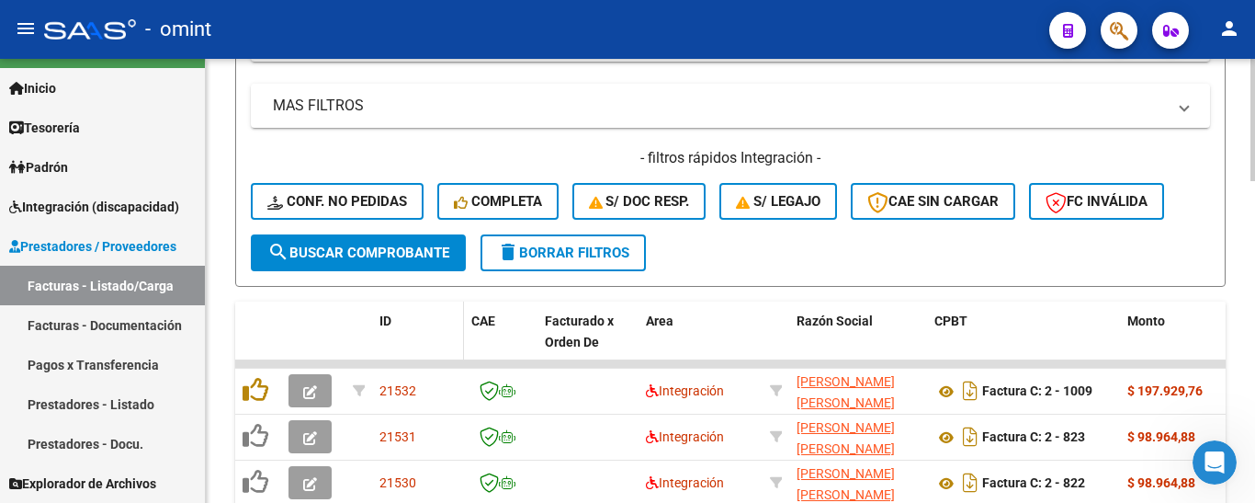
scroll to position [735, 0]
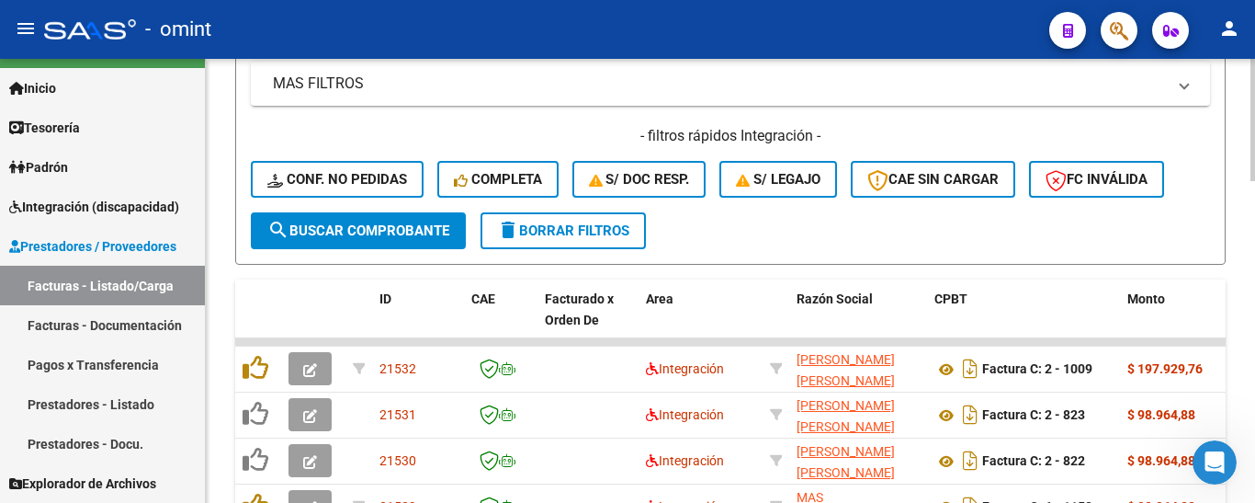
type input "20273251007"
click at [368, 232] on span "search Buscar Comprobante" at bounding box center [358, 230] width 182 height 17
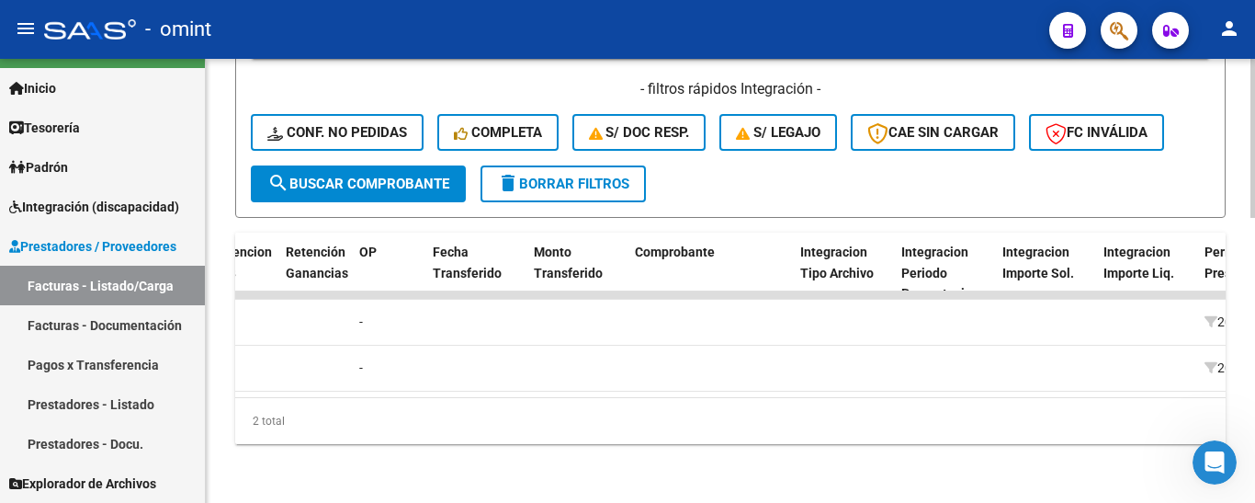
scroll to position [0, 0]
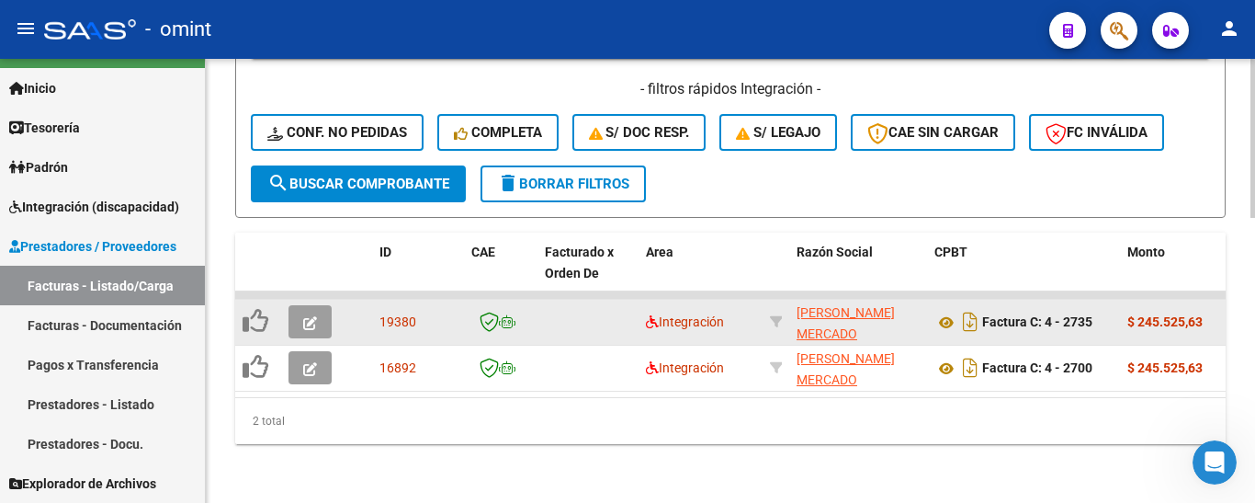
click at [309, 316] on icon "button" at bounding box center [310, 323] width 14 height 14
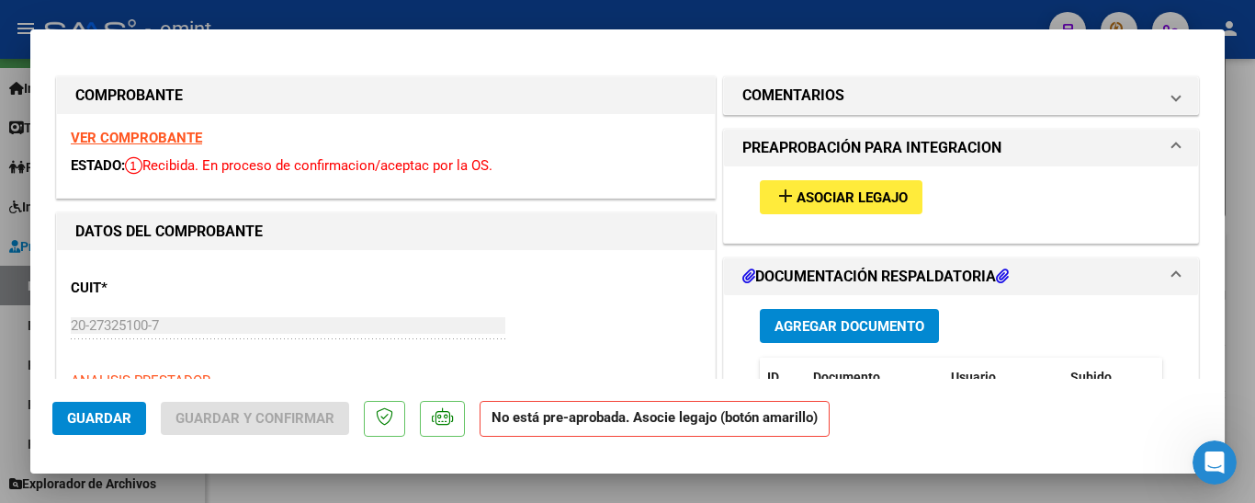
click at [171, 137] on strong "VER COMPROBANTE" at bounding box center [136, 138] width 131 height 17
click at [802, 197] on span "Asociar Legajo" at bounding box center [852, 197] width 111 height 17
type input "$ 0,00"
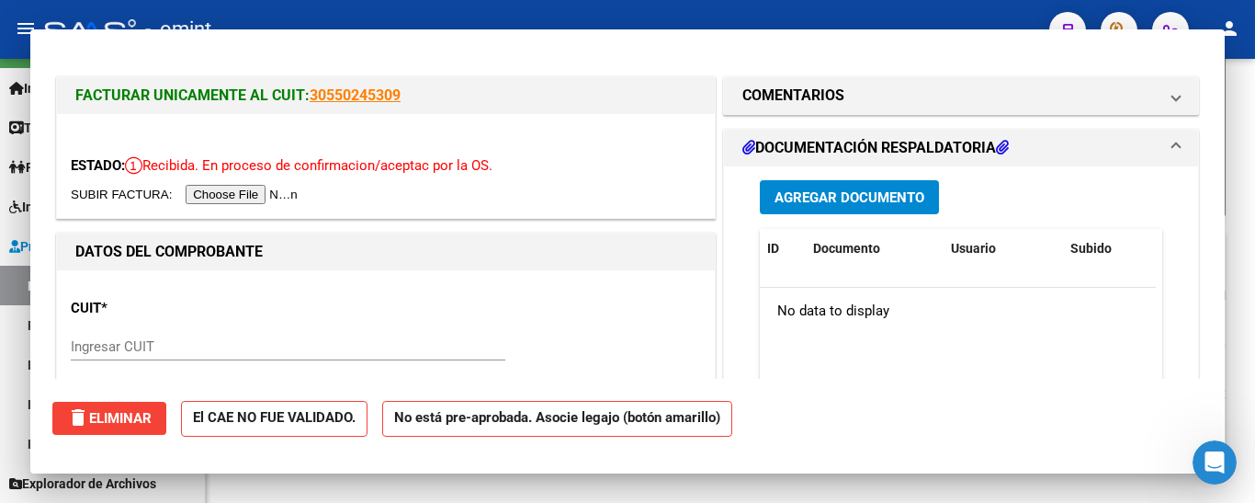
scroll to position [797, 0]
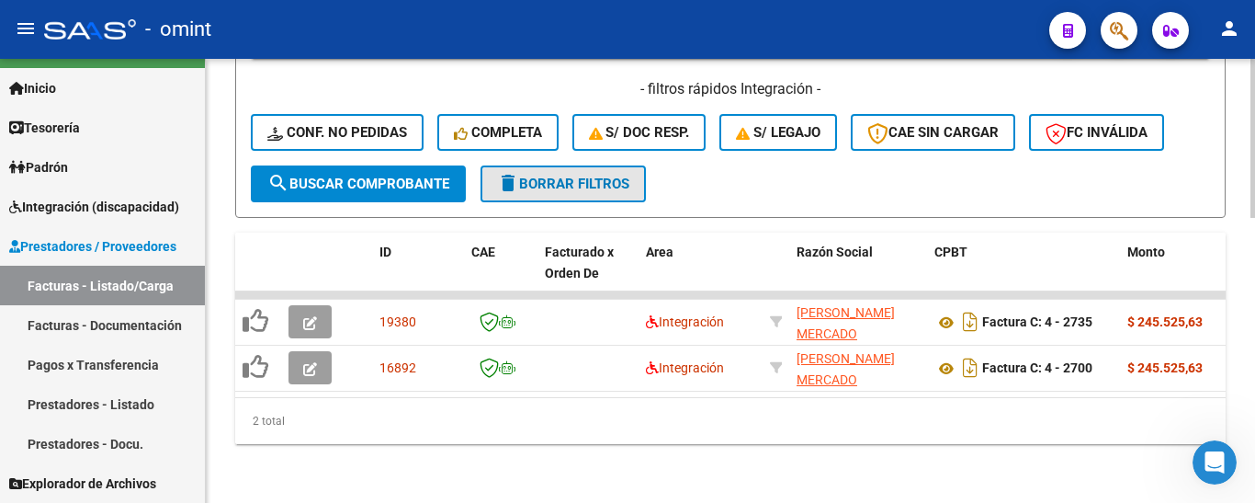
click at [563, 176] on span "delete Borrar Filtros" at bounding box center [563, 184] width 132 height 17
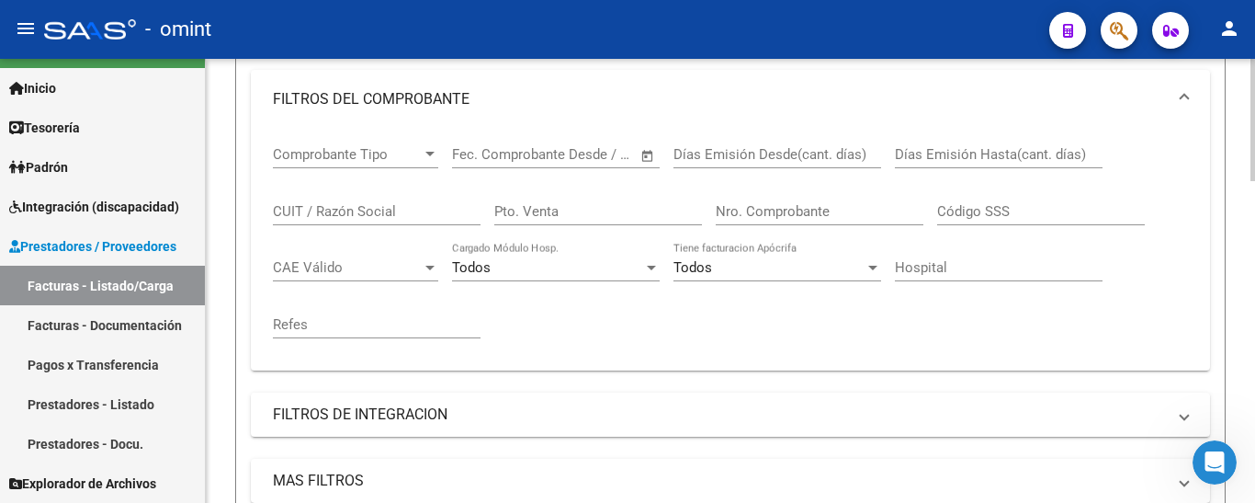
scroll to position [337, 0]
paste input "27223184044"
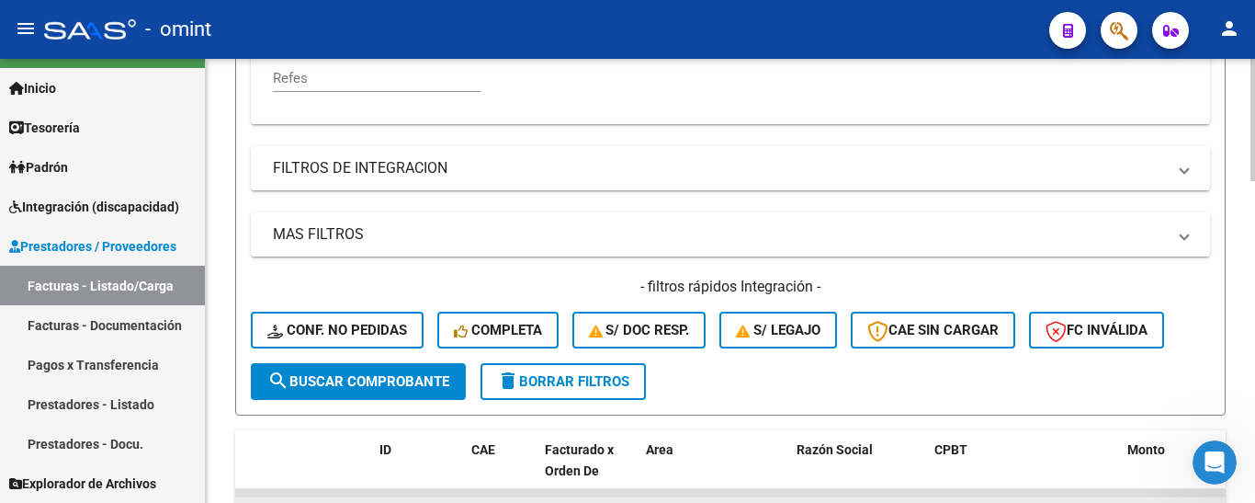
scroll to position [797, 0]
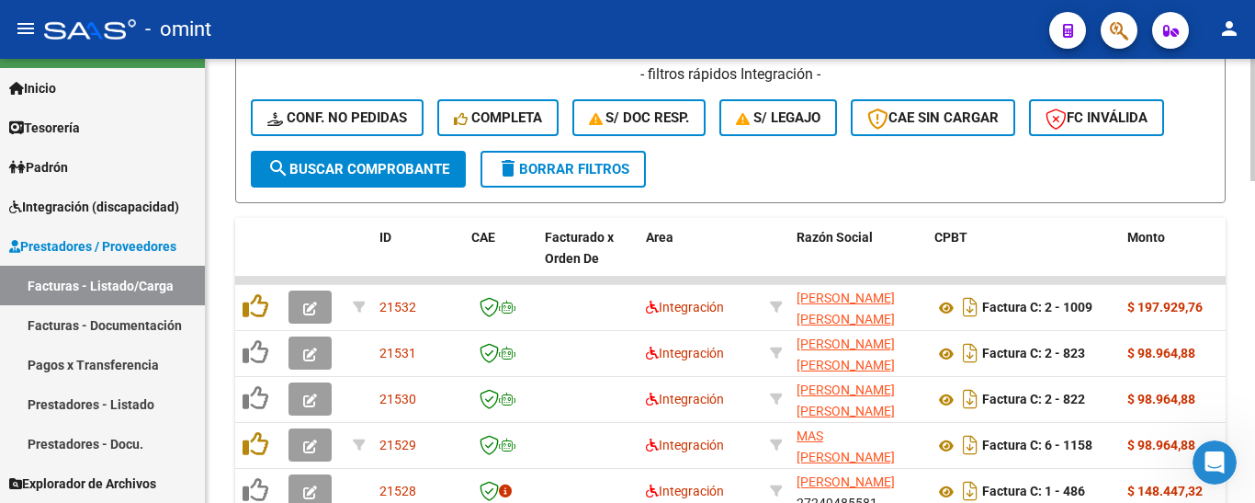
type input "27223184044"
click at [382, 165] on span "search Buscar Comprobante" at bounding box center [358, 169] width 182 height 17
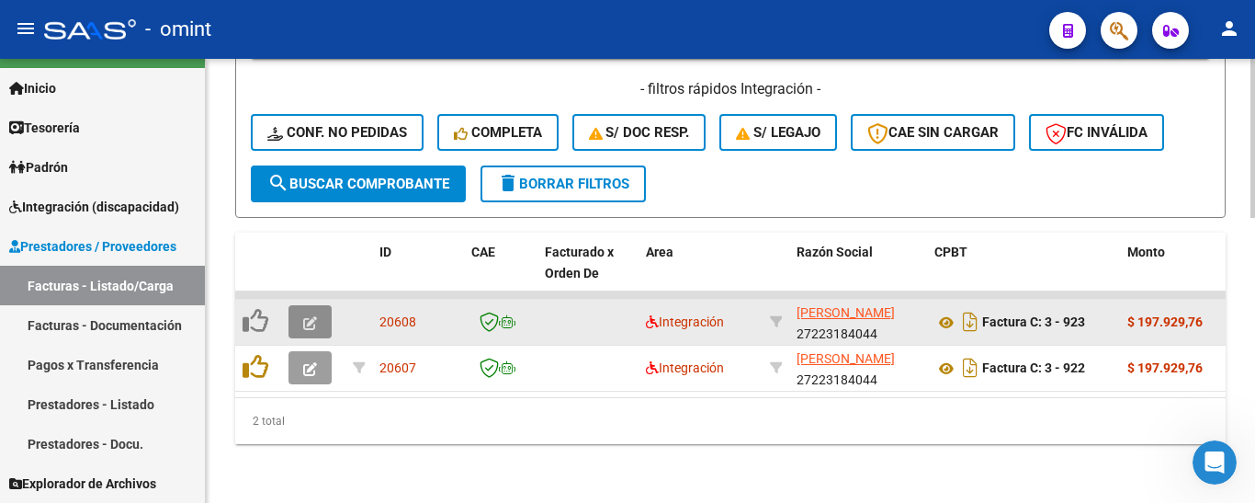
click at [306, 316] on icon "button" at bounding box center [310, 323] width 14 height 14
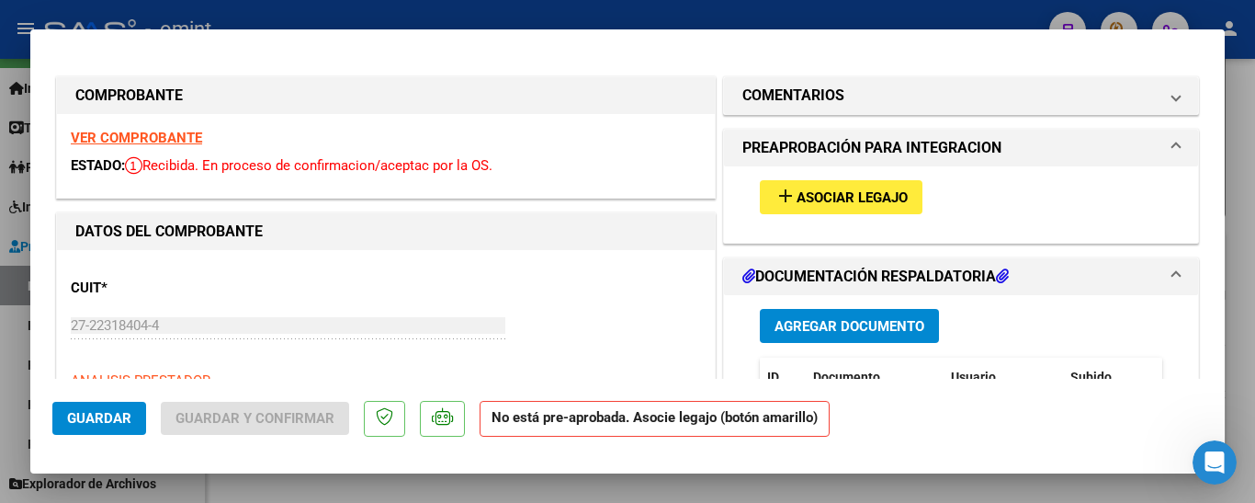
click at [137, 138] on strong "VER COMPROBANTE" at bounding box center [136, 138] width 131 height 17
click at [835, 200] on span "Asociar Legajo" at bounding box center [852, 197] width 111 height 17
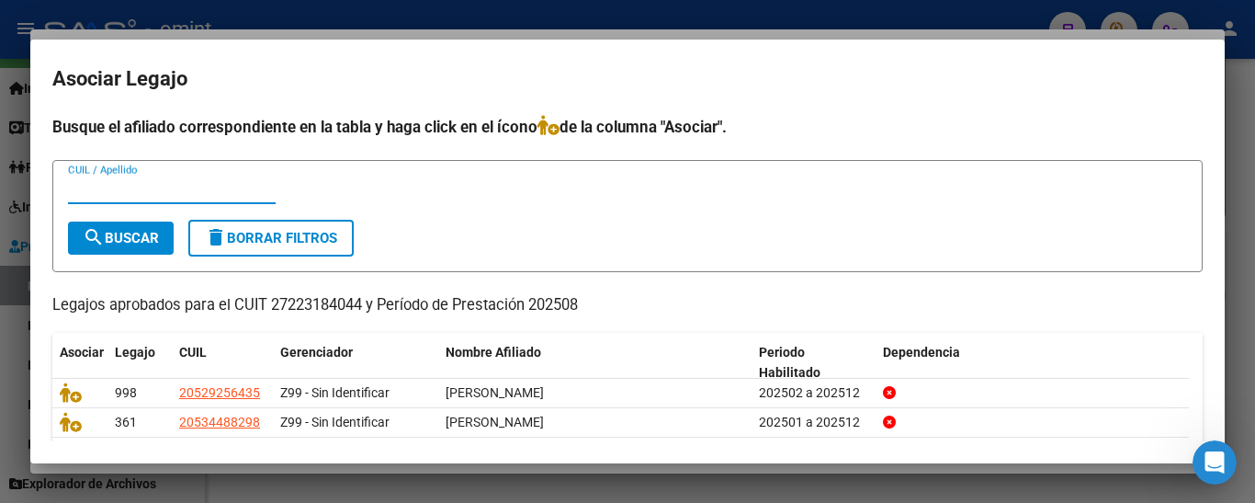
scroll to position [65, 0]
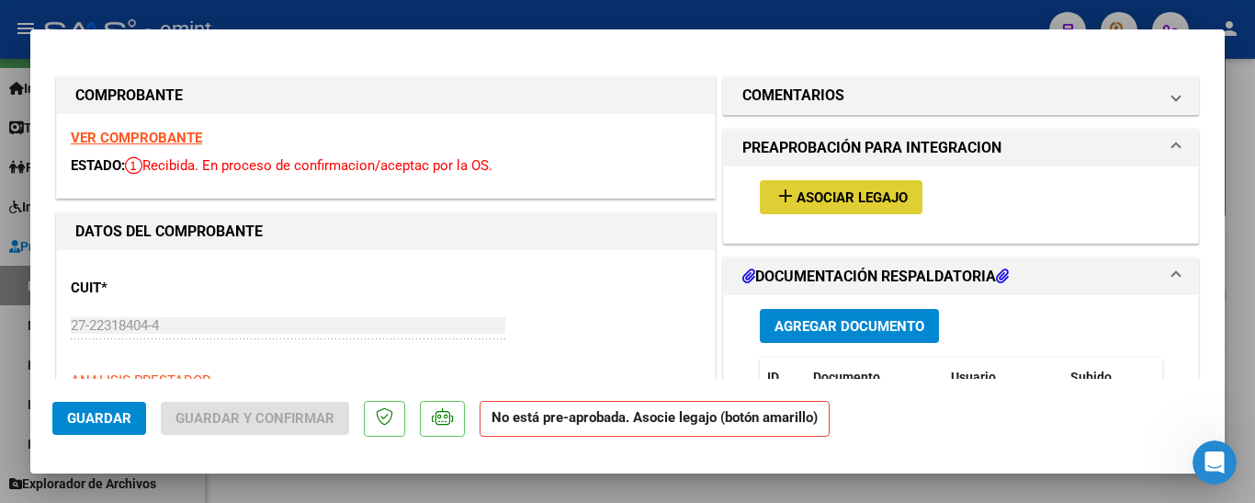
click at [132, 135] on strong "VER COMPROBANTE" at bounding box center [136, 138] width 131 height 17
type input "$ 0,00"
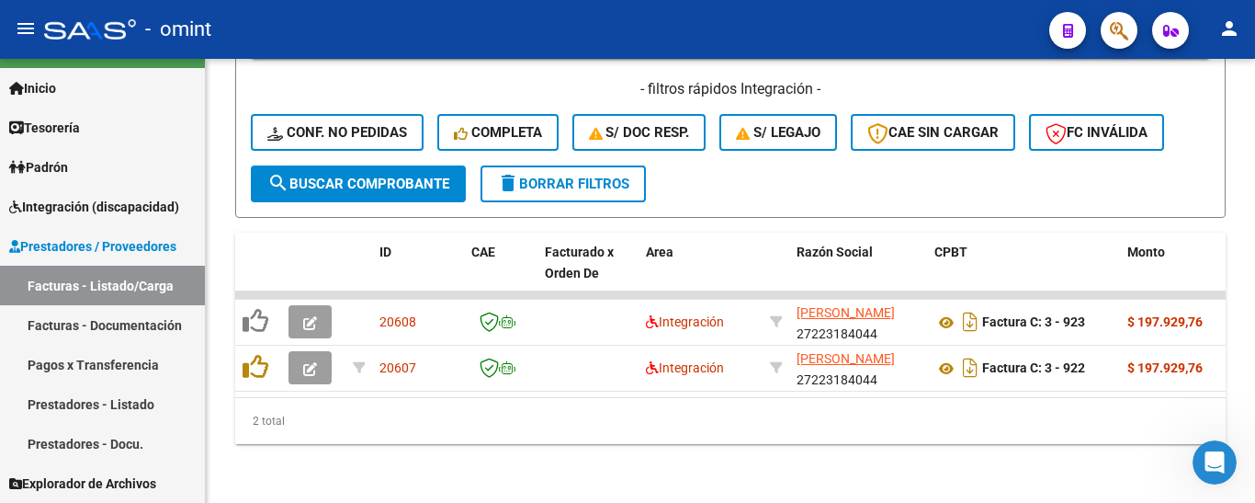
scroll to position [797, 0]
click at [590, 176] on span "delete Borrar Filtros" at bounding box center [563, 184] width 132 height 17
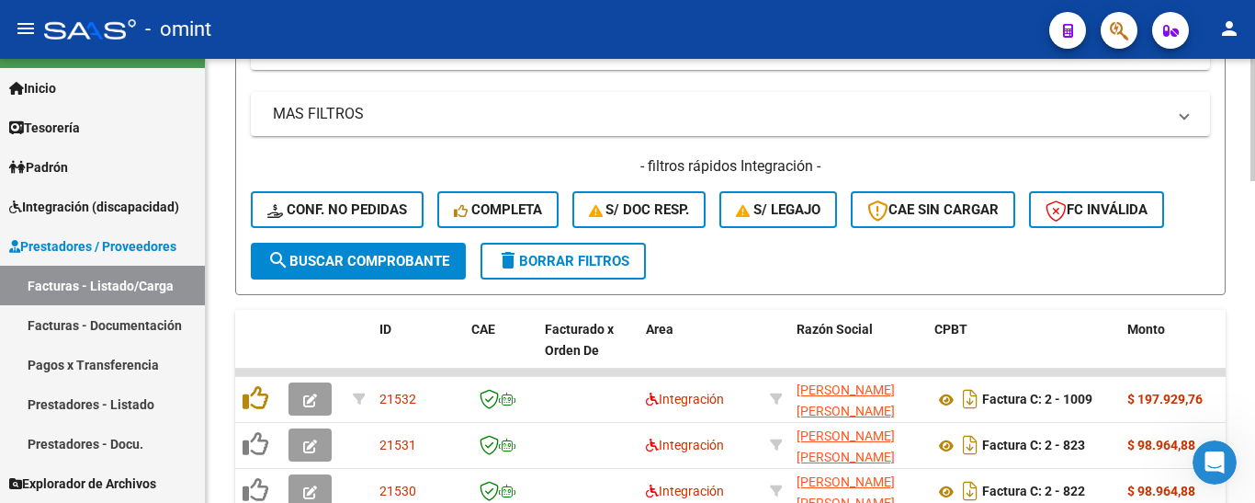
scroll to position [429, 0]
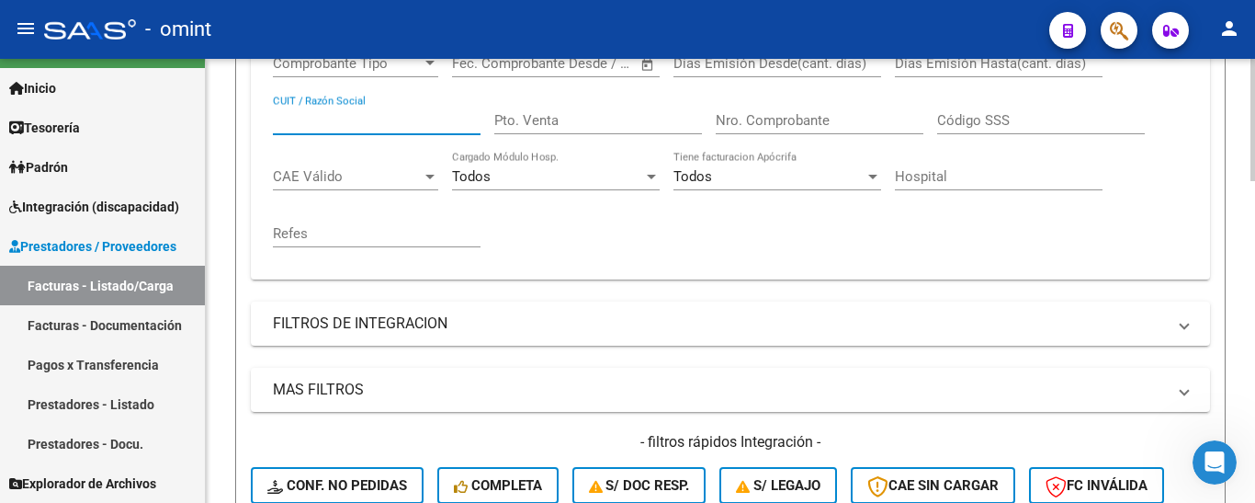
paste input "33625197959"
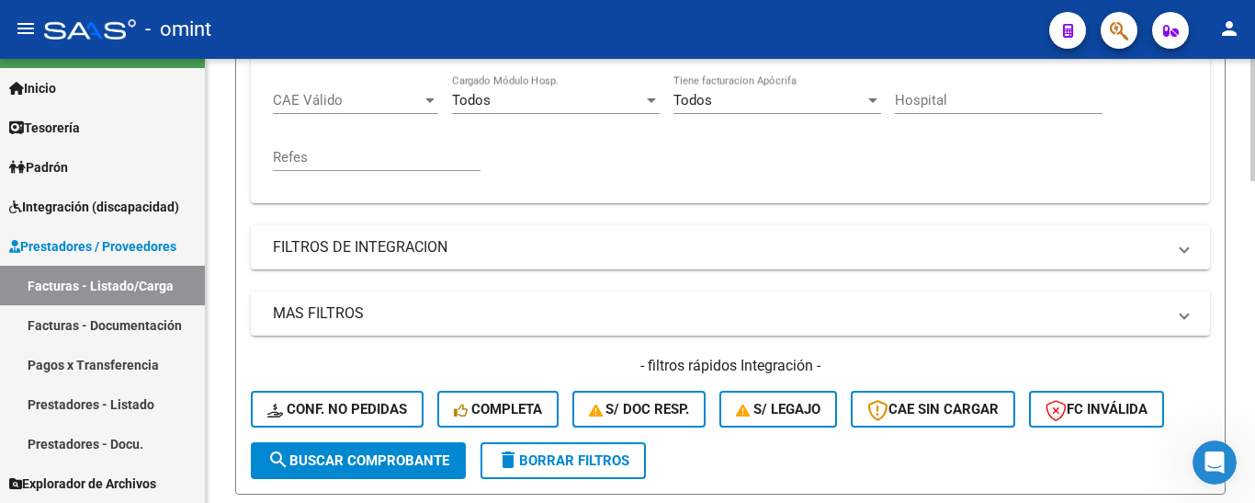
scroll to position [705, 0]
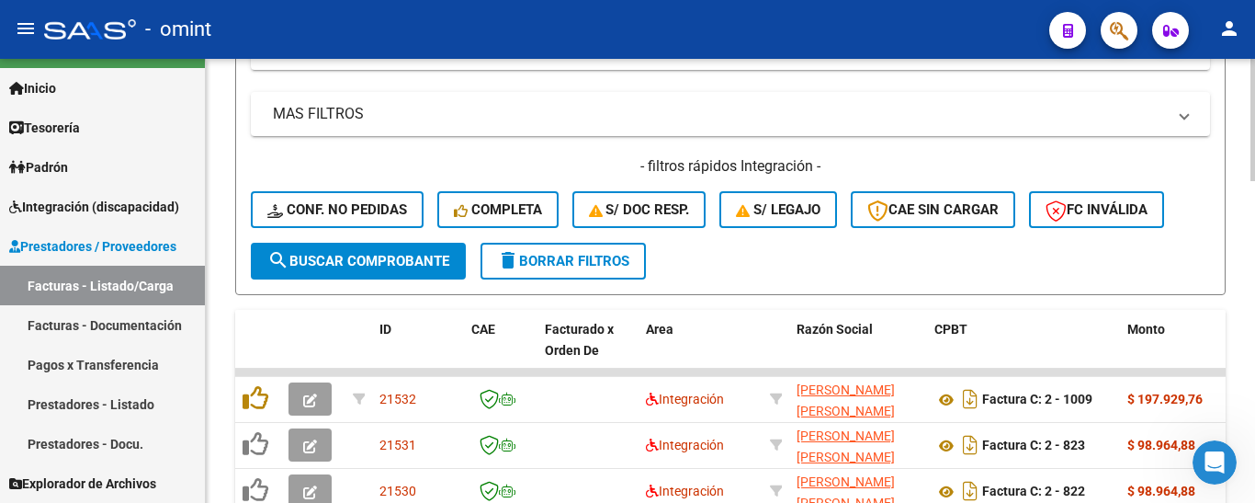
type input "33625197959"
click at [367, 259] on span "search Buscar Comprobante" at bounding box center [358, 261] width 182 height 17
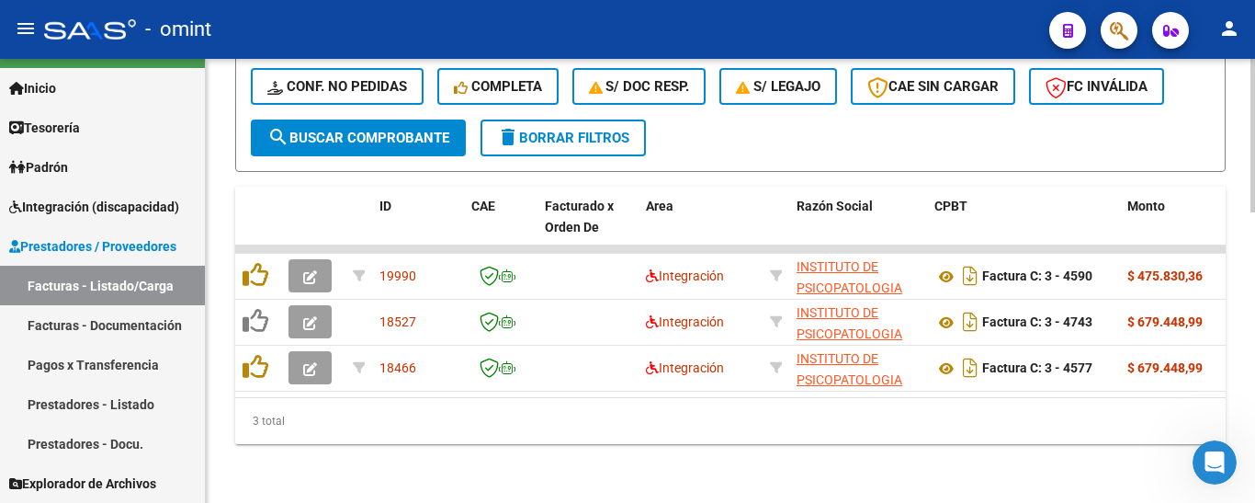
scroll to position [843, 0]
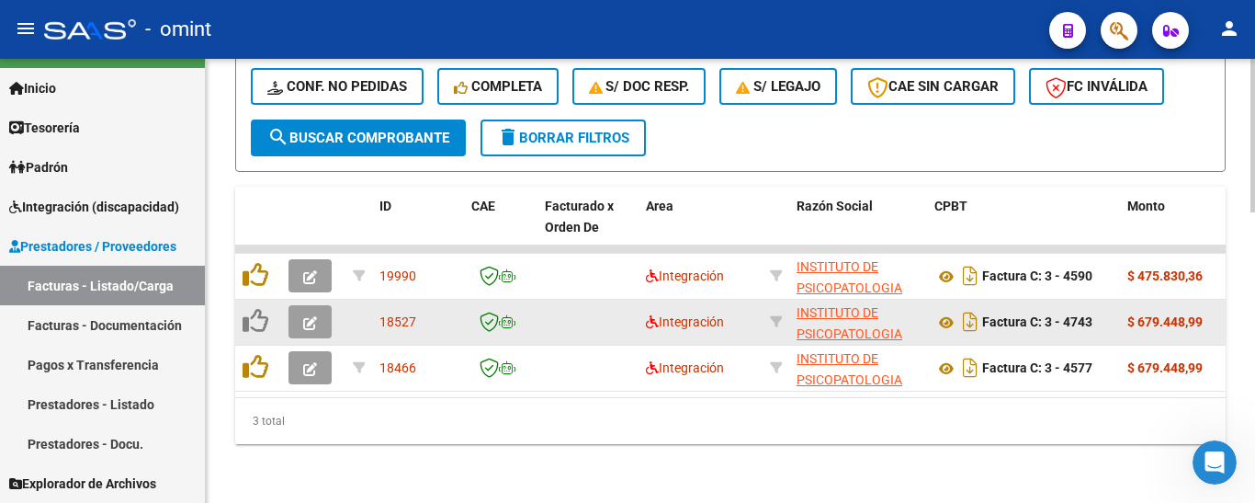
click at [304, 316] on icon "button" at bounding box center [310, 323] width 14 height 14
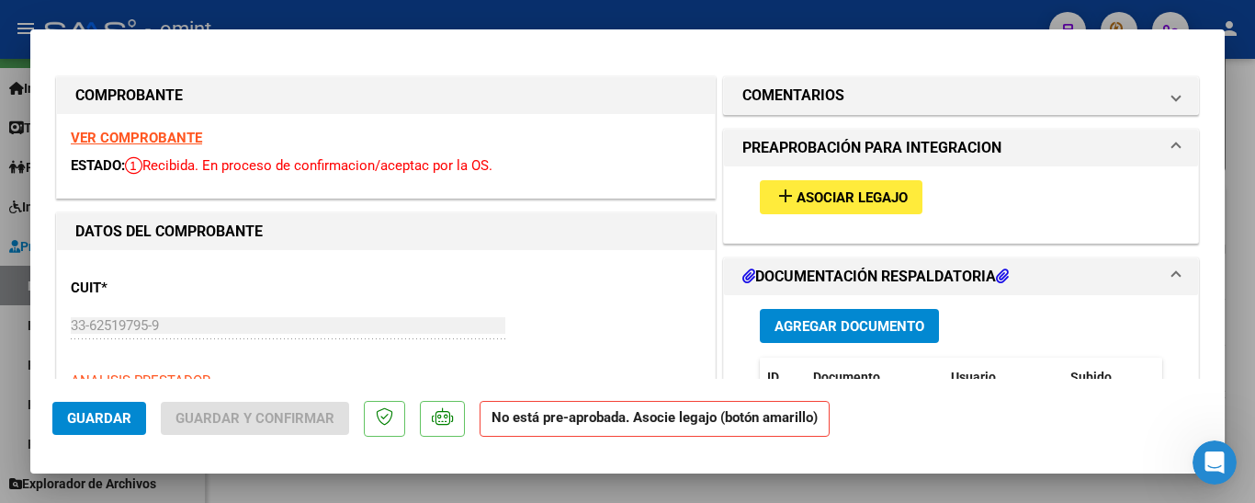
click at [141, 137] on strong "VER COMPROBANTE" at bounding box center [136, 138] width 131 height 17
click at [863, 199] on span "Asociar Legajo" at bounding box center [852, 197] width 111 height 17
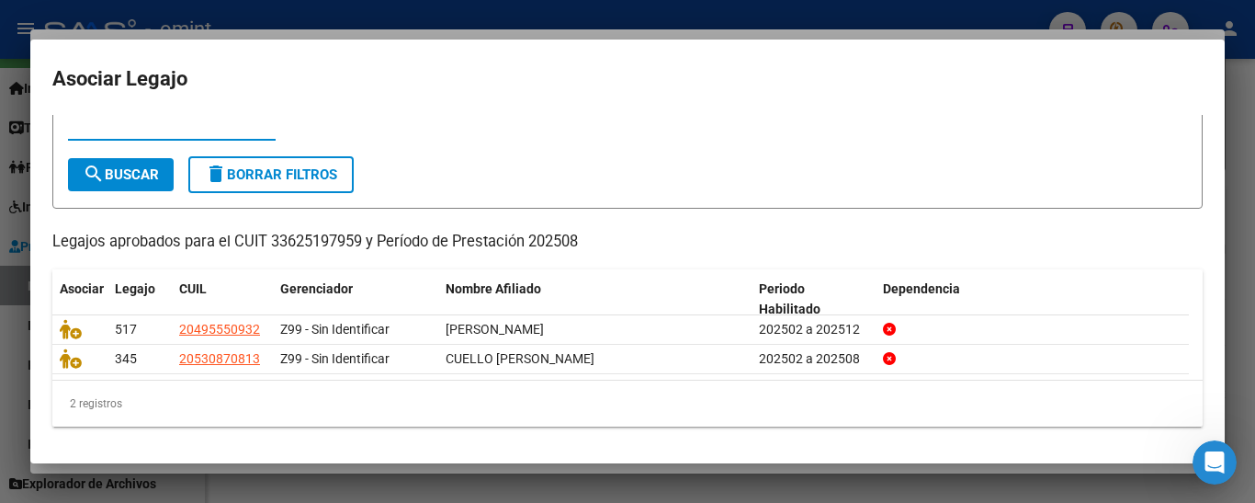
scroll to position [0, 0]
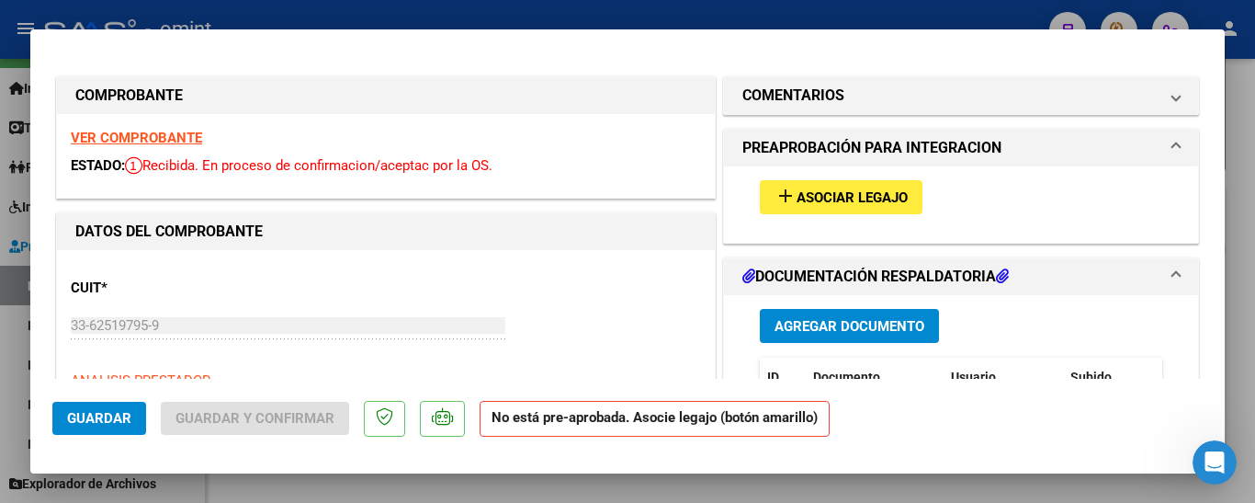
click at [170, 138] on strong "VER COMPROBANTE" at bounding box center [136, 138] width 131 height 17
type input "$ 0,00"
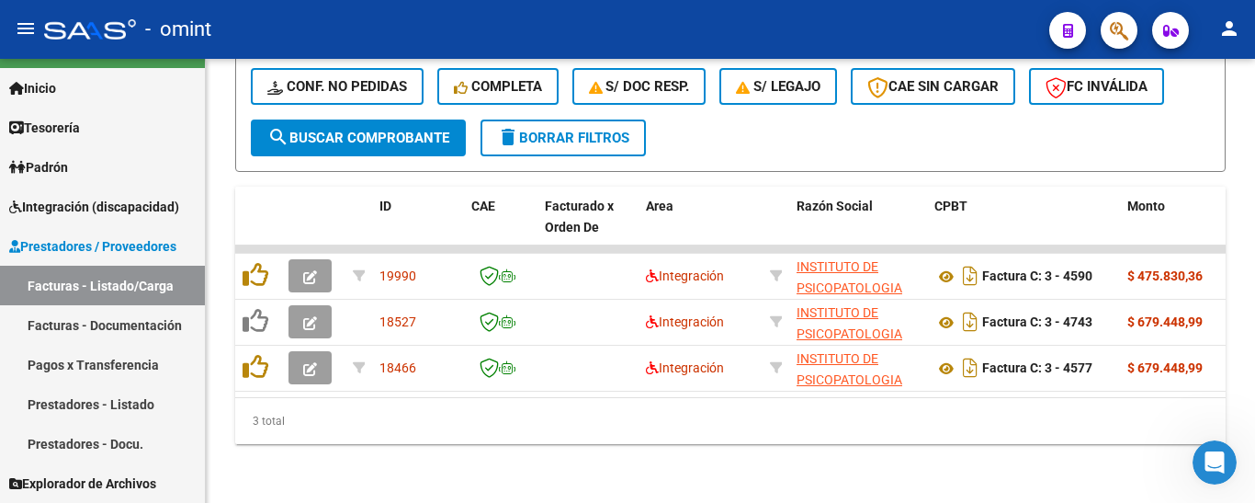
scroll to position [843, 0]
click at [567, 130] on span "delete Borrar Filtros" at bounding box center [563, 138] width 132 height 17
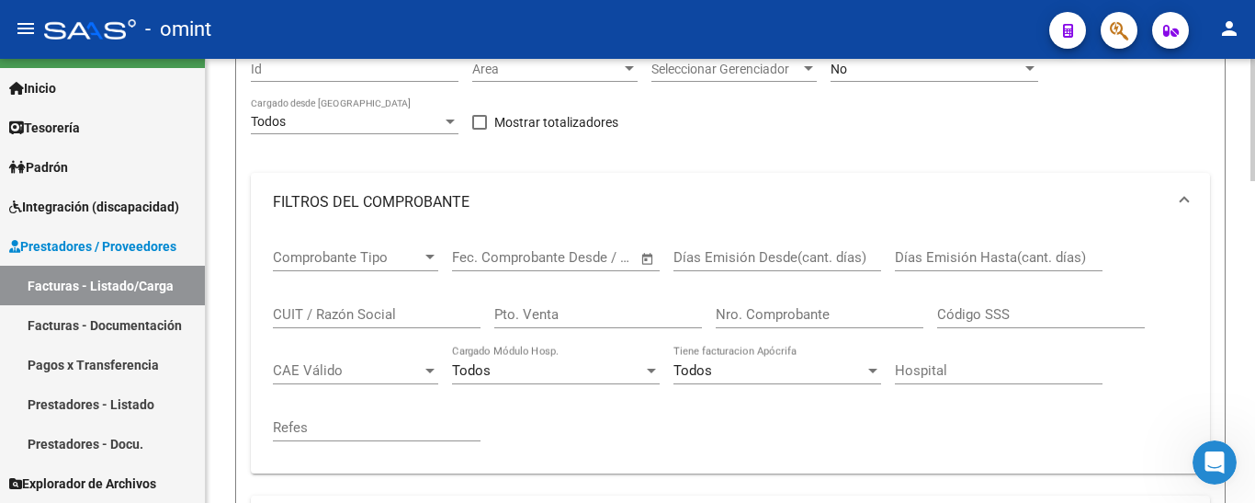
scroll to position [291, 0]
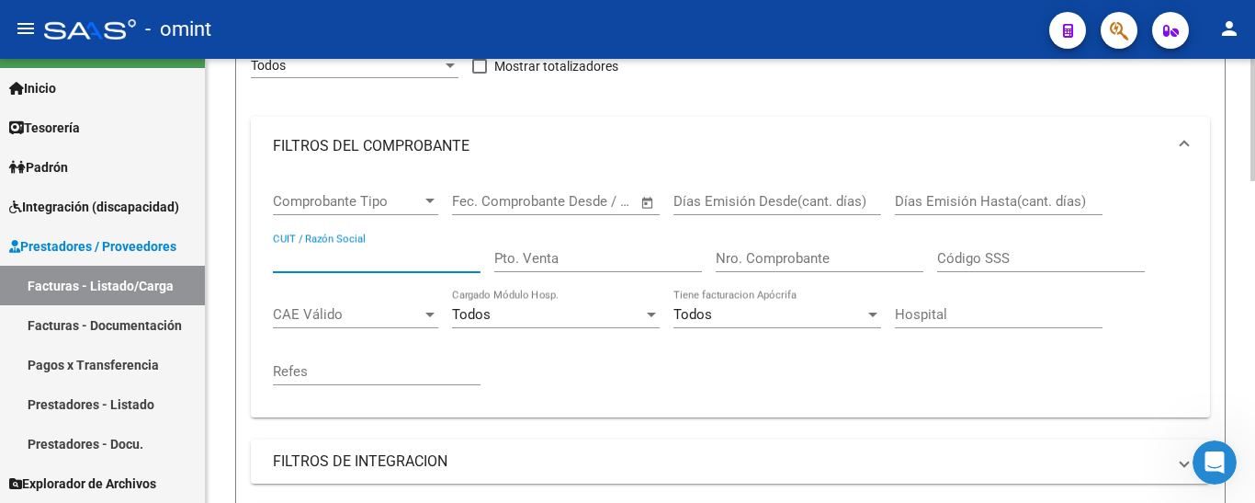
paste input "27386458524"
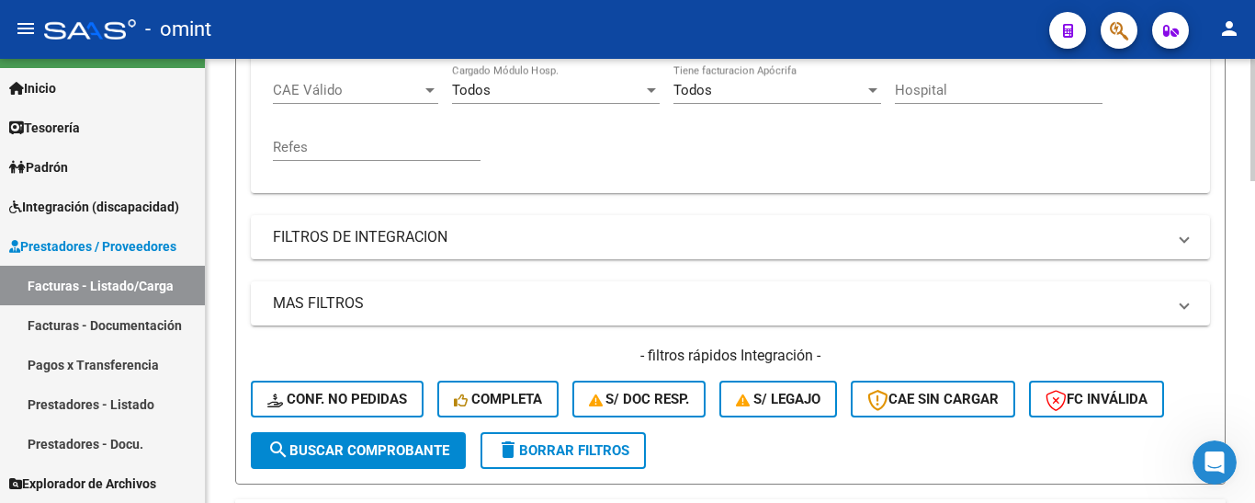
scroll to position [659, 0]
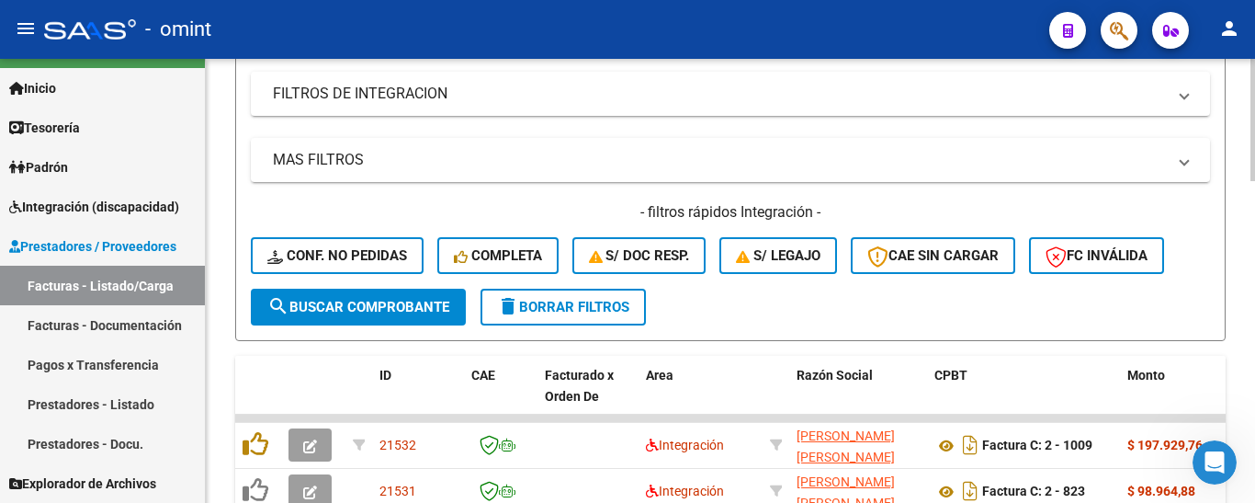
type input "27386458524"
click at [391, 312] on span "search Buscar Comprobante" at bounding box center [358, 307] width 182 height 17
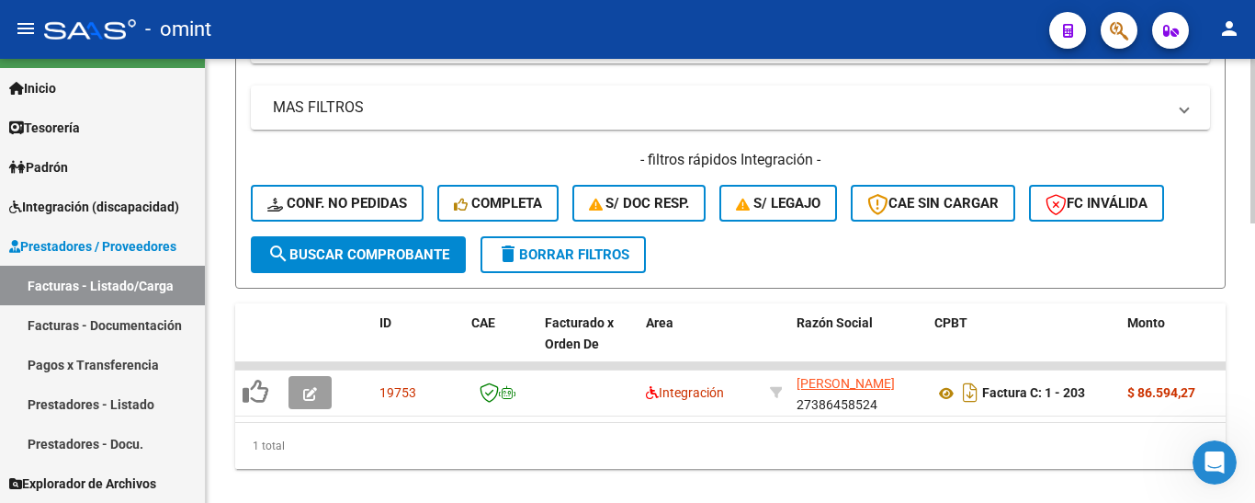
scroll to position [751, 0]
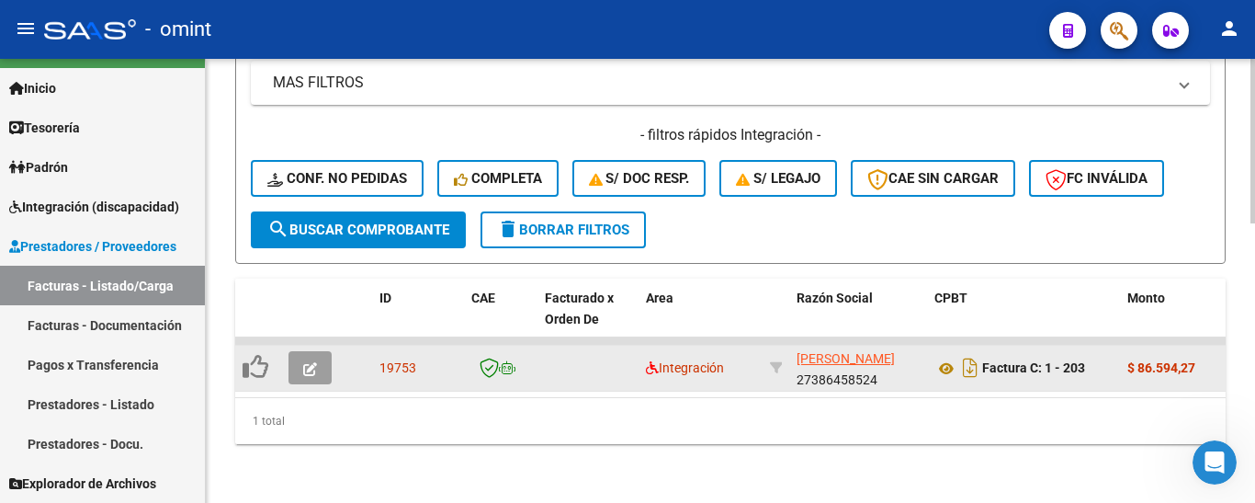
click at [302, 351] on button "button" at bounding box center [310, 367] width 43 height 33
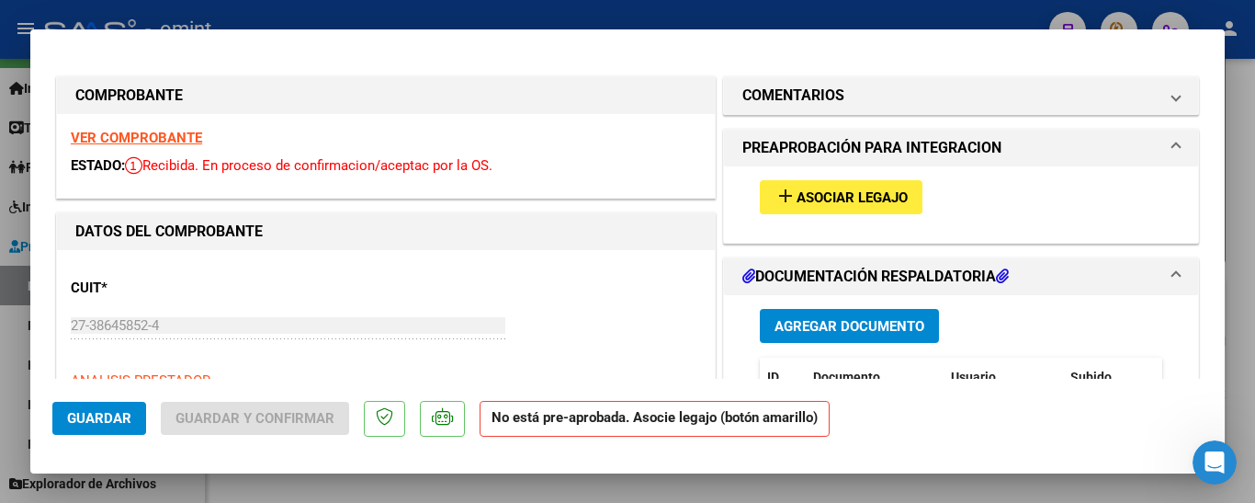
click at [193, 133] on strong "VER COMPROBANTE" at bounding box center [136, 138] width 131 height 17
click at [849, 188] on span "add Asociar Legajo" at bounding box center [841, 196] width 133 height 17
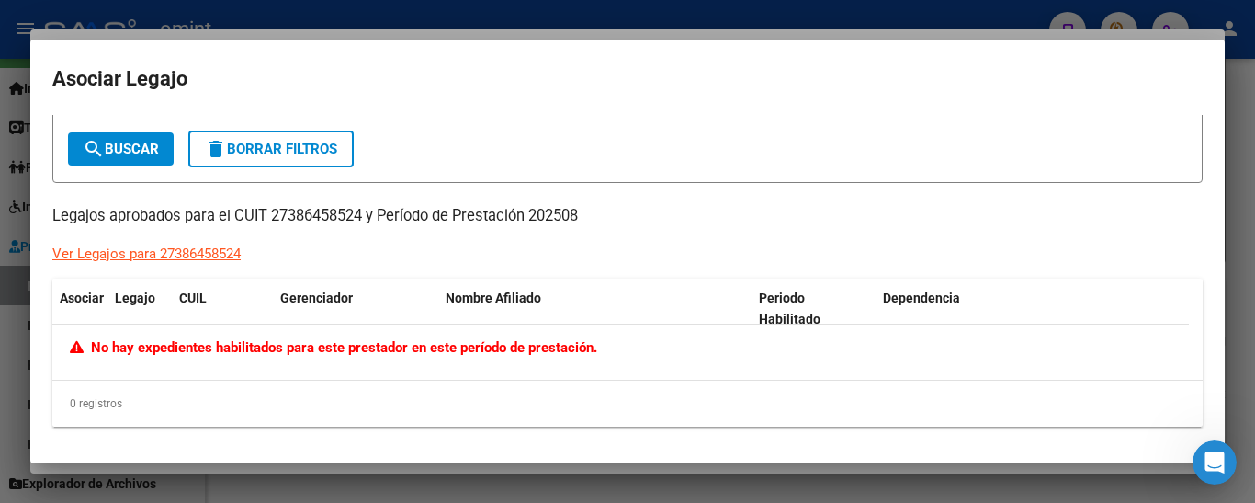
scroll to position [0, 0]
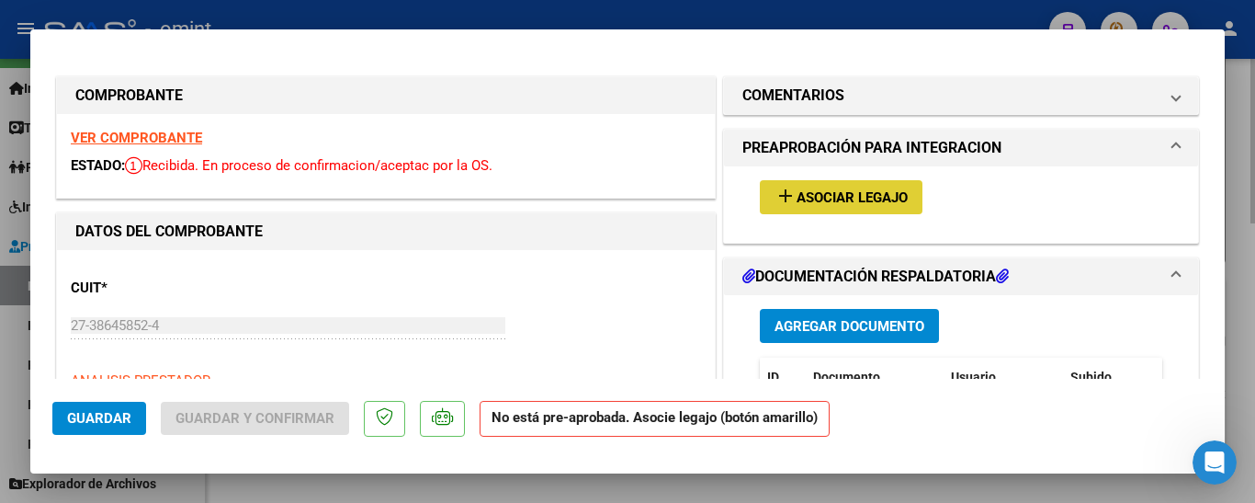
type input "$ 0,00"
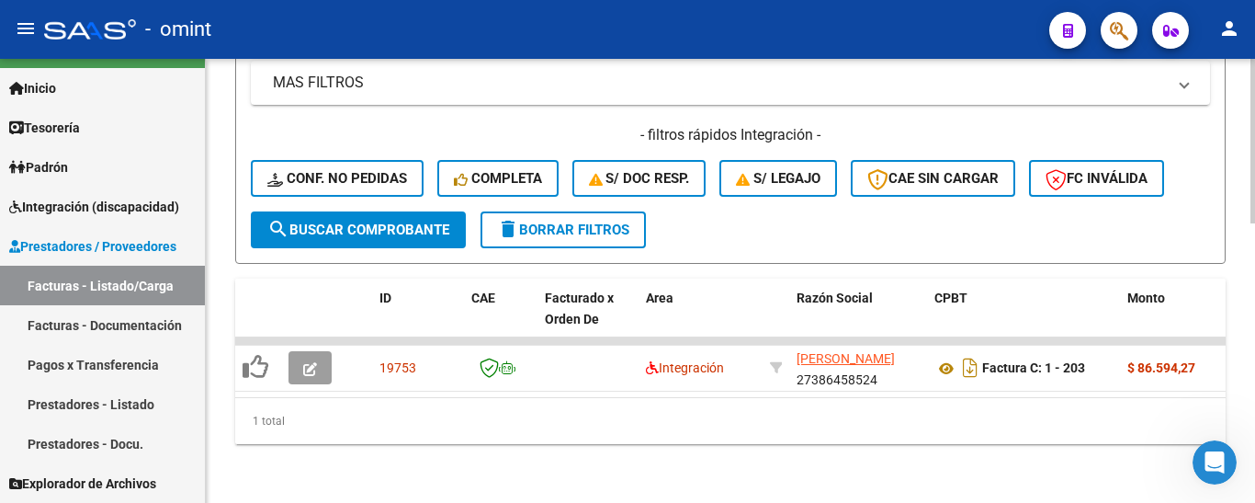
scroll to position [751, 0]
click at [574, 221] on span "delete Borrar Filtros" at bounding box center [563, 229] width 132 height 17
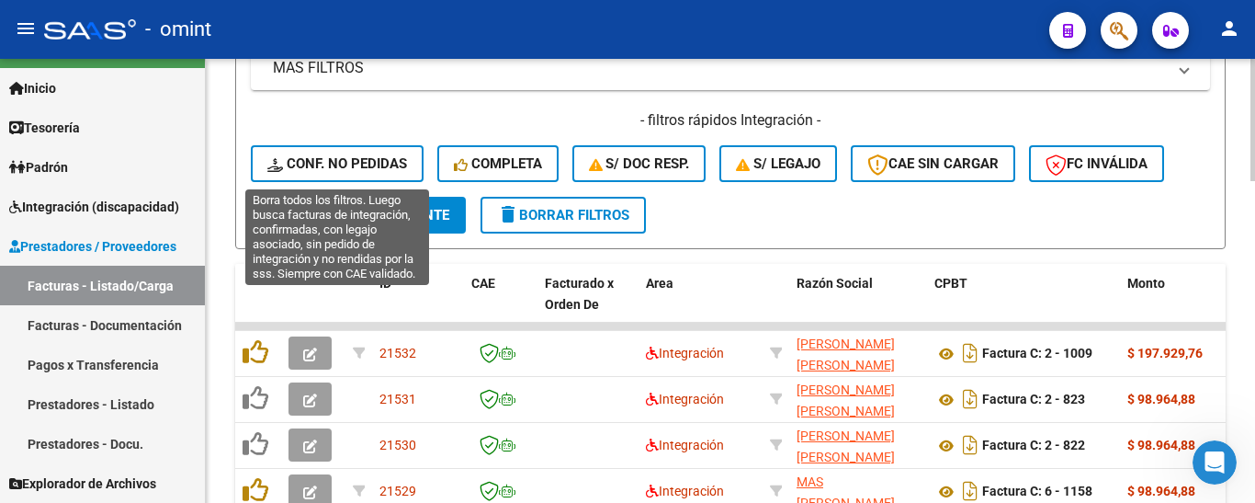
click at [366, 156] on span "Conf. no pedidas" at bounding box center [337, 163] width 140 height 17
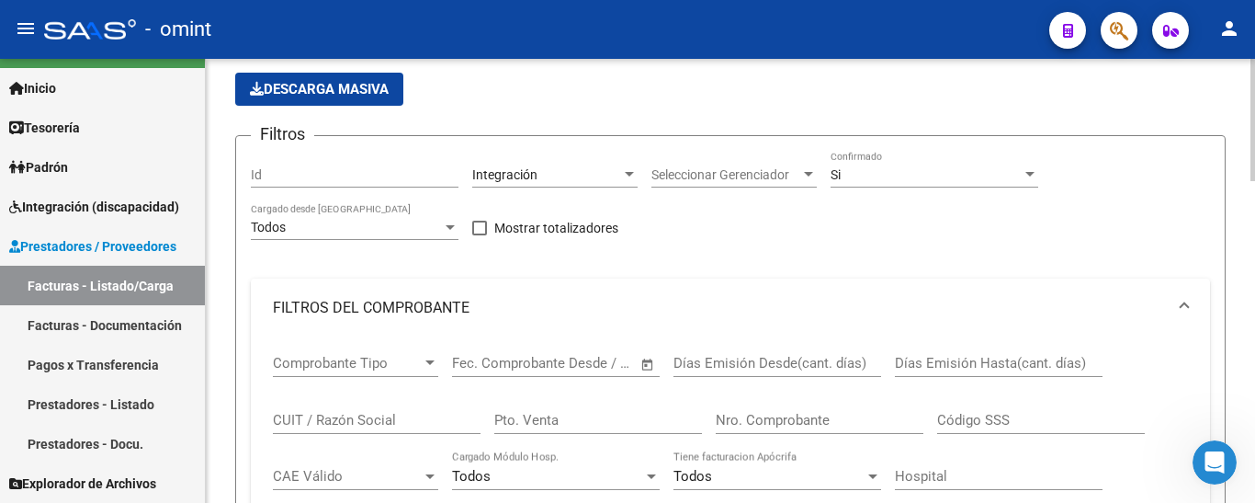
scroll to position [108, 0]
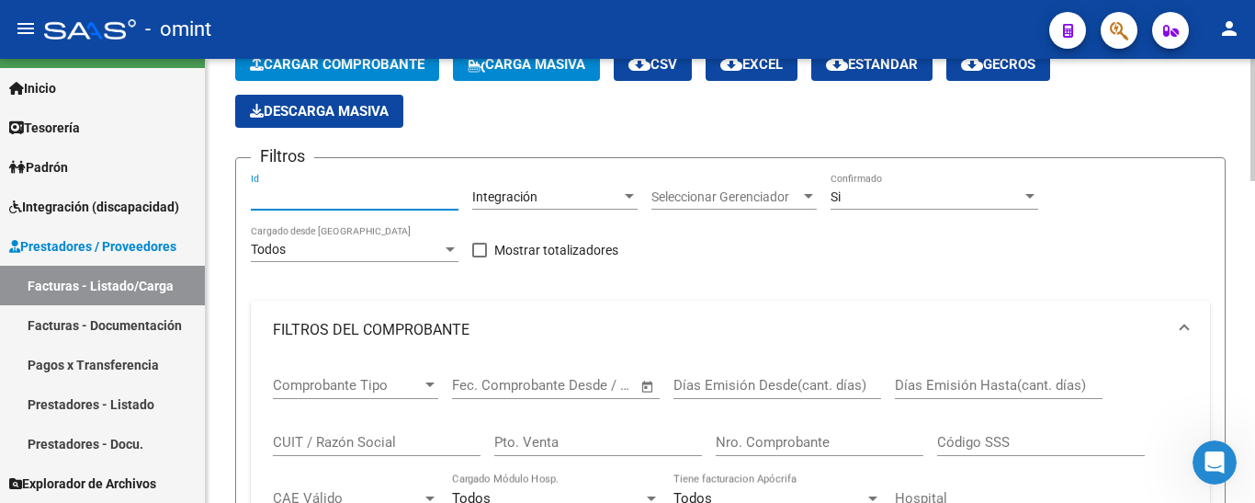
paste input "27371949149"
type input "27371949149"
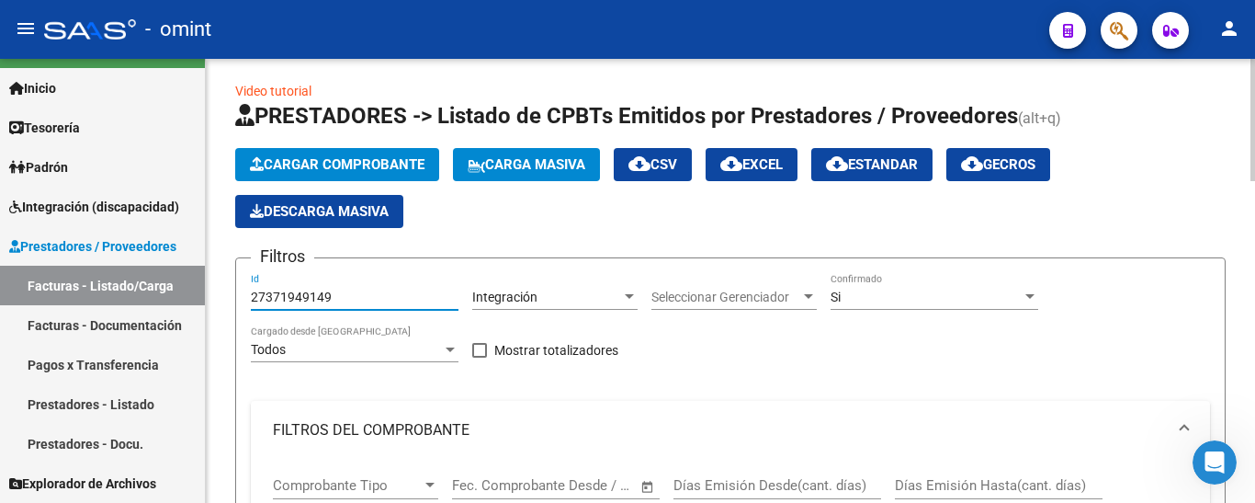
scroll to position [0, 0]
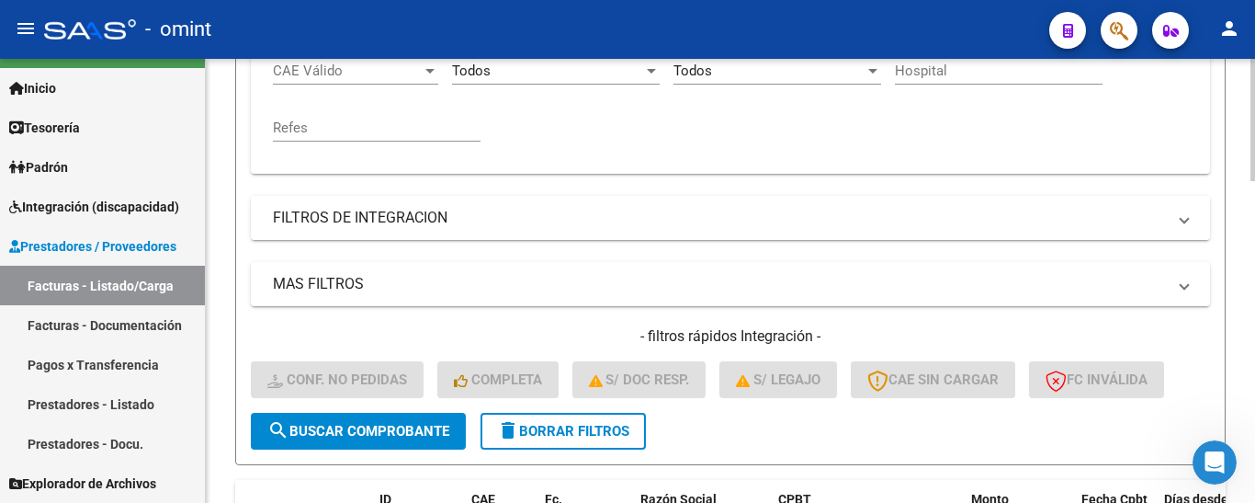
scroll to position [643, 0]
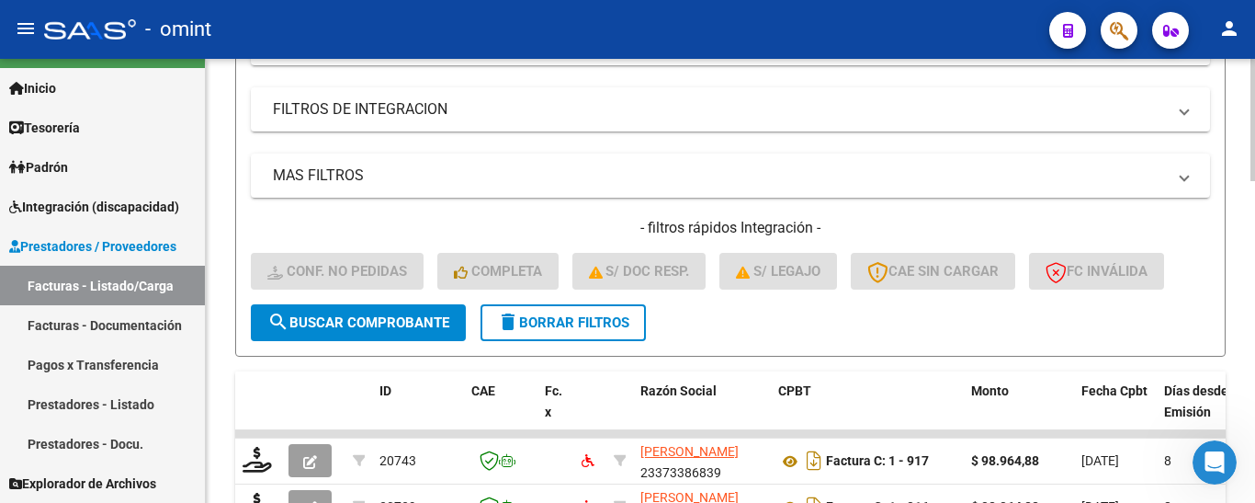
click at [587, 327] on span "delete Borrar Filtros" at bounding box center [563, 322] width 132 height 17
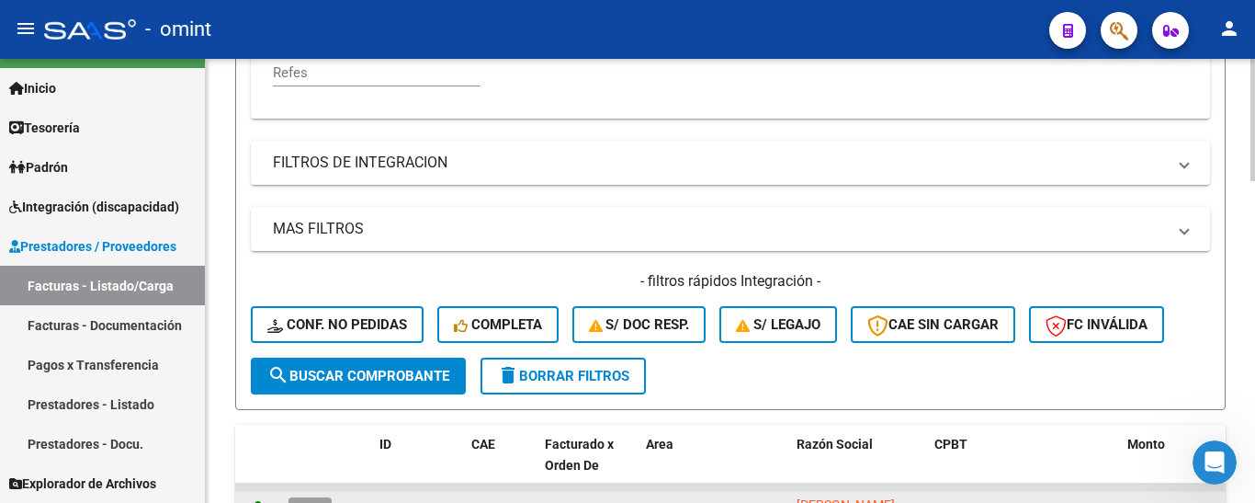
scroll to position [735, 0]
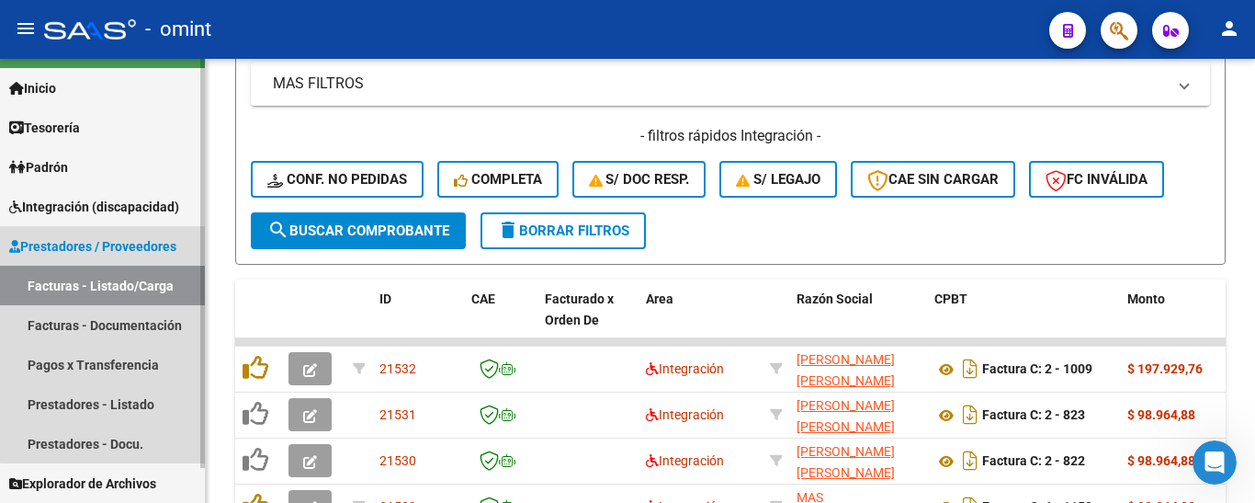
click at [112, 292] on link "Facturas - Listado/Carga" at bounding box center [102, 286] width 205 height 40
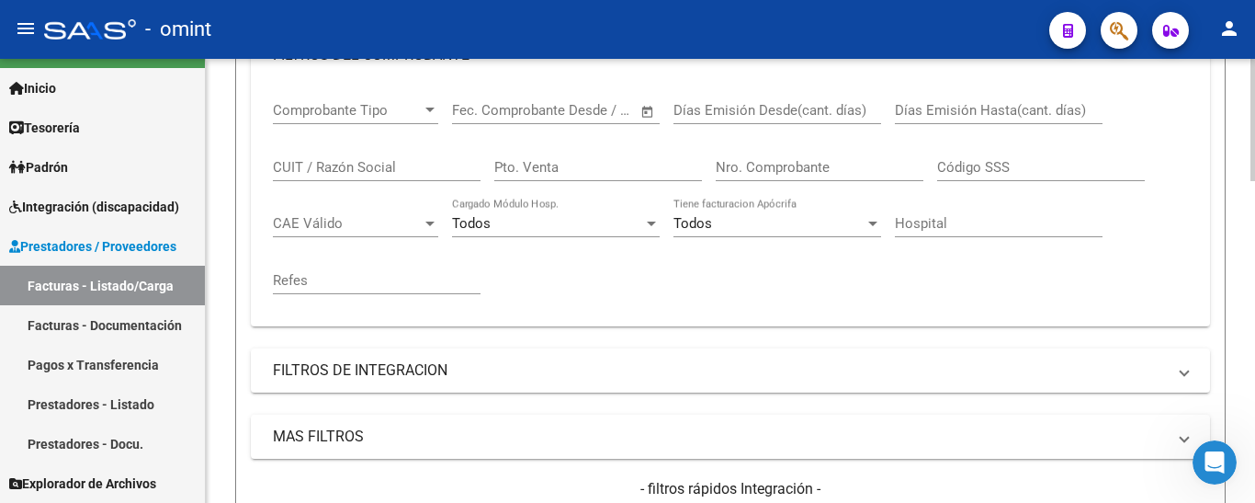
scroll to position [368, 0]
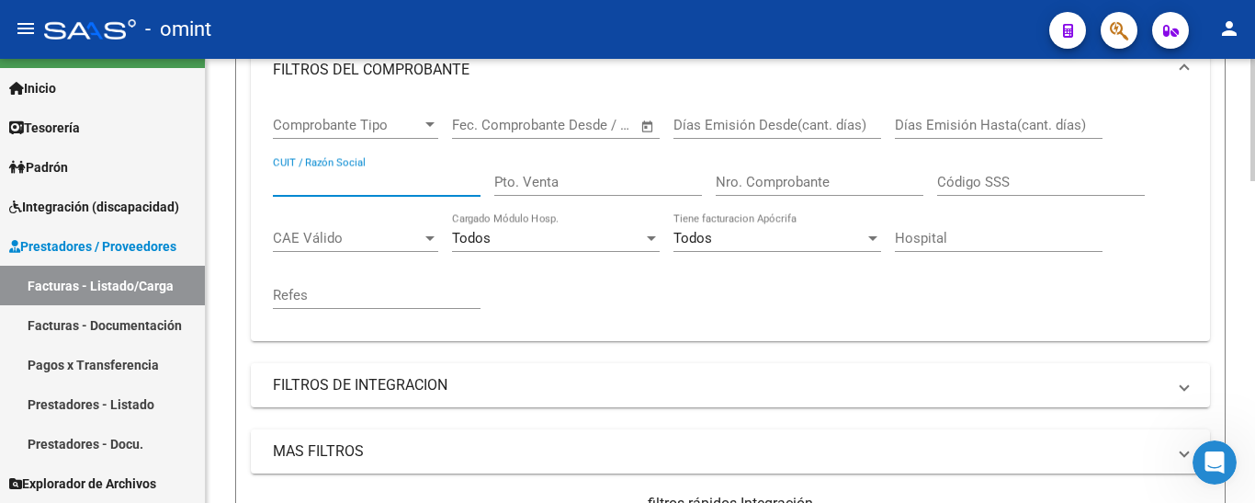
paste input "27371949149"
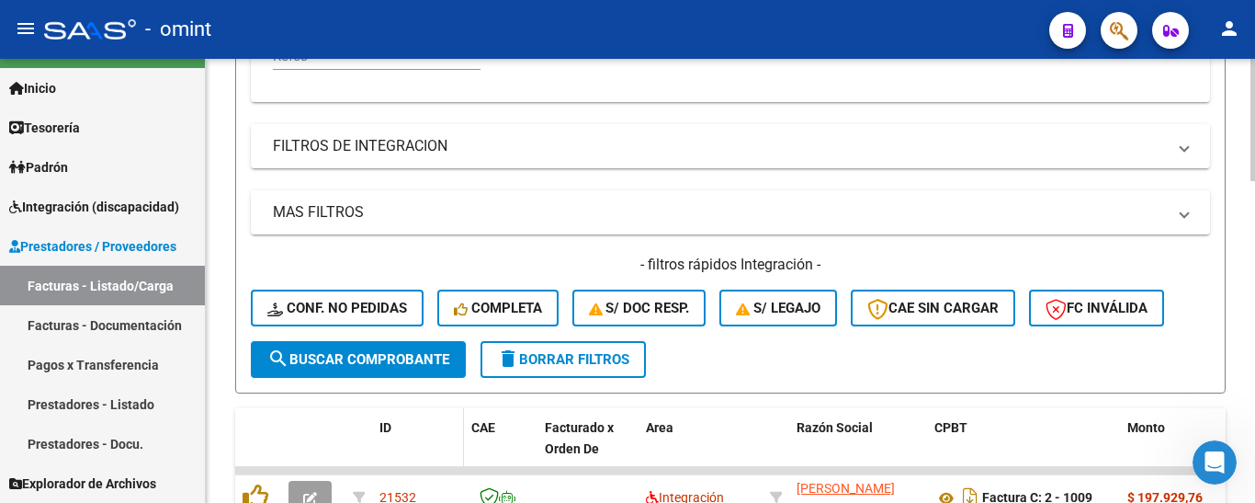
scroll to position [735, 0]
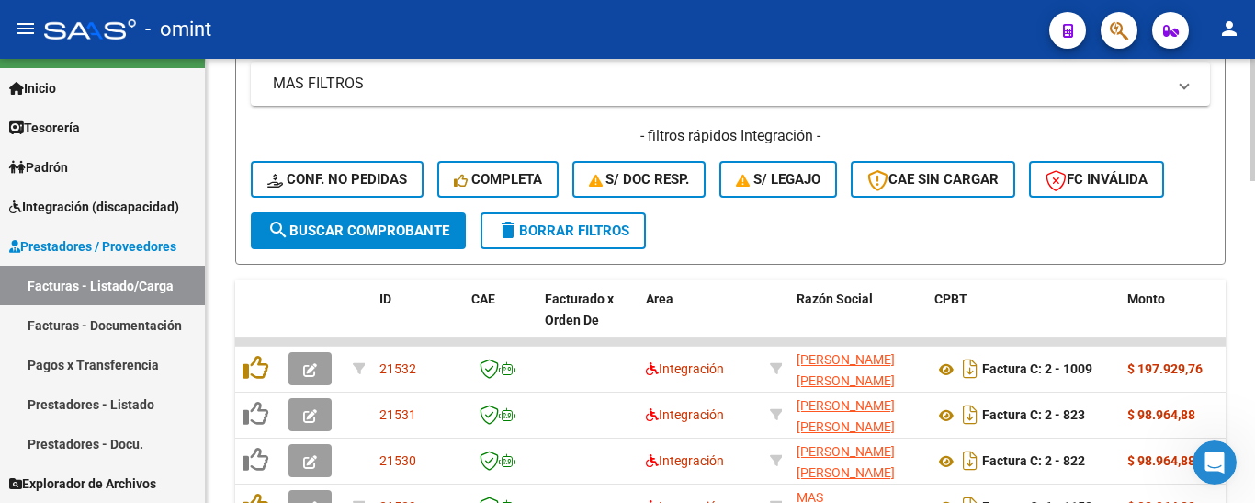
type input "27371949149"
click at [368, 220] on button "search Buscar Comprobante" at bounding box center [358, 230] width 215 height 37
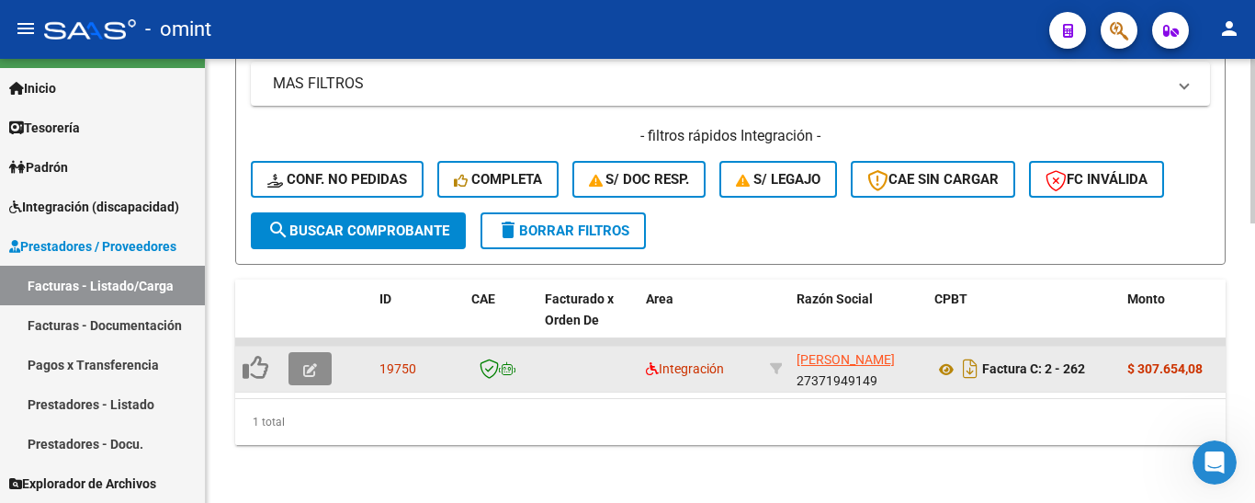
click at [313, 362] on span "button" at bounding box center [310, 368] width 14 height 17
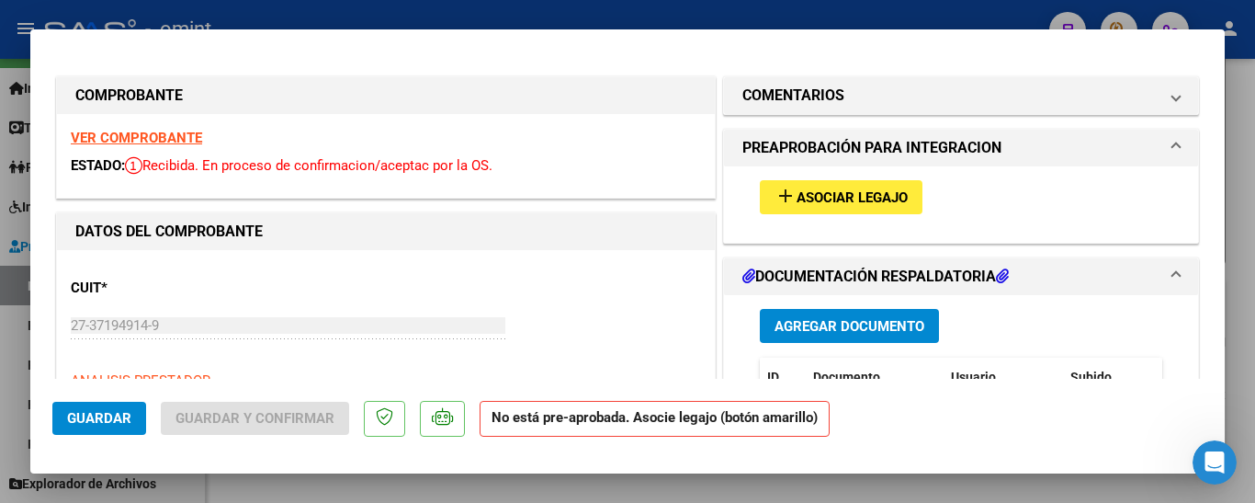
click at [169, 134] on strong "VER COMPROBANTE" at bounding box center [136, 138] width 131 height 17
click at [825, 198] on span "Asociar Legajo" at bounding box center [852, 197] width 111 height 17
type input "$ 0,00"
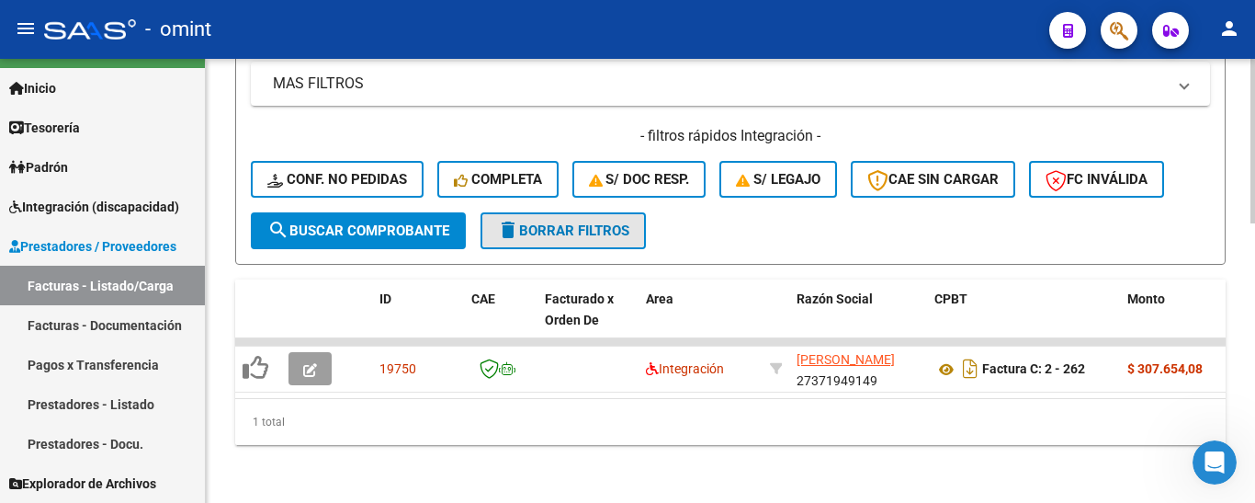
click at [569, 226] on span "delete Borrar Filtros" at bounding box center [563, 230] width 132 height 17
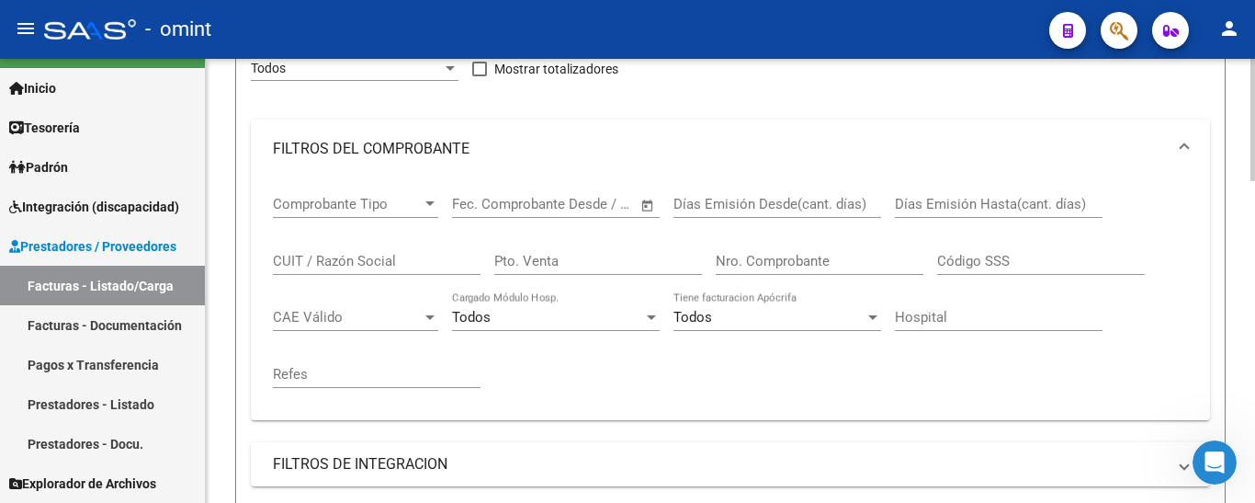
scroll to position [276, 0]
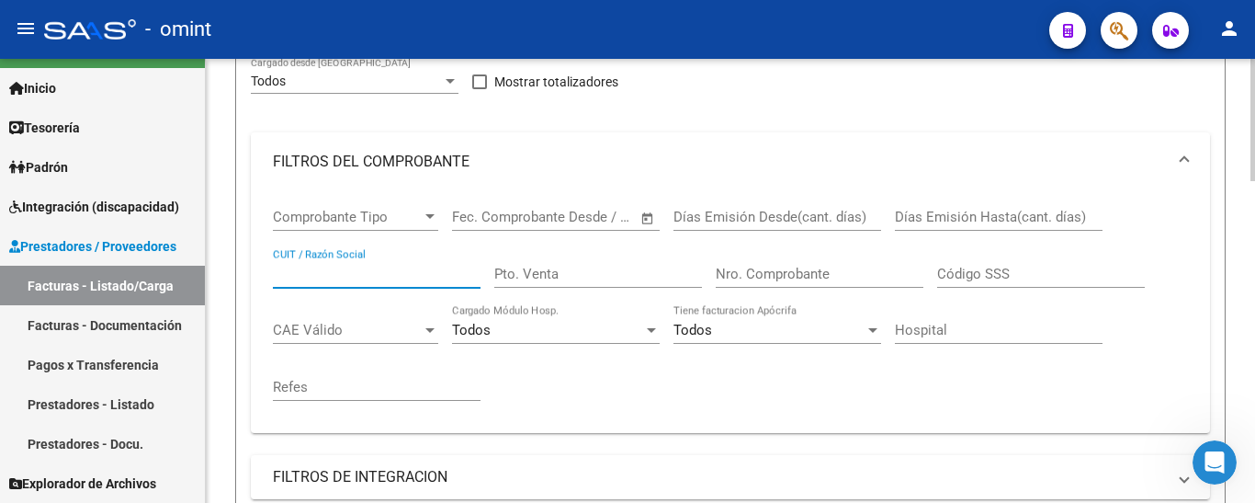
paste input "27292791025"
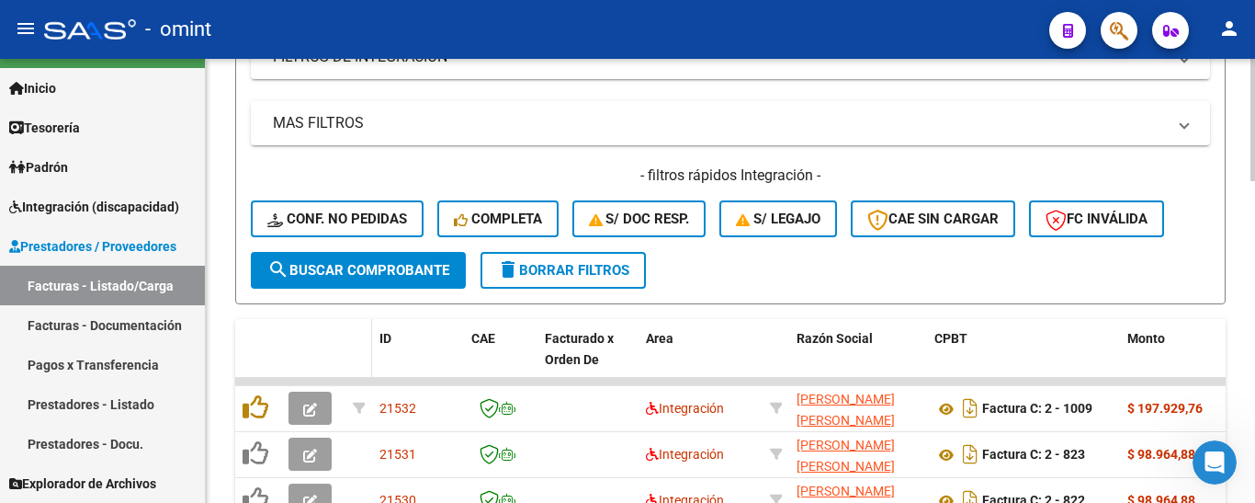
scroll to position [735, 0]
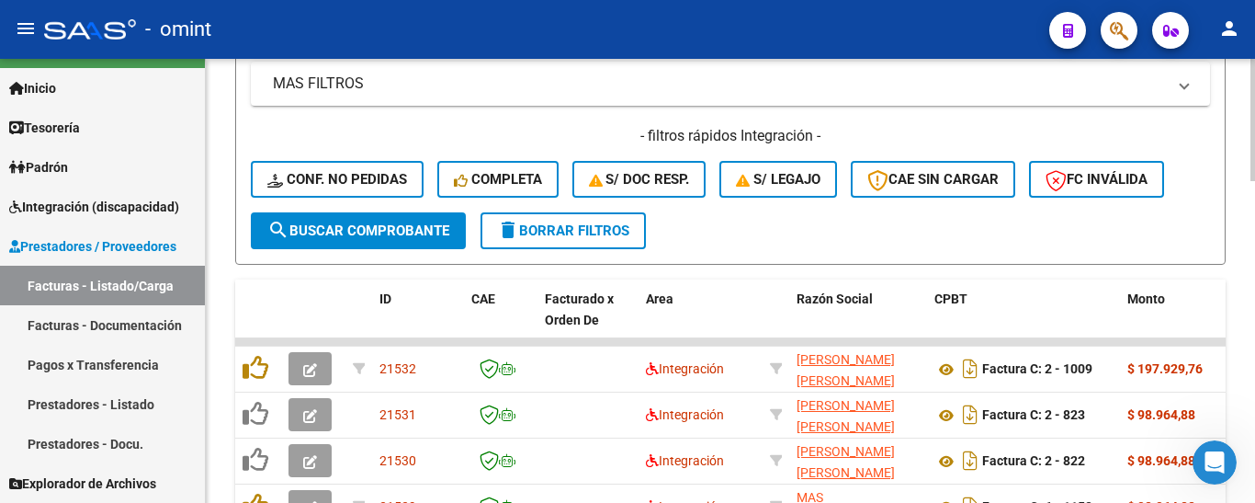
type input "27292791025"
click at [370, 229] on span "search Buscar Comprobante" at bounding box center [358, 230] width 182 height 17
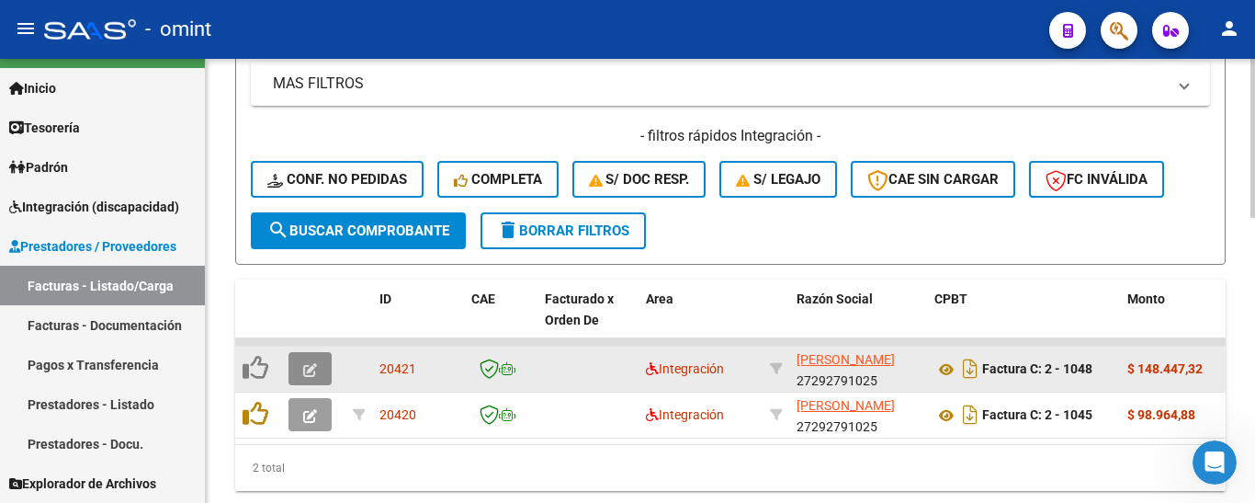
click at [312, 366] on icon "button" at bounding box center [310, 370] width 14 height 14
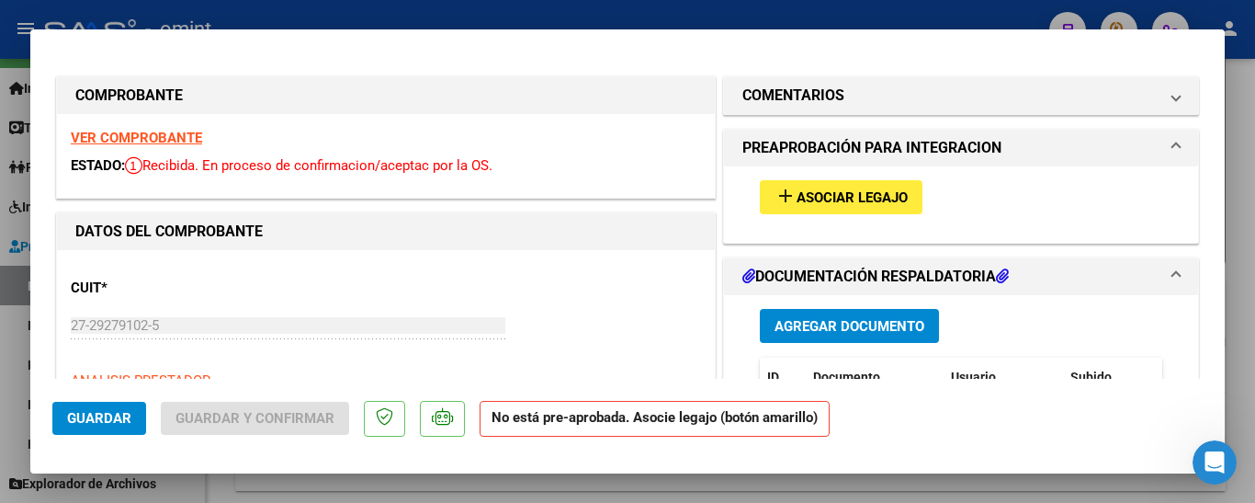
click at [177, 138] on strong "VER COMPROBANTE" at bounding box center [136, 138] width 131 height 17
click at [855, 197] on span "Asociar Legajo" at bounding box center [852, 197] width 111 height 17
type input "$ 0,00"
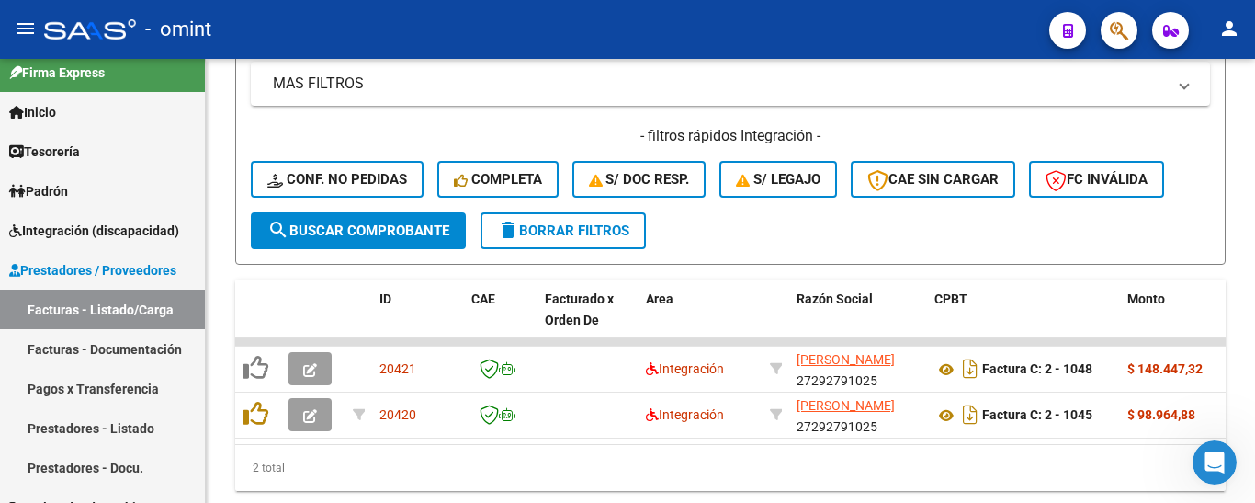
scroll to position [0, 0]
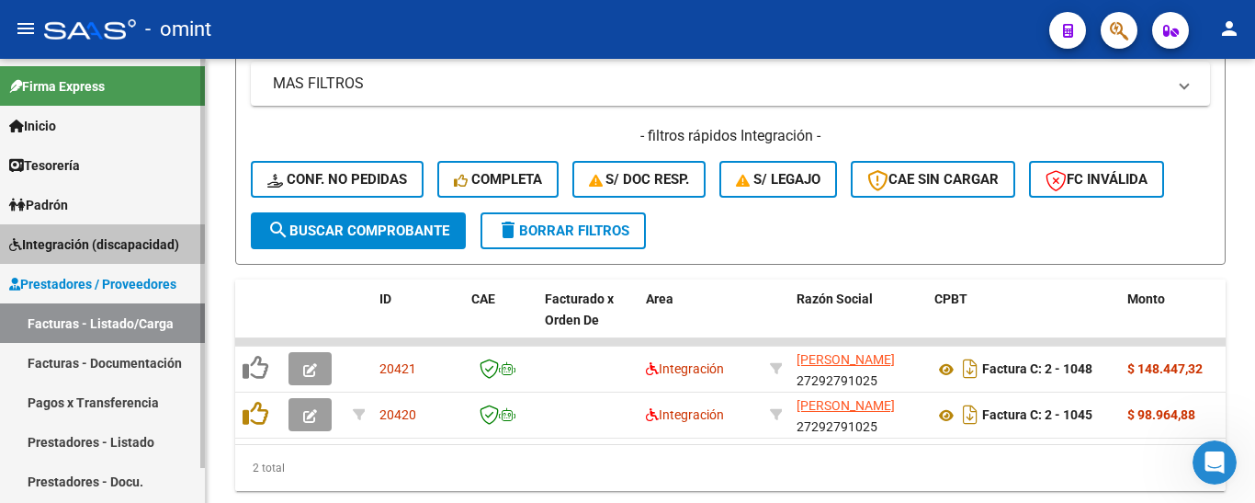
click at [85, 241] on span "Integración (discapacidad)" at bounding box center [94, 244] width 170 height 20
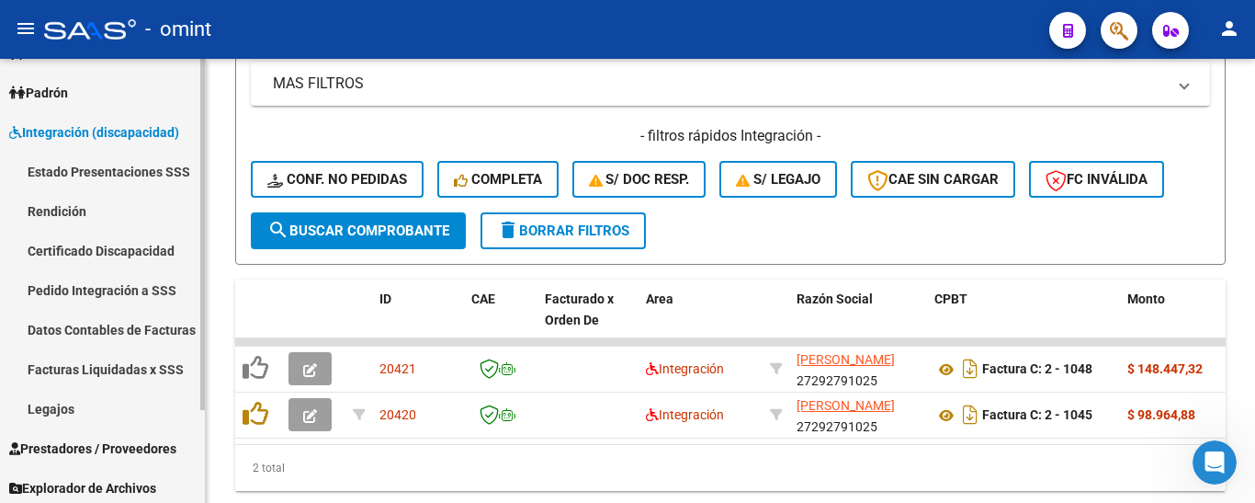
scroll to position [117, 0]
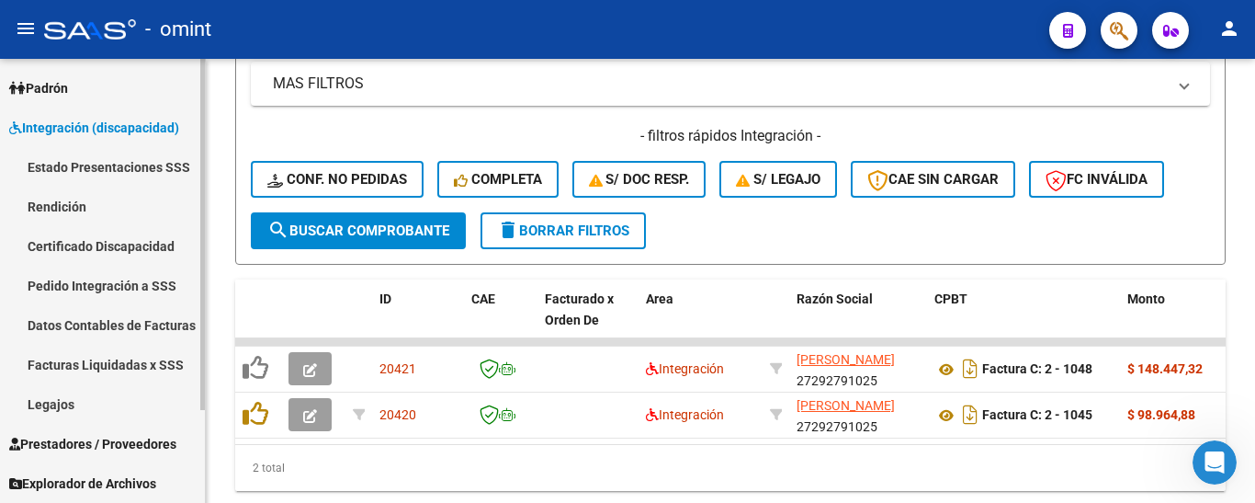
click at [85, 403] on link "Legajos" at bounding box center [102, 404] width 205 height 40
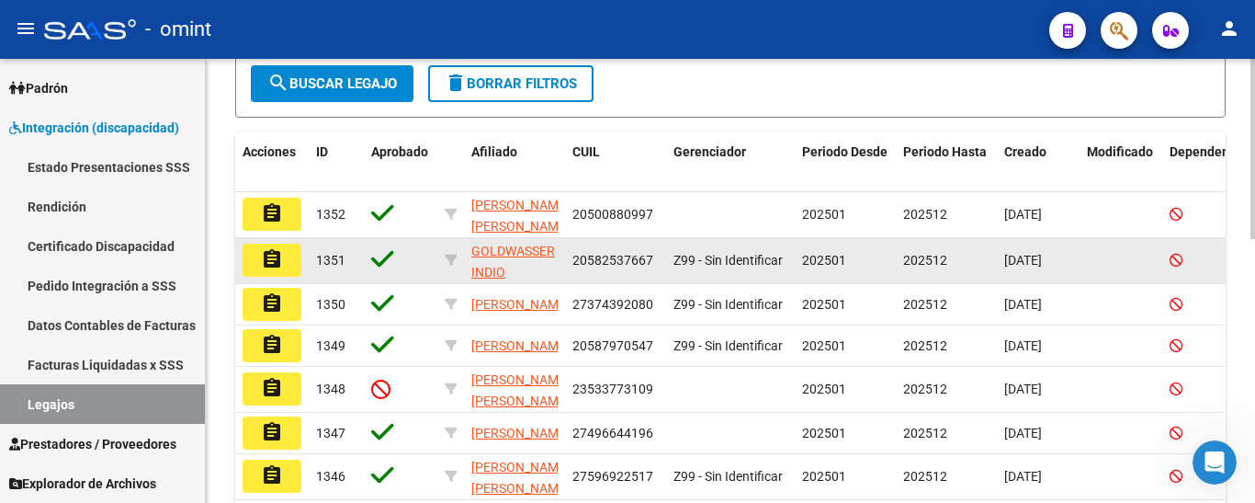
scroll to position [9, 0]
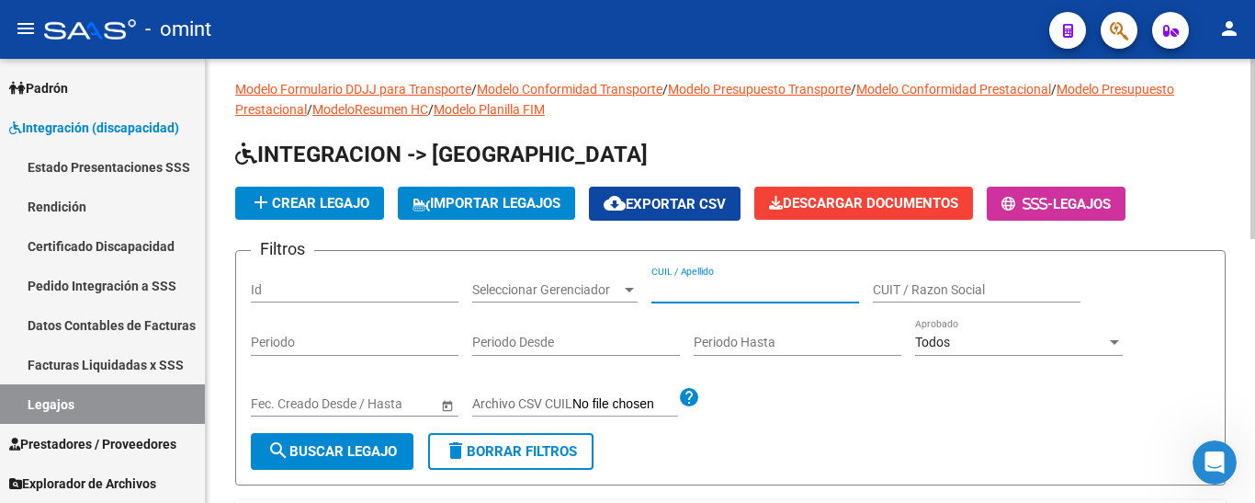
paste input "[PERSON_NAME] SANTIAGO"
type input "[PERSON_NAME] SANTIAGO"
click at [350, 449] on span "search Buscar Legajo" at bounding box center [332, 451] width 130 height 17
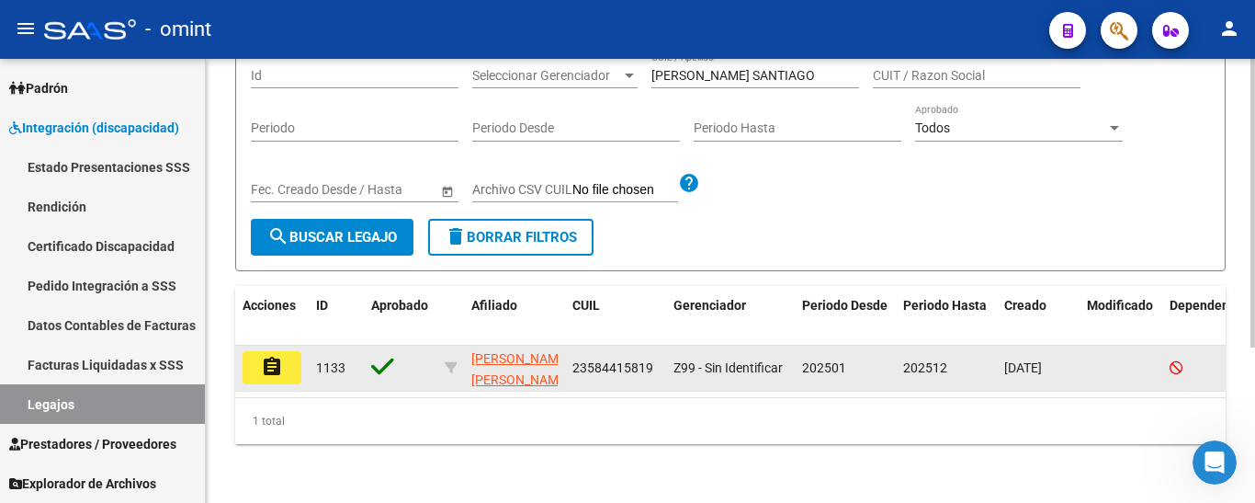
scroll to position [239, 0]
drag, startPoint x: 277, startPoint y: 356, endPoint x: 319, endPoint y: 353, distance: 42.4
click at [276, 356] on mat-icon "assignment" at bounding box center [272, 367] width 22 height 22
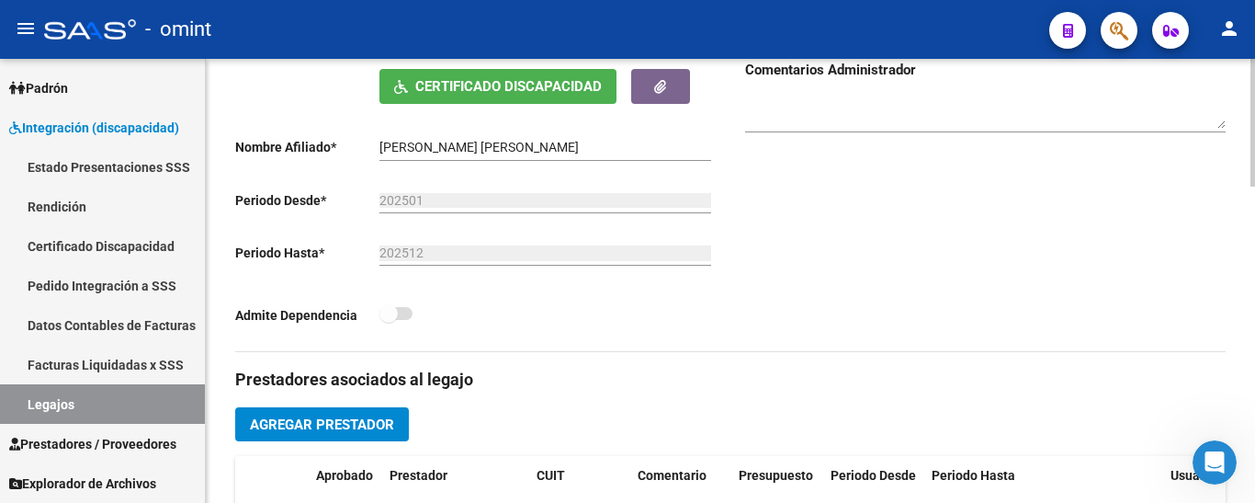
scroll to position [92, 0]
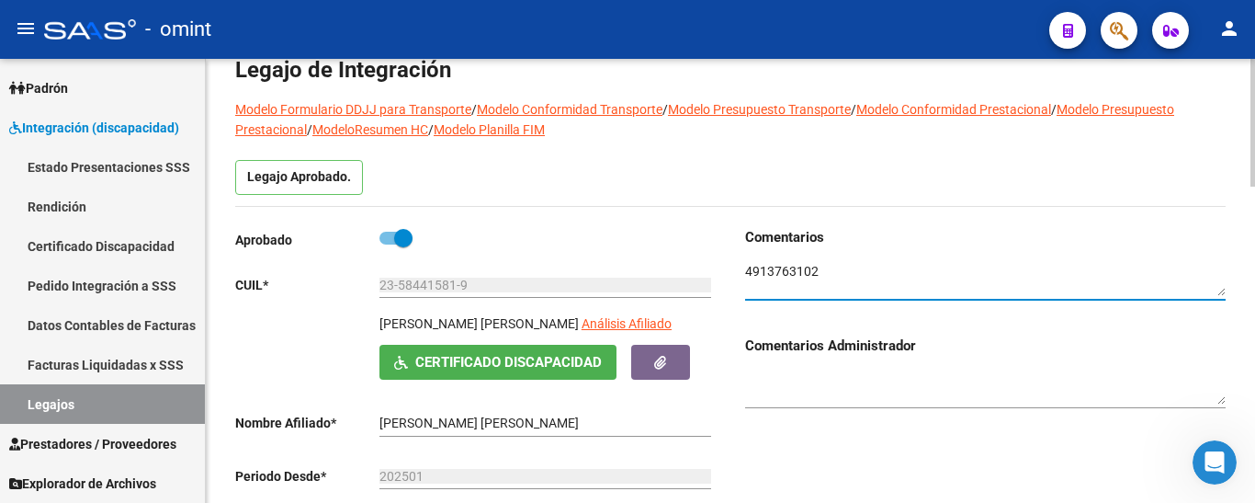
drag, startPoint x: 824, startPoint y: 273, endPoint x: 736, endPoint y: 262, distance: 88.9
click at [736, 262] on div "Comentarios Comentarios Administrador" at bounding box center [978, 427] width 495 height 400
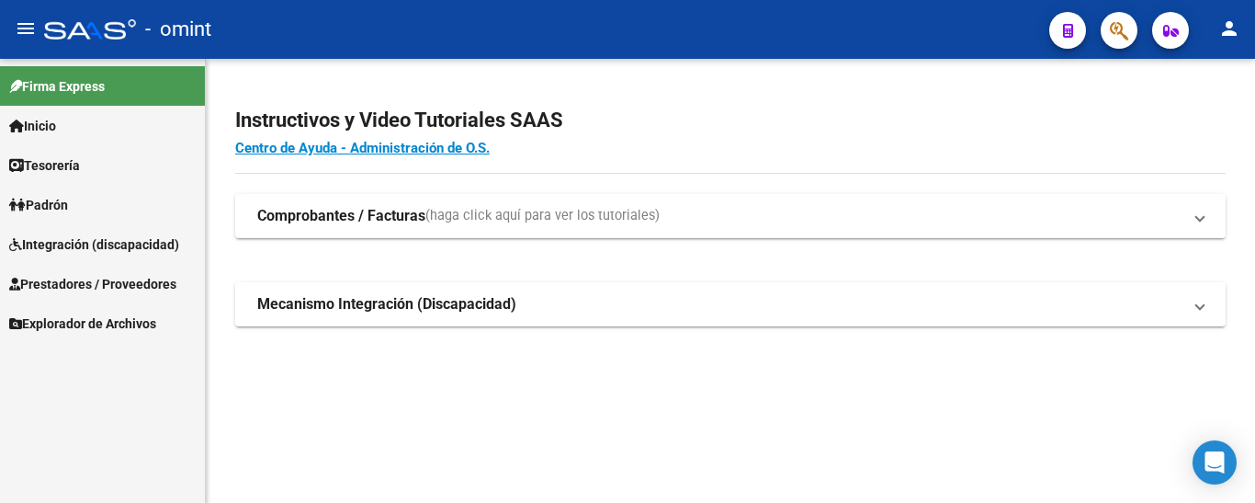
click at [75, 238] on span "Integración (discapacidad)" at bounding box center [94, 244] width 170 height 20
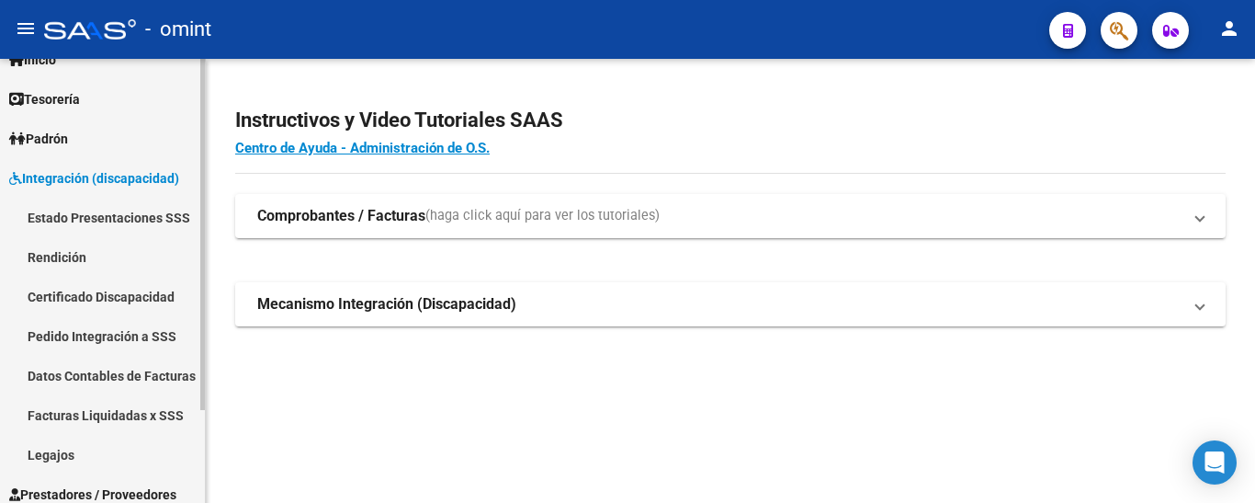
scroll to position [117, 0]
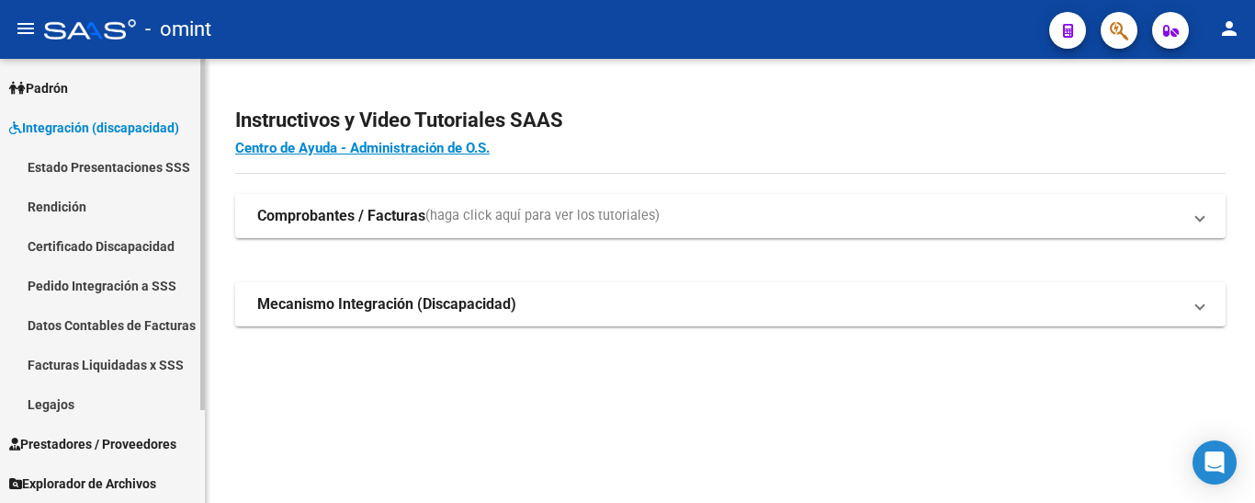
click at [66, 403] on link "Legajos" at bounding box center [102, 404] width 205 height 40
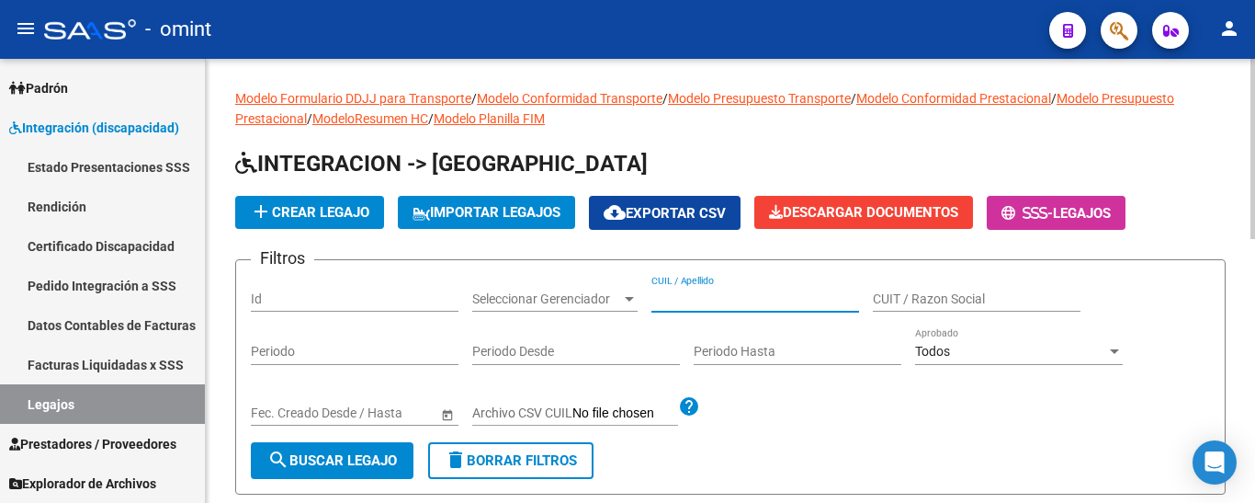
paste input "[PERSON_NAME] SANTIAGO"
type input "[PERSON_NAME] SANTIAGO"
drag, startPoint x: 371, startPoint y: 462, endPoint x: 421, endPoint y: 439, distance: 54.7
click at [370, 461] on span "search Buscar Legajo" at bounding box center [332, 460] width 130 height 17
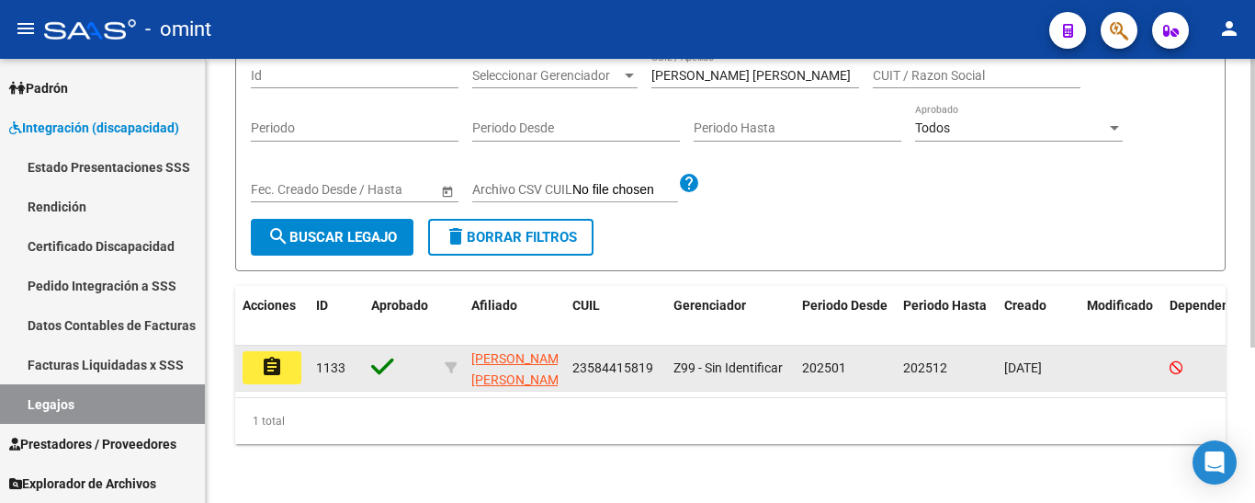
scroll to position [239, 0]
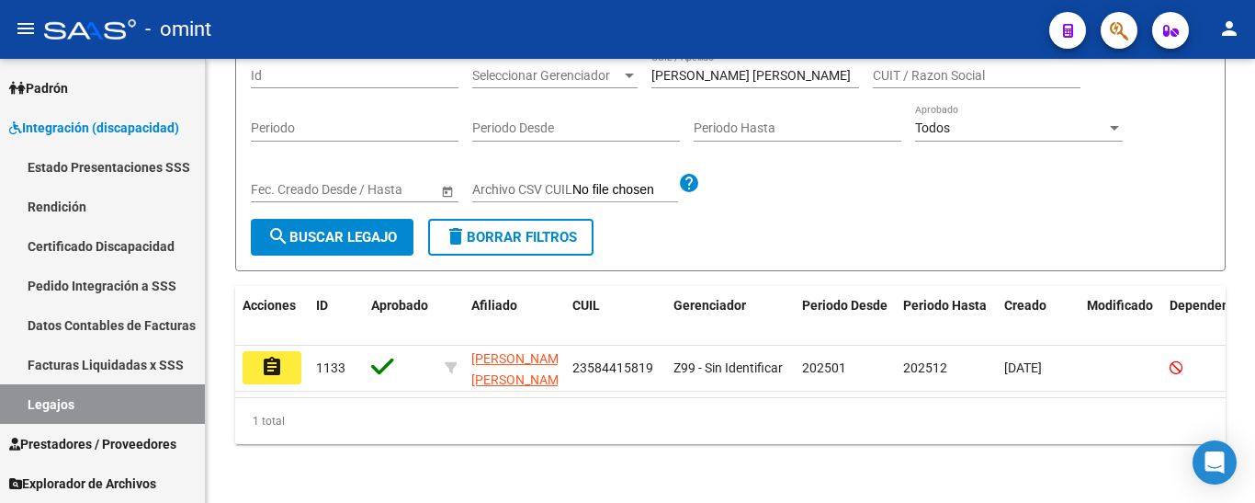
click at [279, 358] on mat-icon "assignment" at bounding box center [272, 367] width 22 height 22
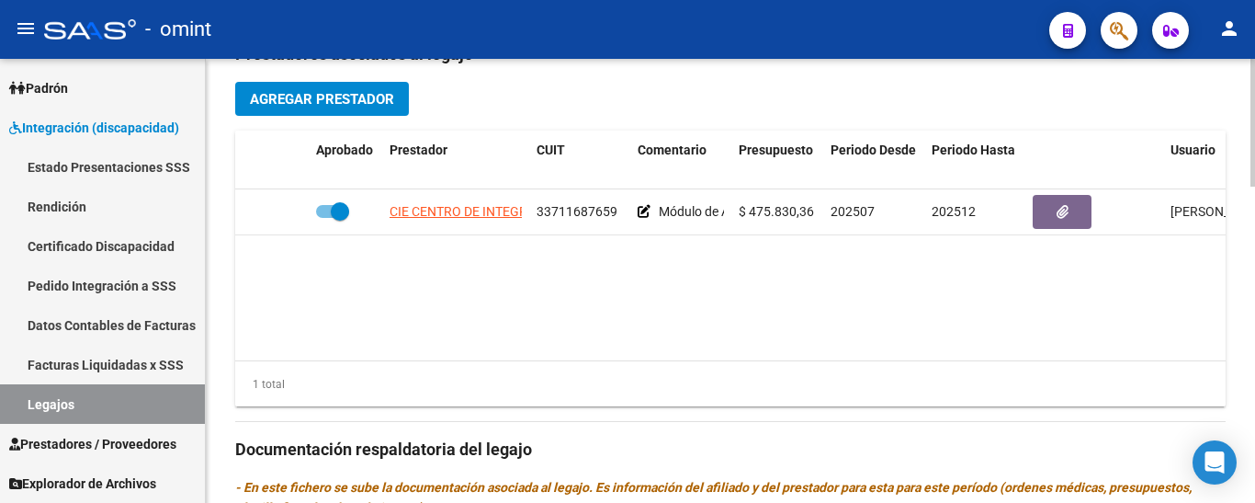
scroll to position [735, 0]
